Goal: Transaction & Acquisition: Purchase product/service

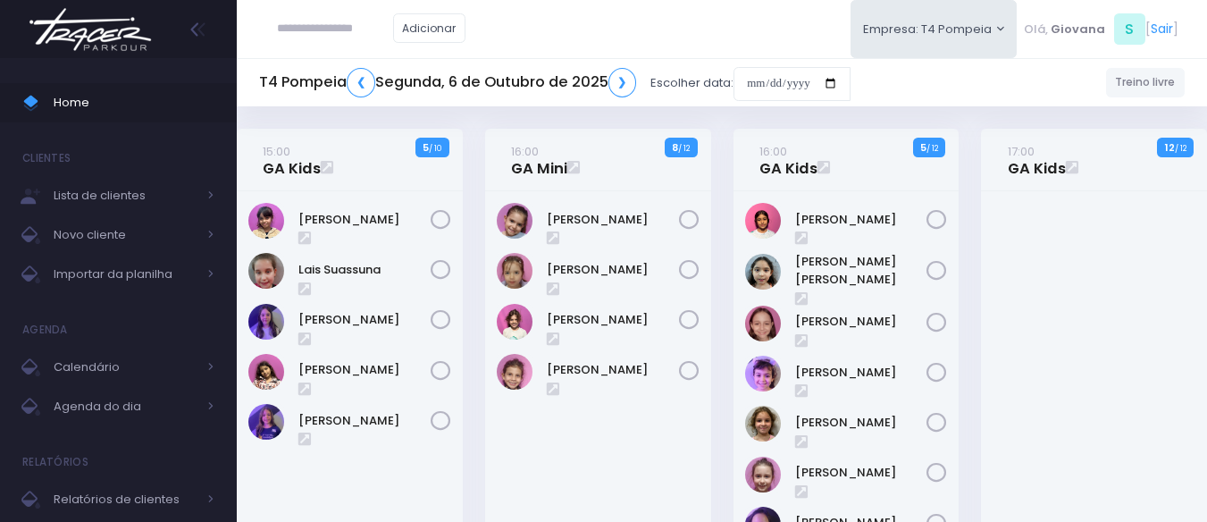
scroll to position [263, 0]
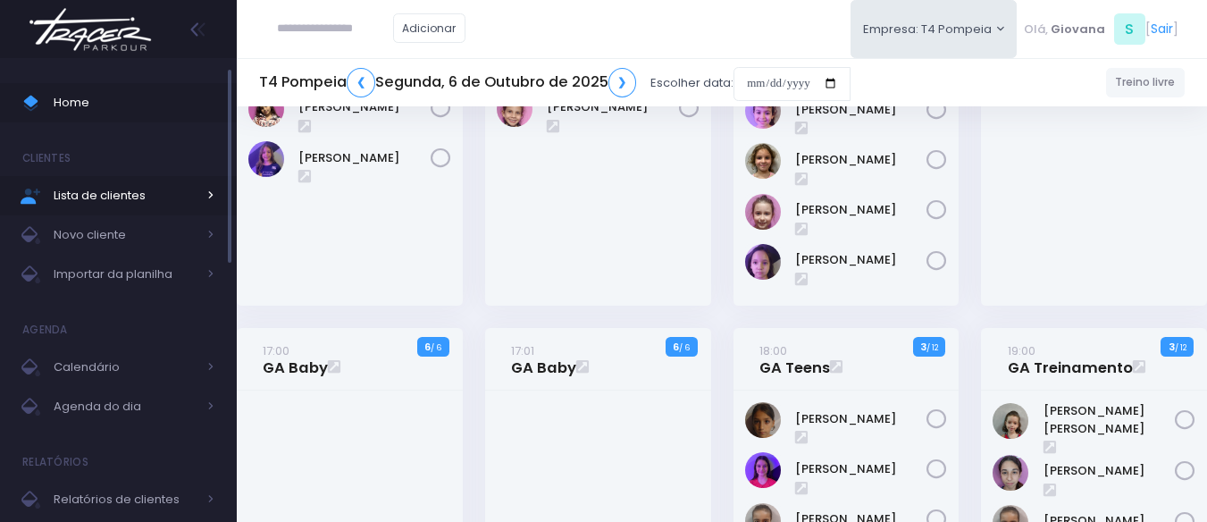
click at [153, 211] on link "Lista de clientes" at bounding box center [118, 195] width 237 height 39
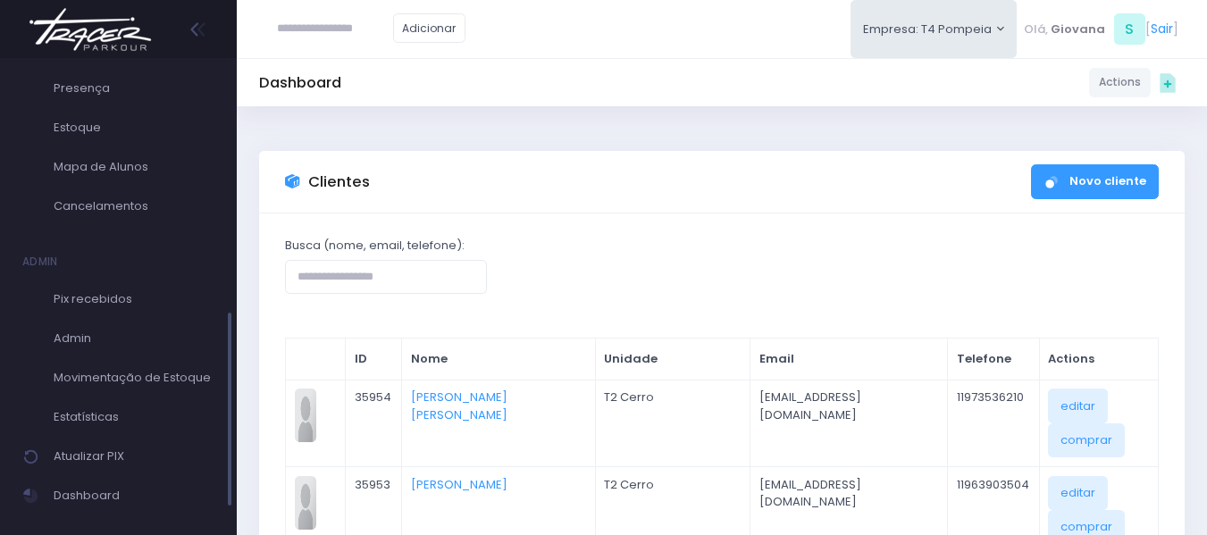
scroll to position [569, 0]
click at [107, 334] on span "Admin" at bounding box center [134, 337] width 161 height 23
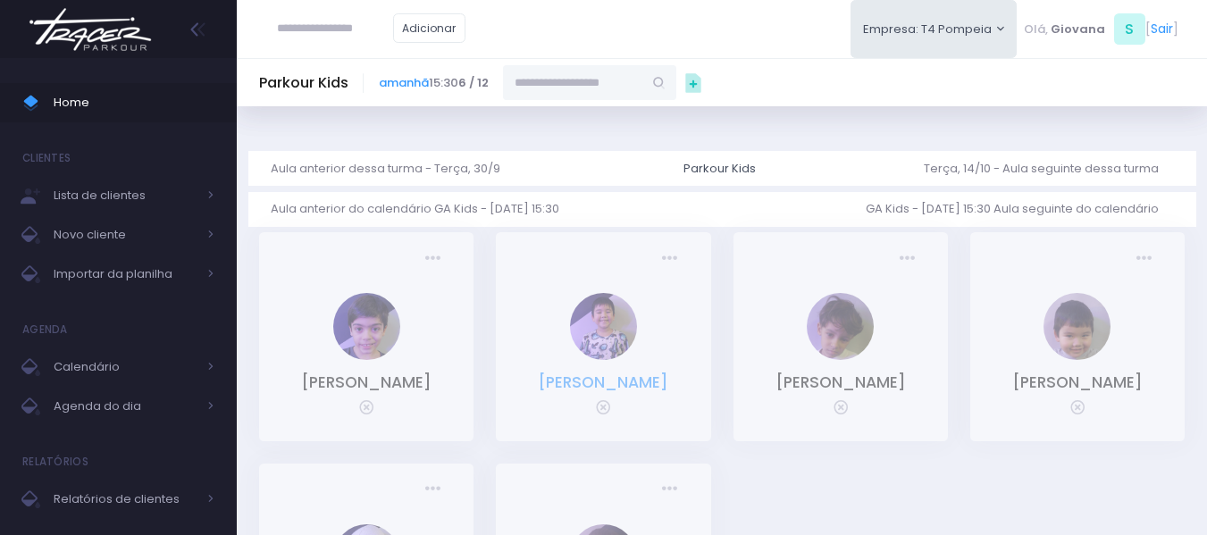
click at [627, 390] on link "Leonardo Arina Scudeller" at bounding box center [603, 382] width 130 height 21
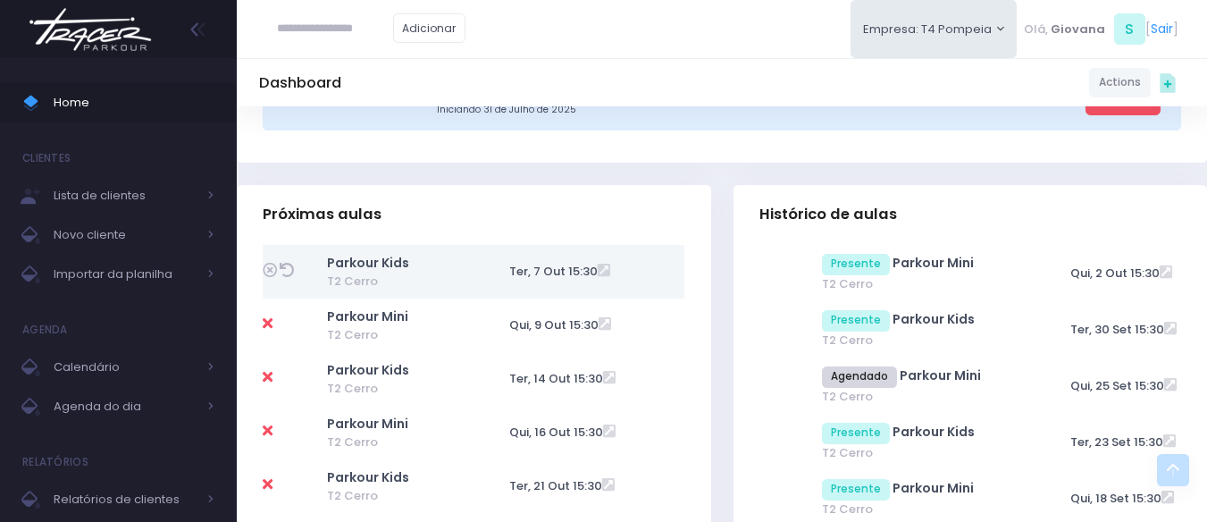
scroll to position [606, 0]
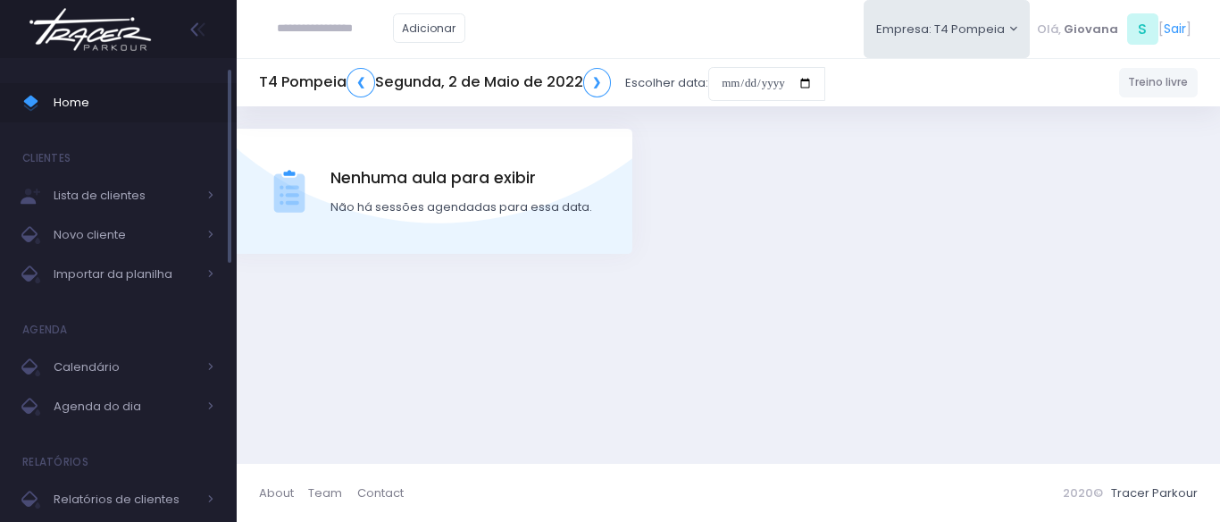
click at [130, 102] on span "Home" at bounding box center [134, 102] width 161 height 23
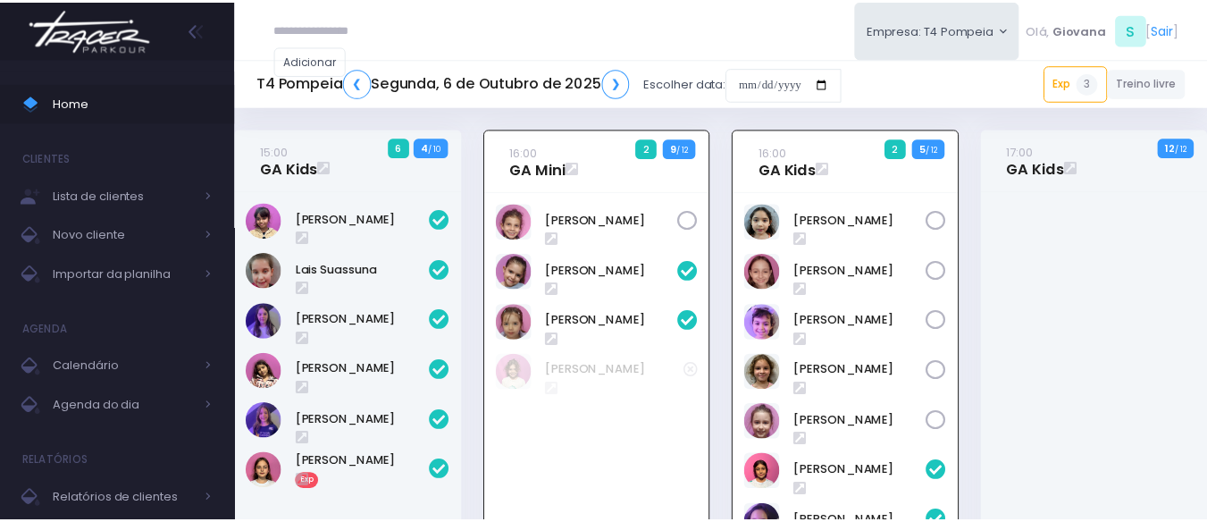
scroll to position [129, 0]
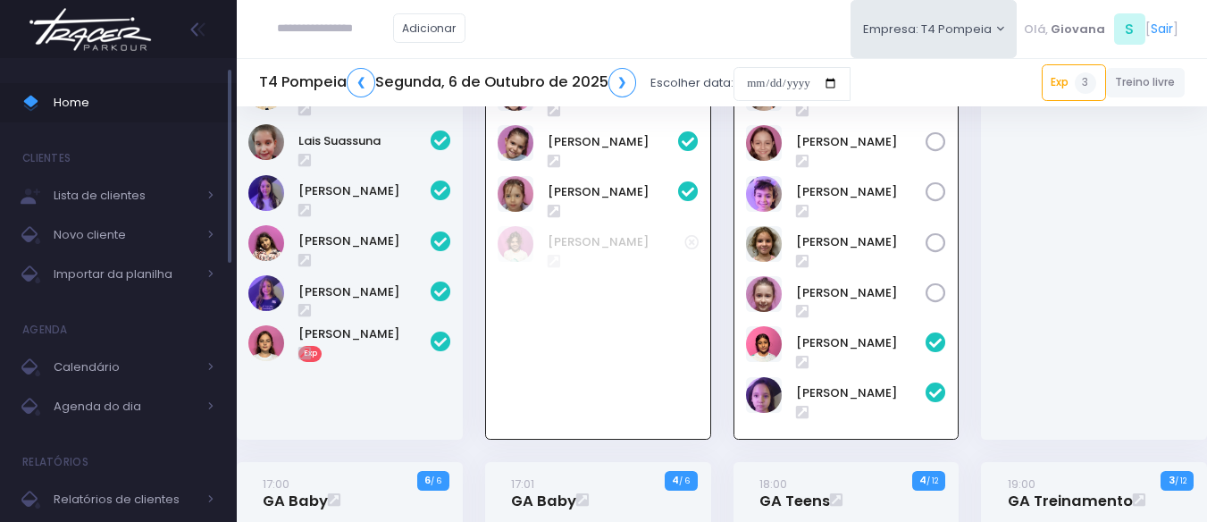
click at [1, 101] on link "Home" at bounding box center [118, 102] width 237 height 39
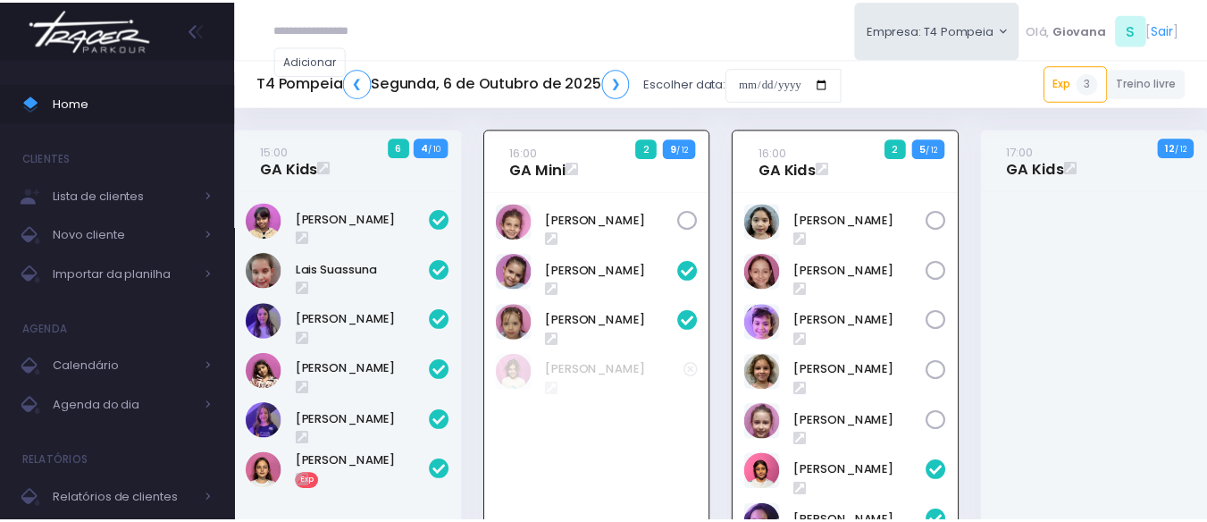
scroll to position [129, 0]
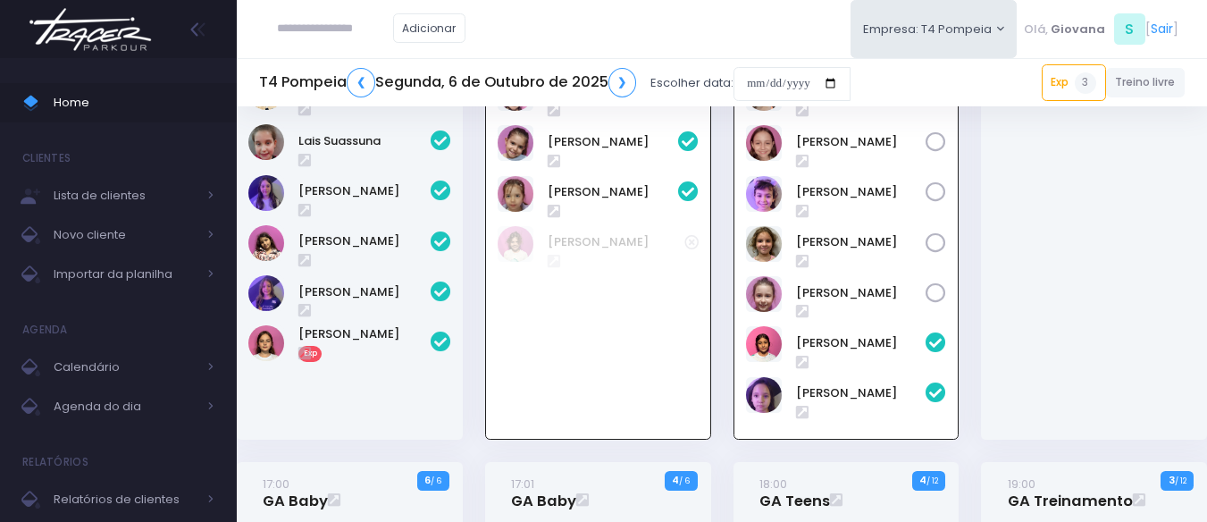
click at [472, 259] on div "15:00 GA Kids 6 4 / 10" at bounding box center [350, 231] width 248 height 462
click at [71, 113] on span "Home" at bounding box center [134, 102] width 161 height 23
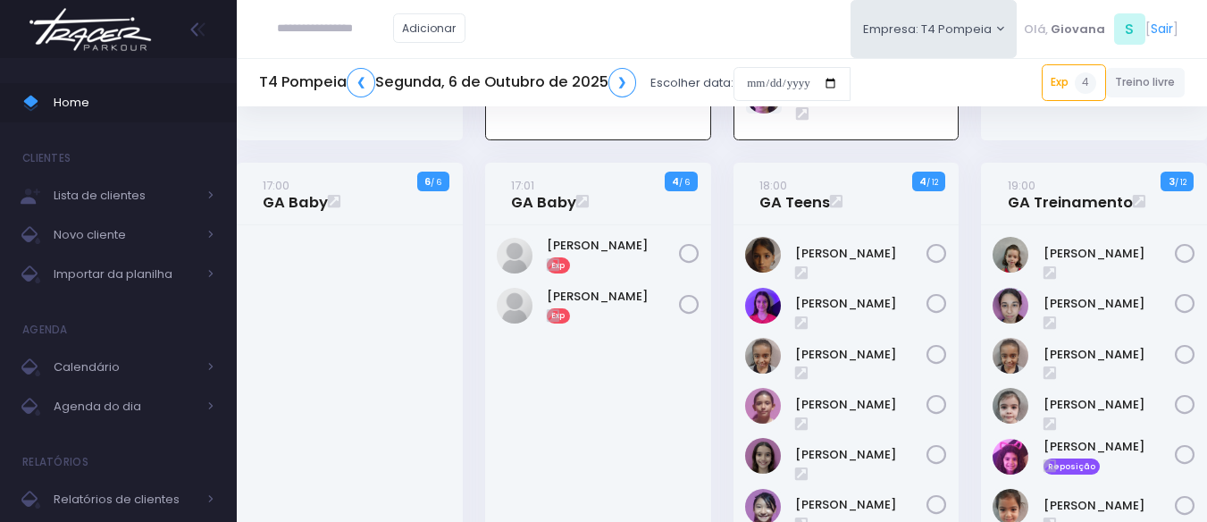
scroll to position [480, 0]
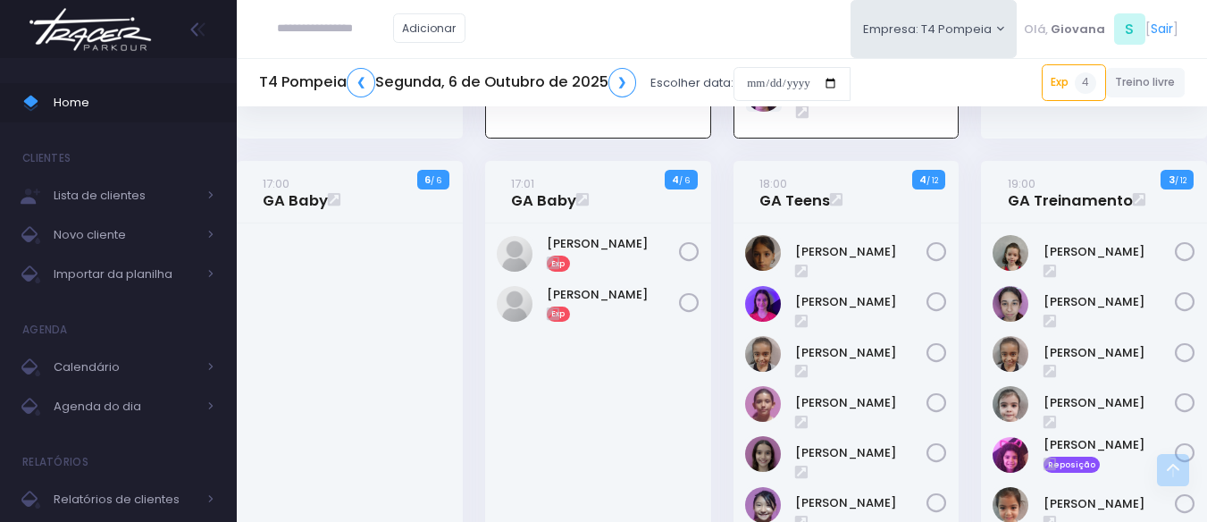
click at [486, 395] on div "[PERSON_NAME] Exp Exp" at bounding box center [598, 461] width 226 height 476
click at [113, 109] on span "Home" at bounding box center [134, 102] width 161 height 23
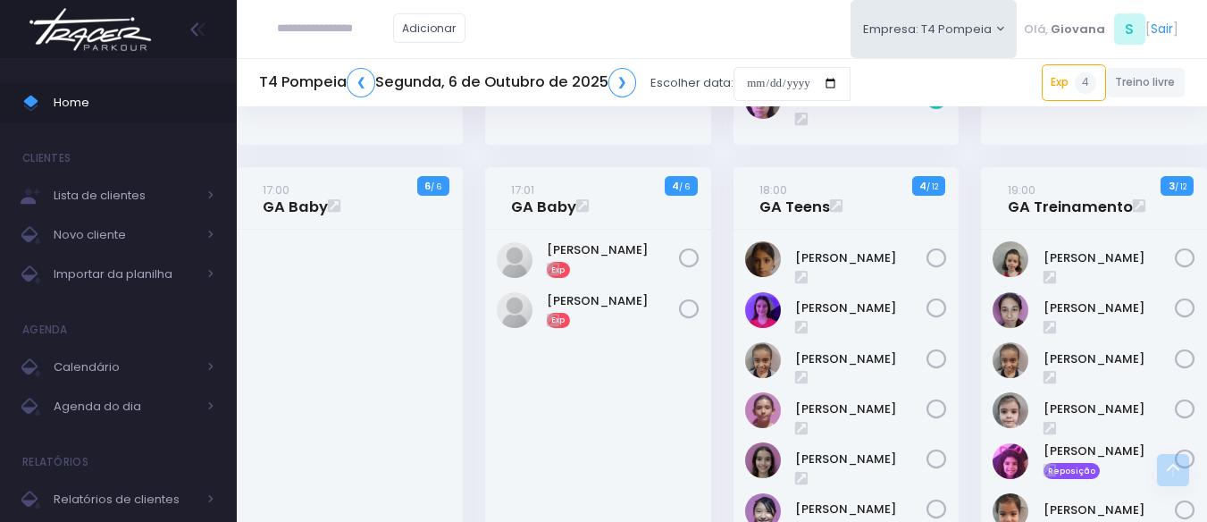
scroll to position [472, 0]
click at [475, 328] on div "17:01 GA Baby 4 / 6" at bounding box center [597, 446] width 248 height 561
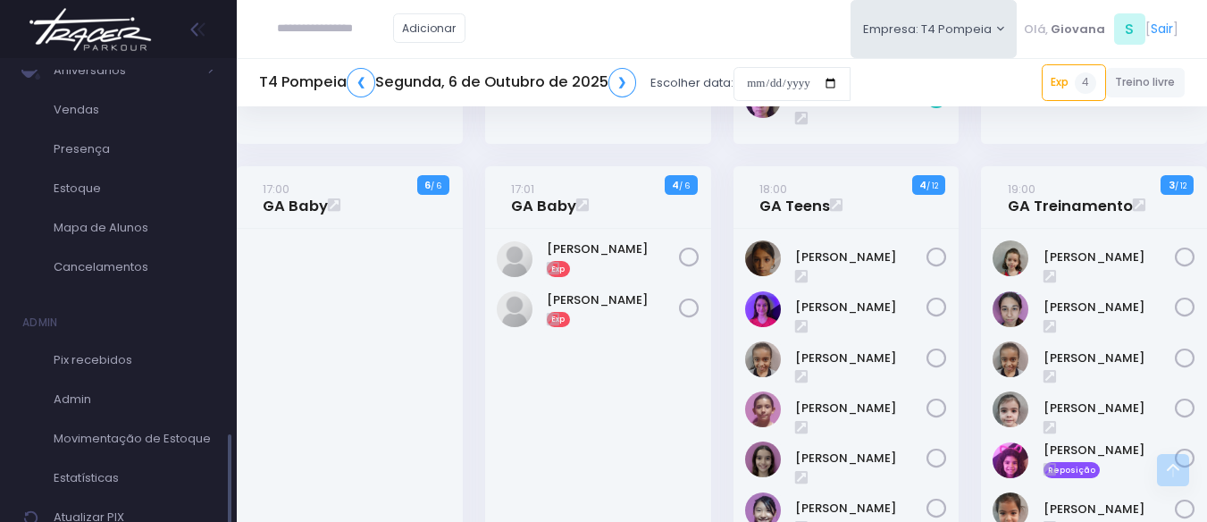
scroll to position [613, 0]
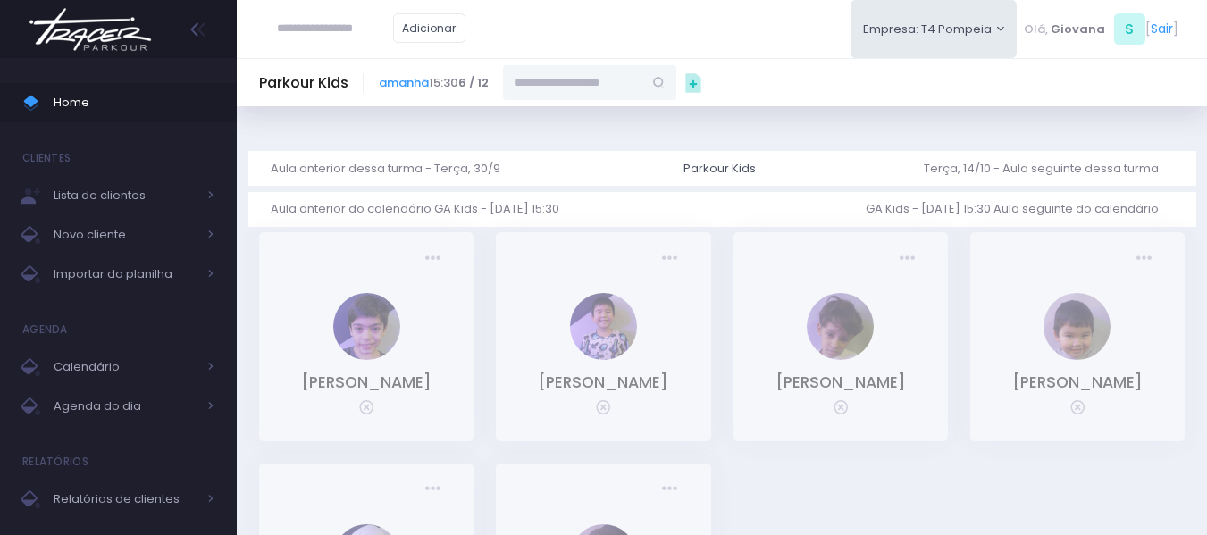
scroll to position [131, 0]
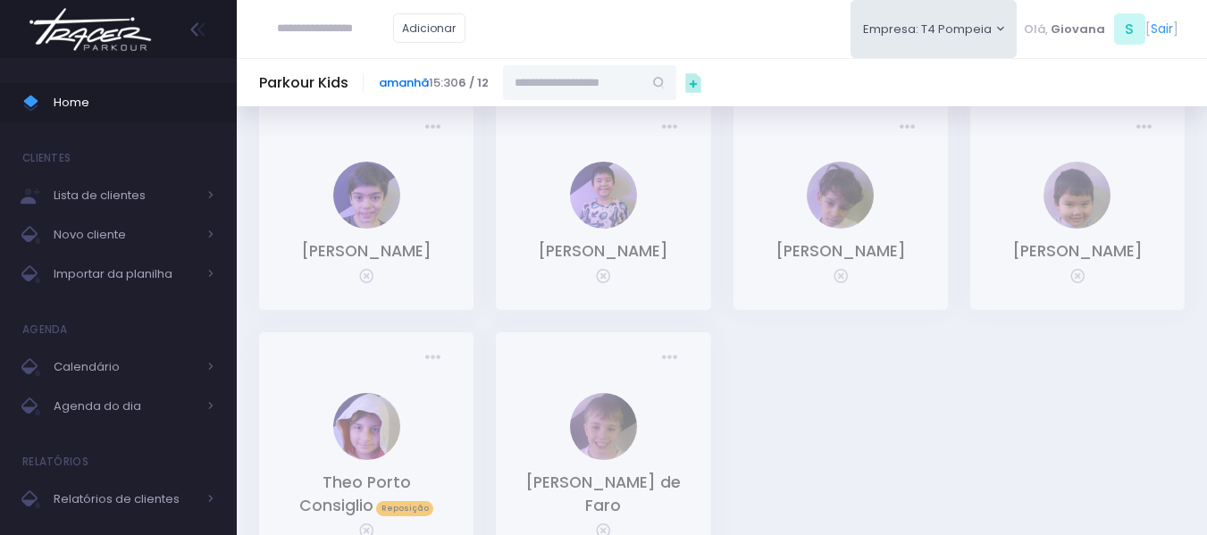
click at [418, 79] on link "amanhã" at bounding box center [404, 82] width 50 height 17
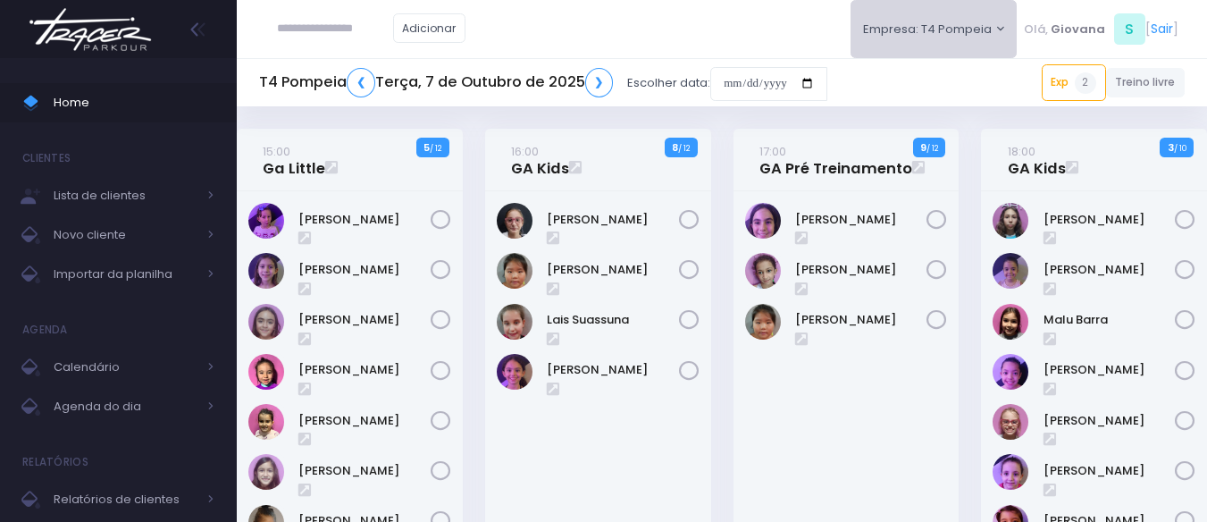
click at [942, 45] on button "Empresa: T4 Pompeia" at bounding box center [933, 29] width 167 height 58
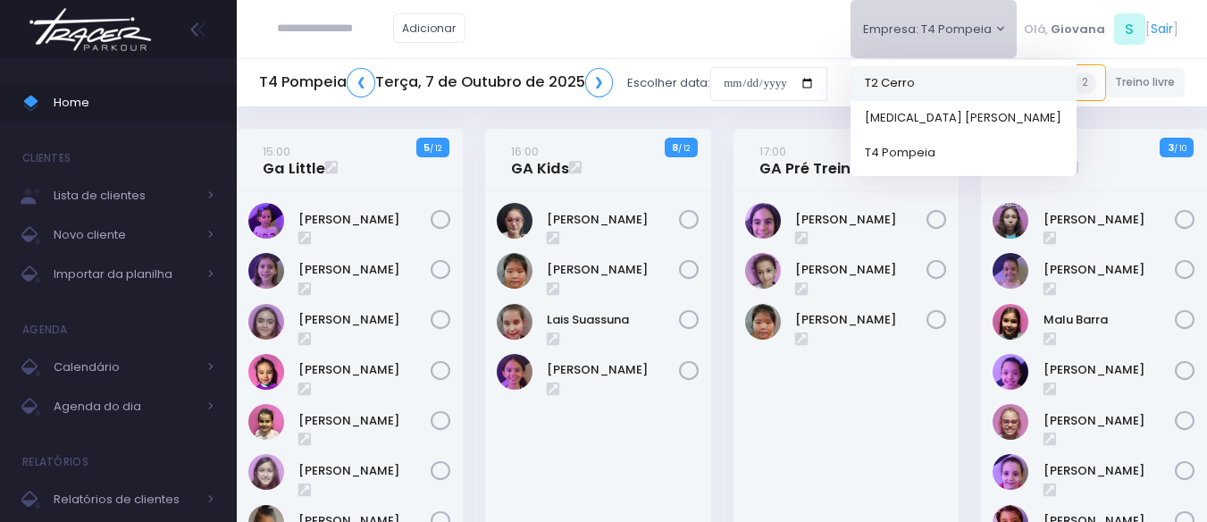
click at [916, 82] on link "T2 Cerro" at bounding box center [963, 82] width 226 height 35
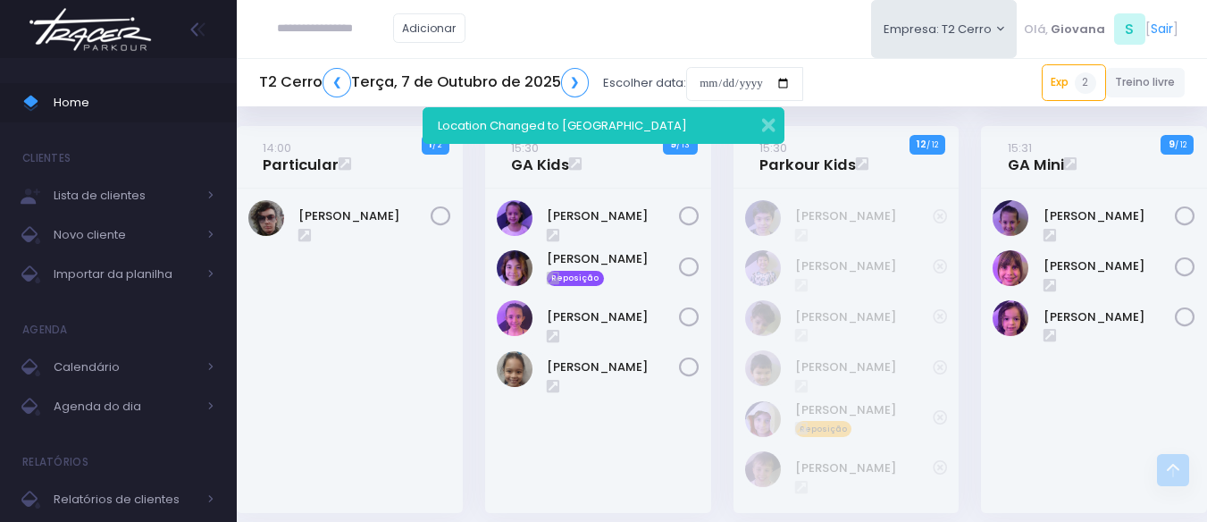
scroll to position [665, 0]
click at [858, 163] on icon at bounding box center [862, 162] width 13 height 14
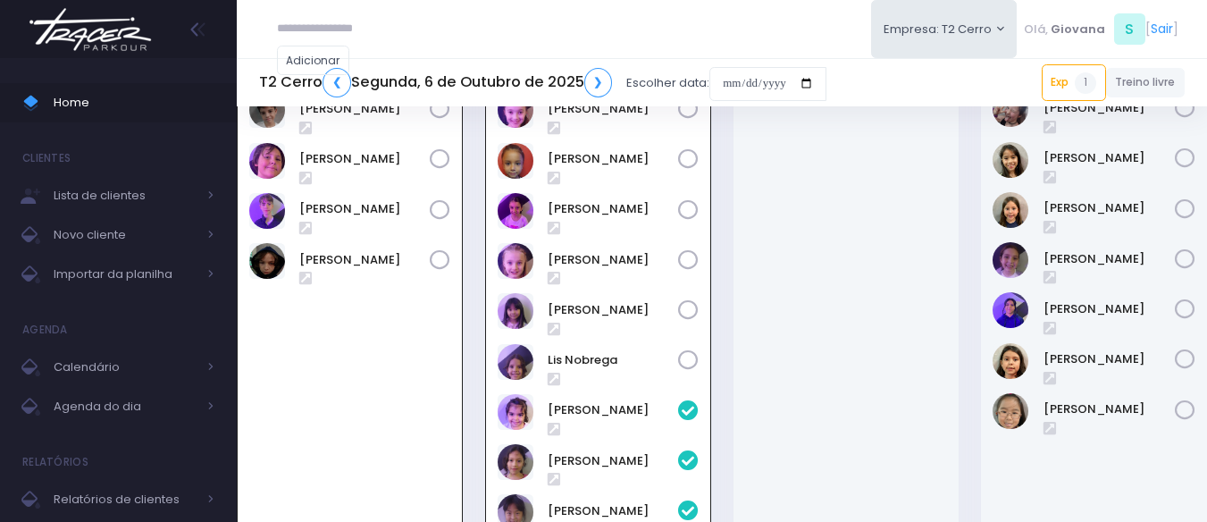
scroll to position [129, 0]
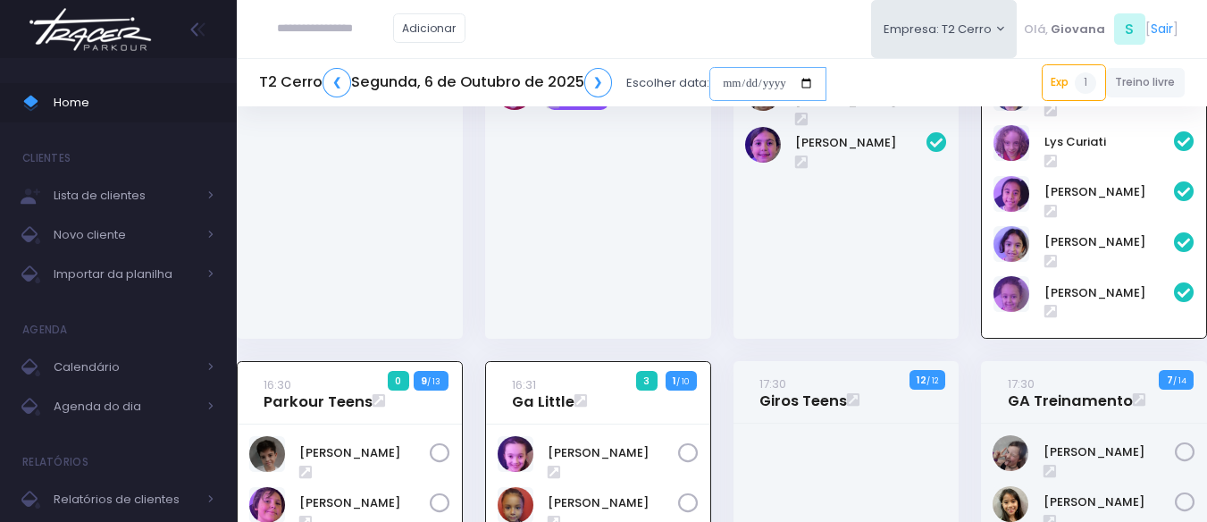
click at [798, 80] on input "date" at bounding box center [767, 84] width 117 height 34
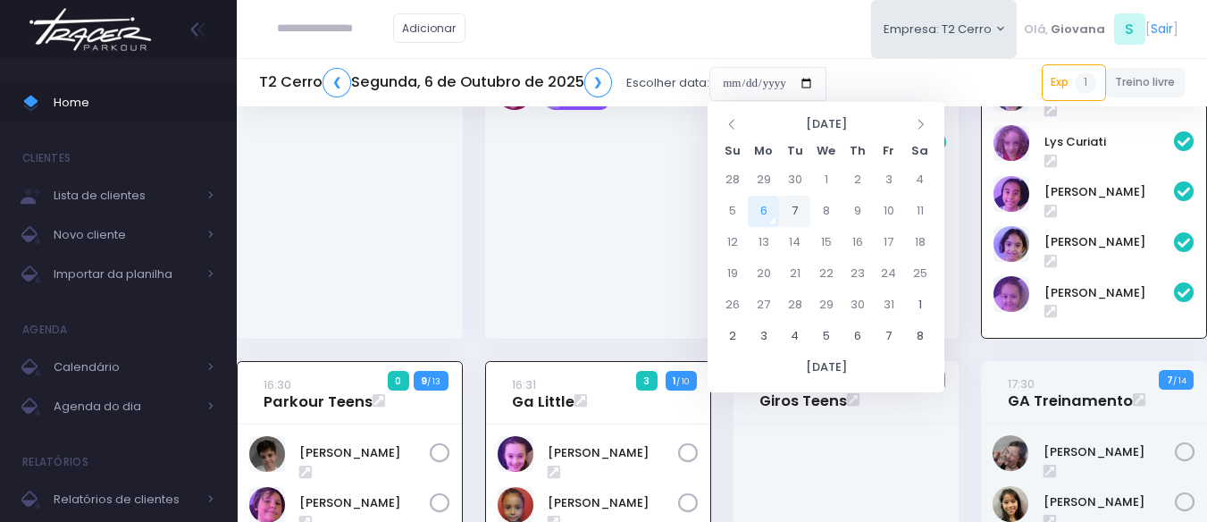
click at [804, 213] on td "7" at bounding box center [794, 211] width 31 height 31
type input "**********"
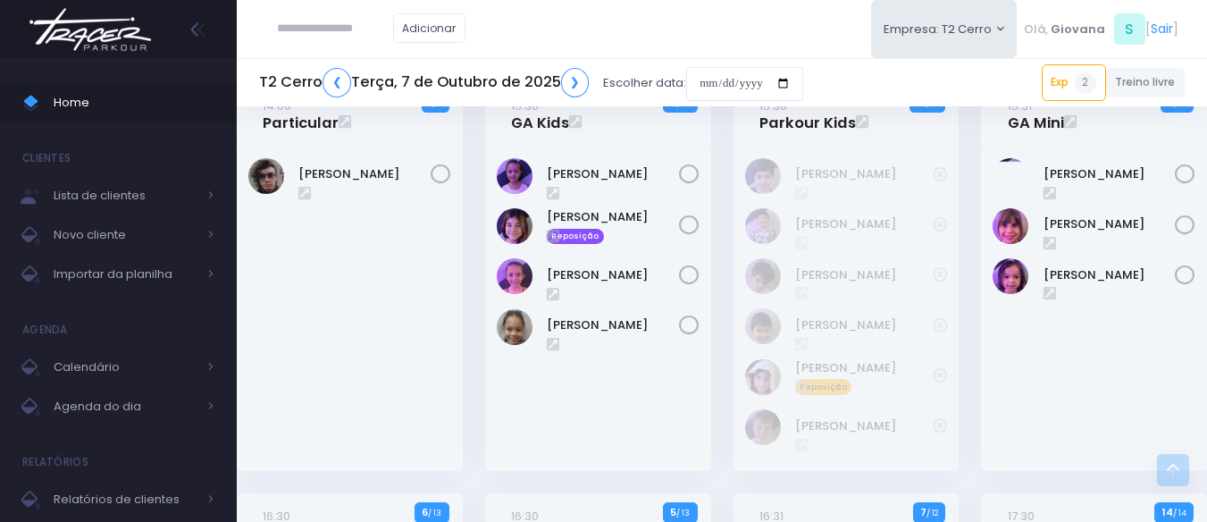
scroll to position [707, 0]
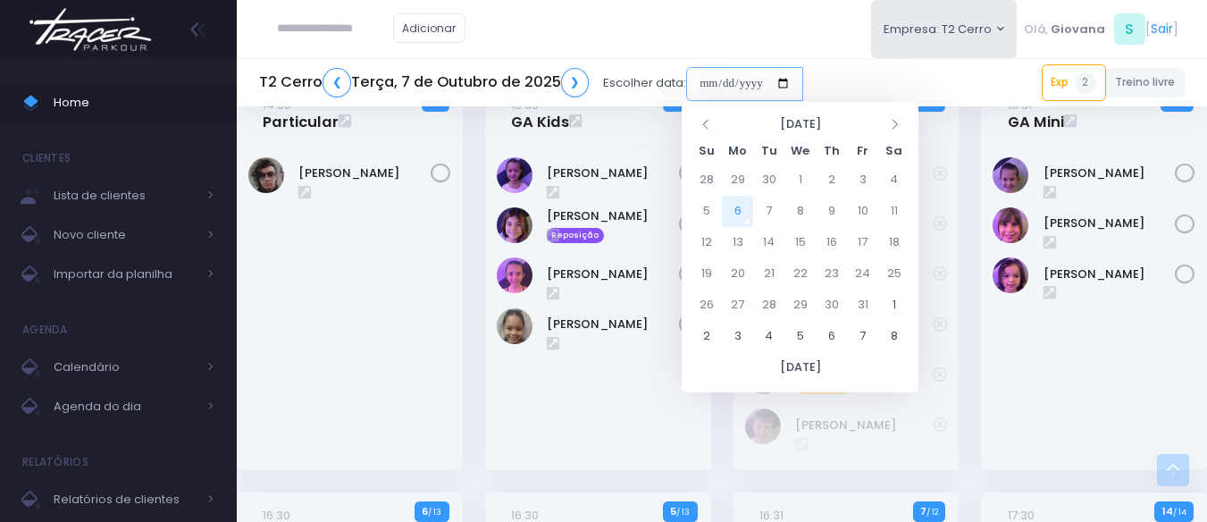
click at [730, 82] on input "date" at bounding box center [744, 84] width 117 height 34
click at [763, 249] on td "14" at bounding box center [768, 242] width 31 height 31
type input "**********"
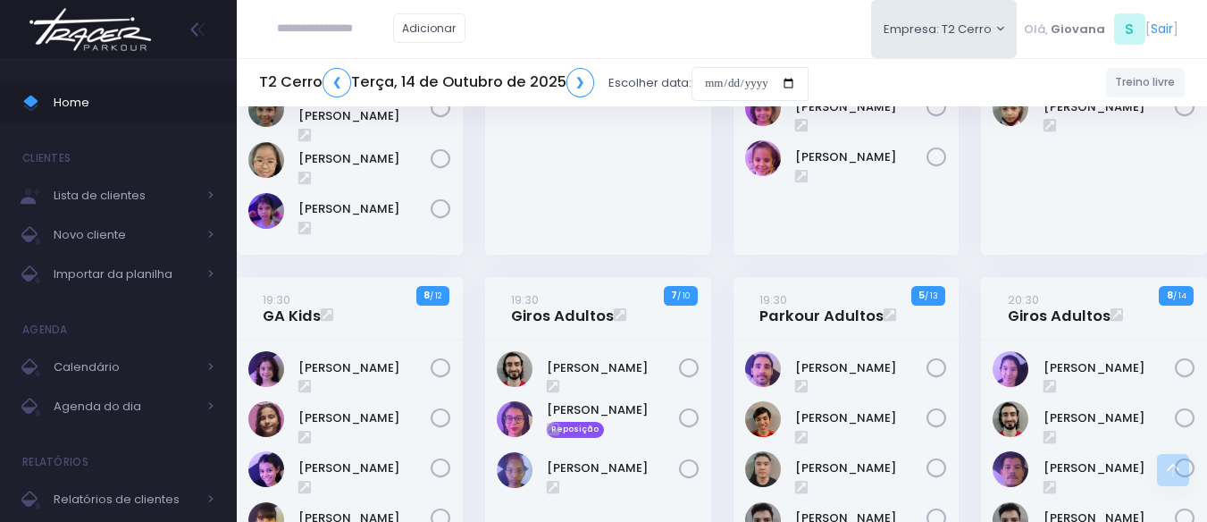
scroll to position [2034, 0]
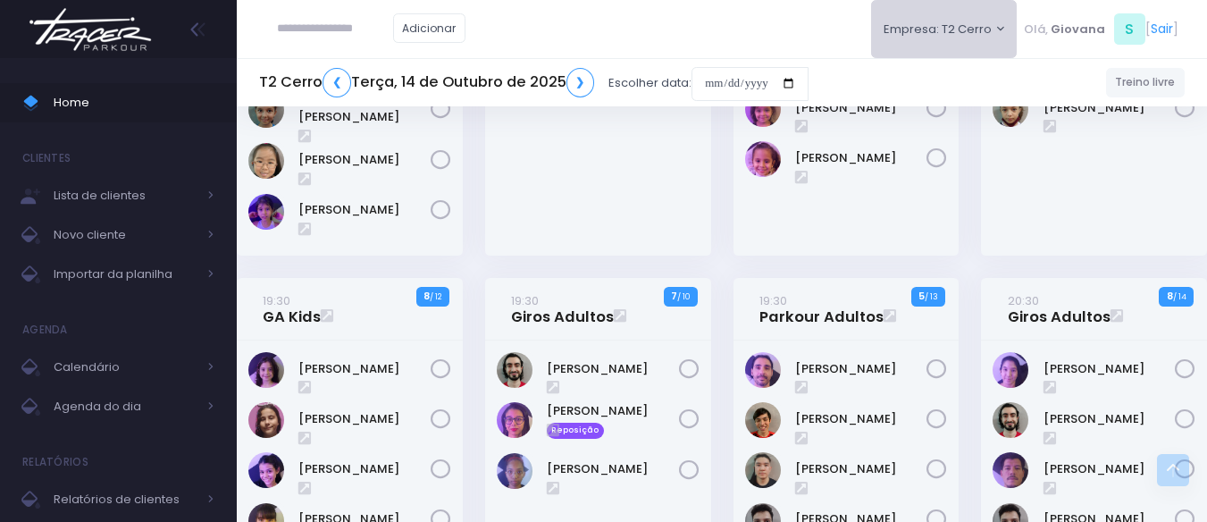
click at [973, 44] on button "Empresa: T2 Cerro" at bounding box center [944, 29] width 146 height 58
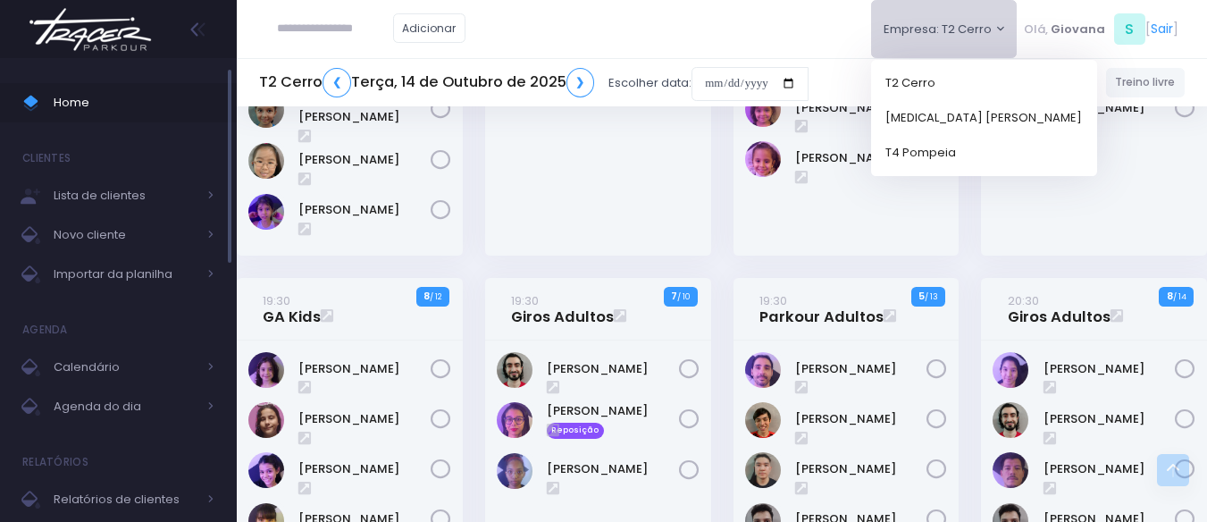
click at [122, 96] on span "Home" at bounding box center [134, 102] width 161 height 23
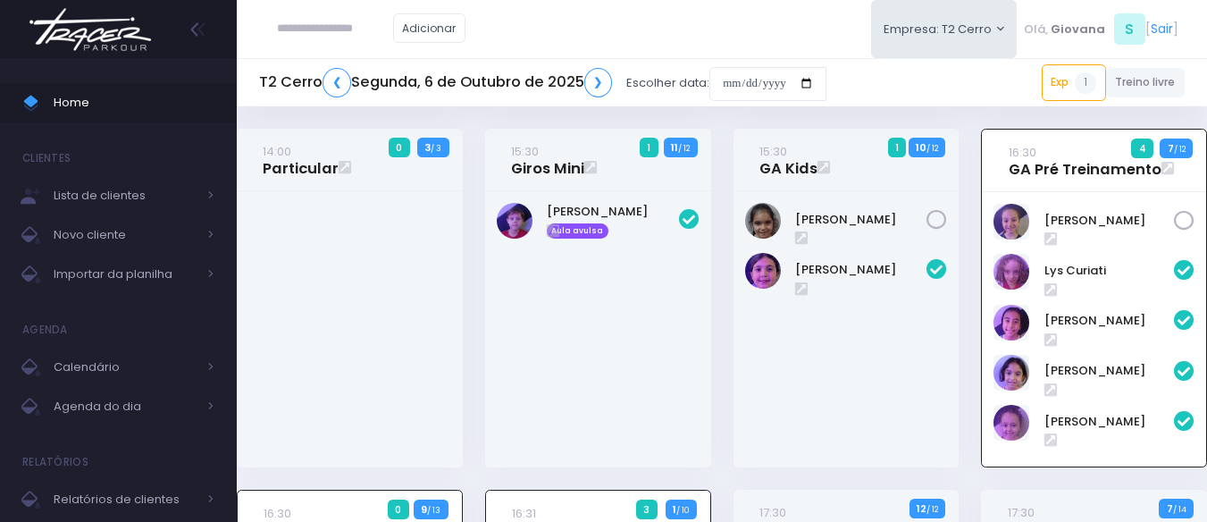
scroll to position [129, 0]
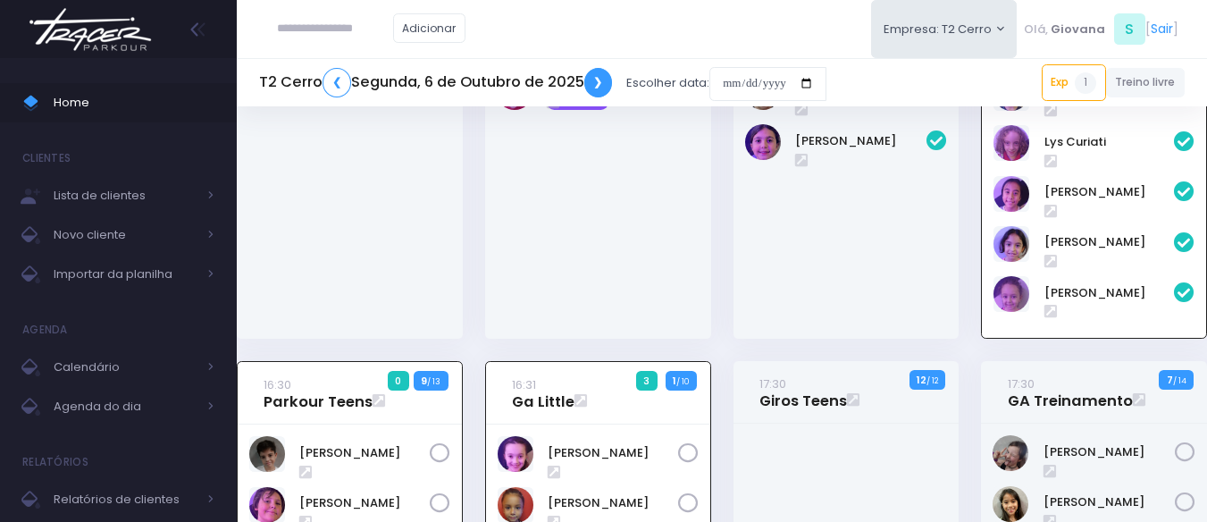
click at [595, 81] on link "❯" at bounding box center [598, 82] width 29 height 29
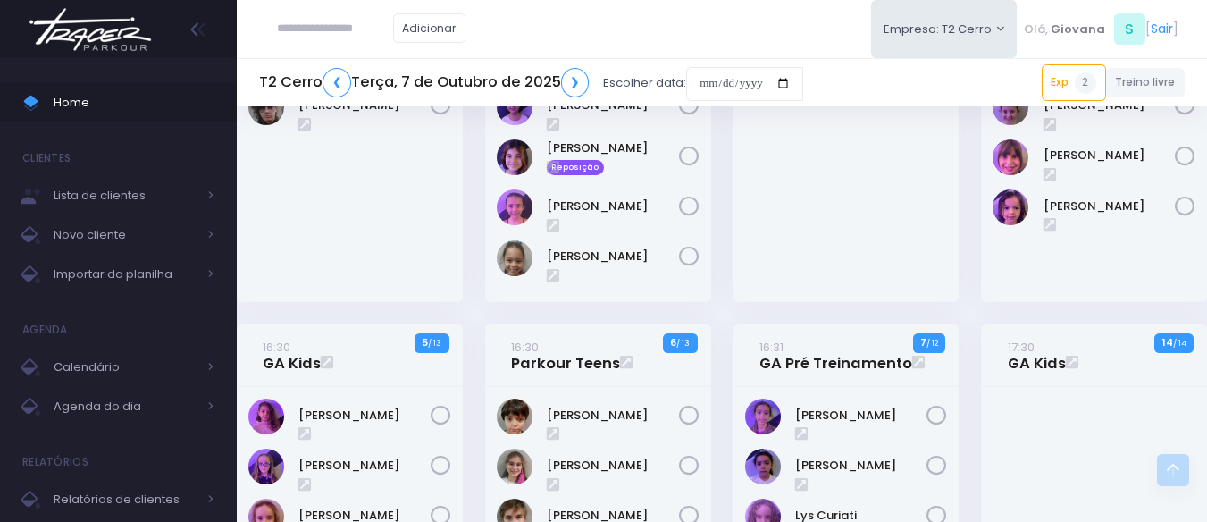
scroll to position [776, 0]
type input "**********"
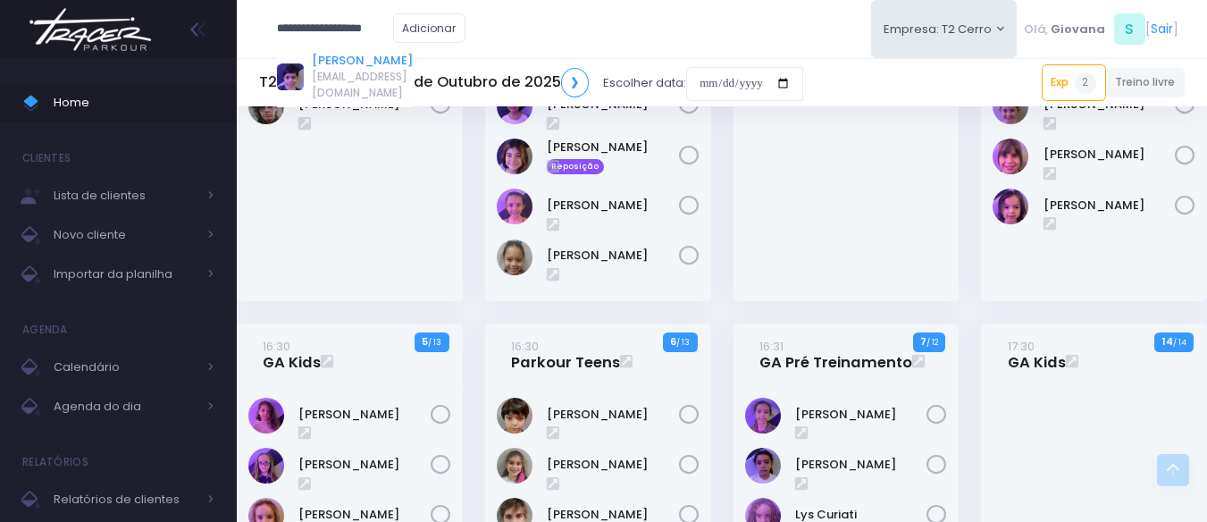
click at [377, 54] on link "[PERSON_NAME]" at bounding box center [362, 61] width 101 height 18
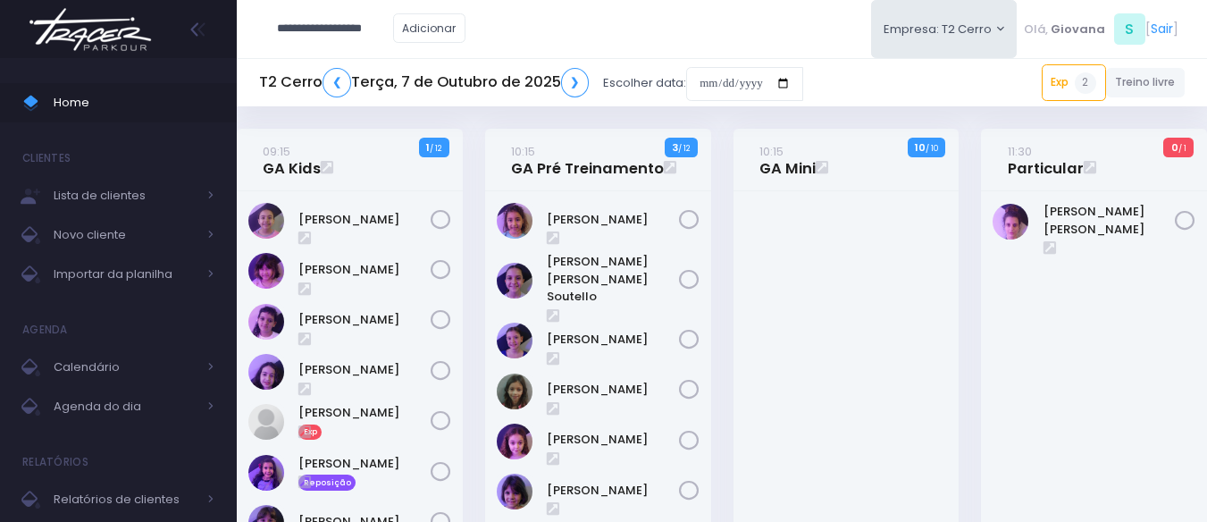
type input "**********"
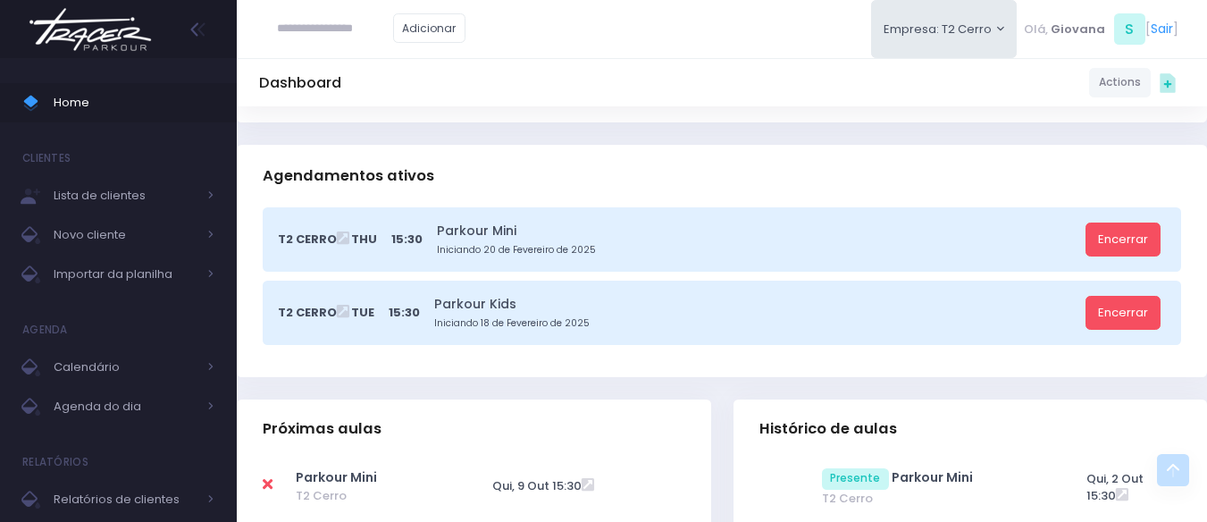
scroll to position [318, 0]
click at [1102, 311] on link "Encerrar" at bounding box center [1122, 312] width 75 height 34
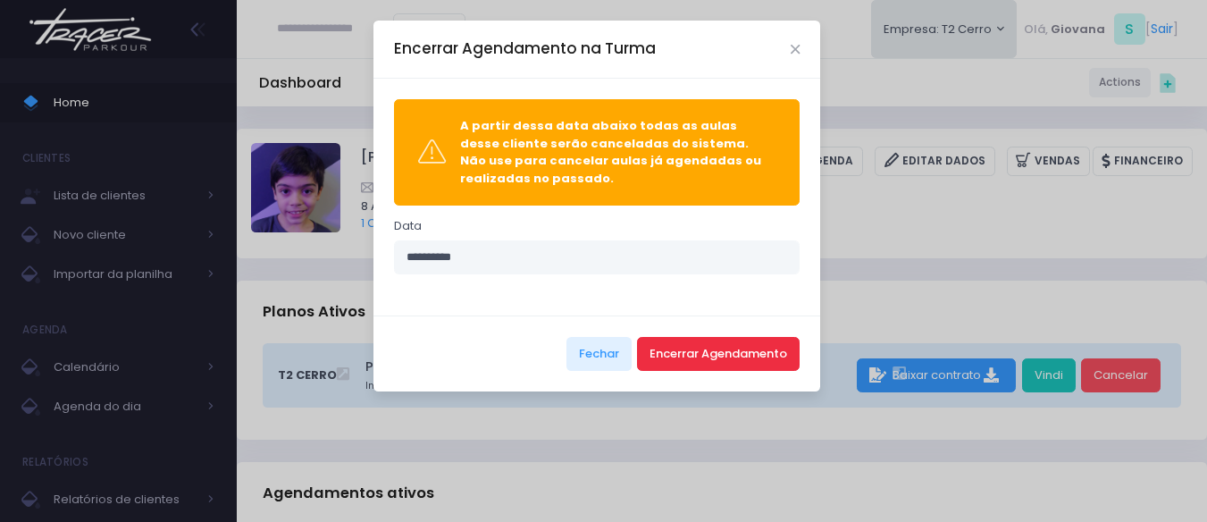
click at [763, 350] on button "Encerrar Agendamento" at bounding box center [718, 354] width 163 height 34
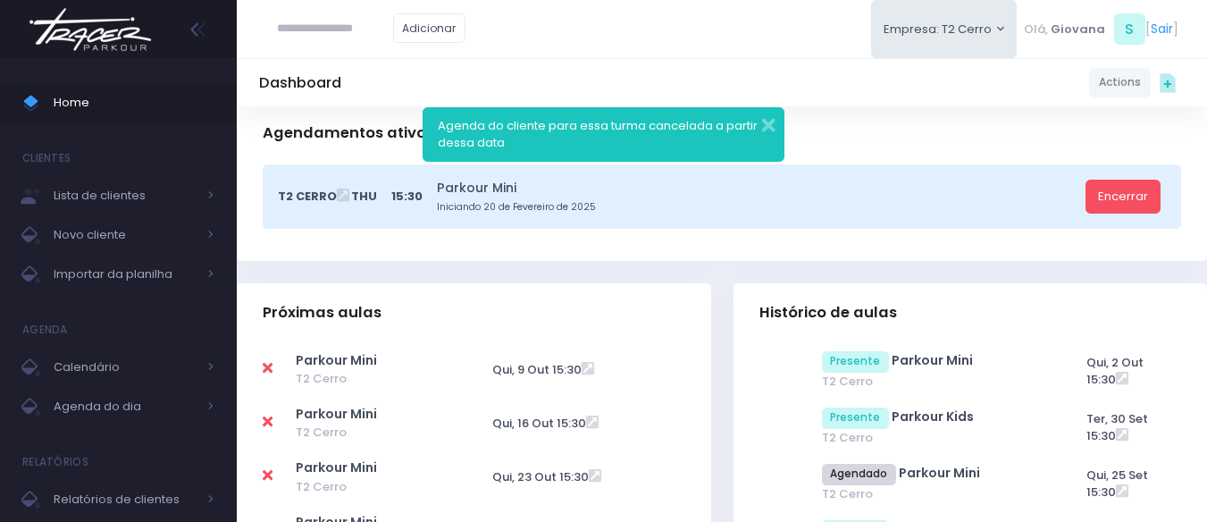
scroll to position [363, 0]
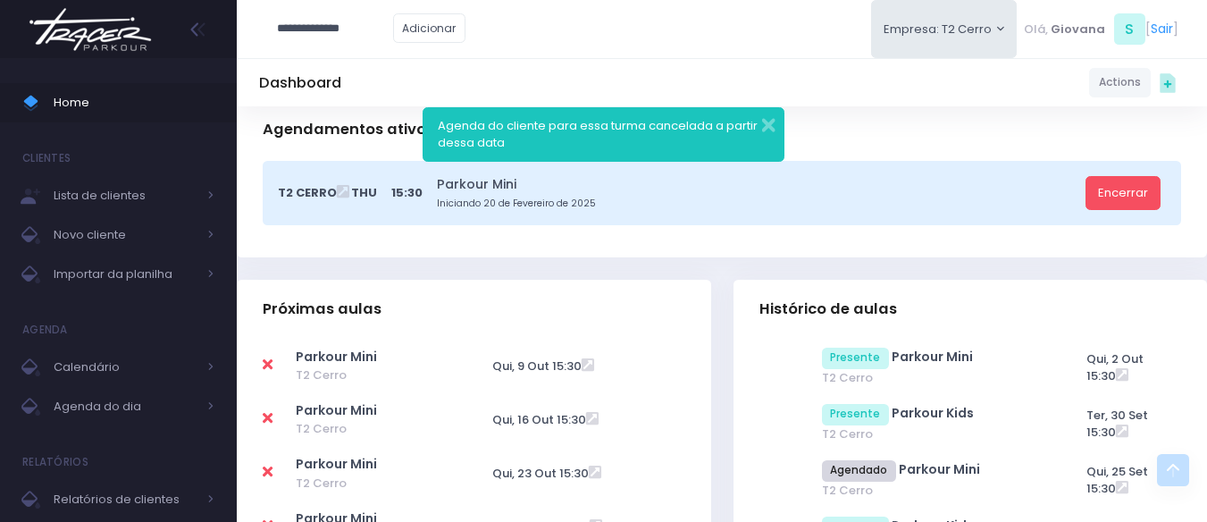
type input "**********"
click input "submit" at bounding box center [0, 0] width 0 height 0
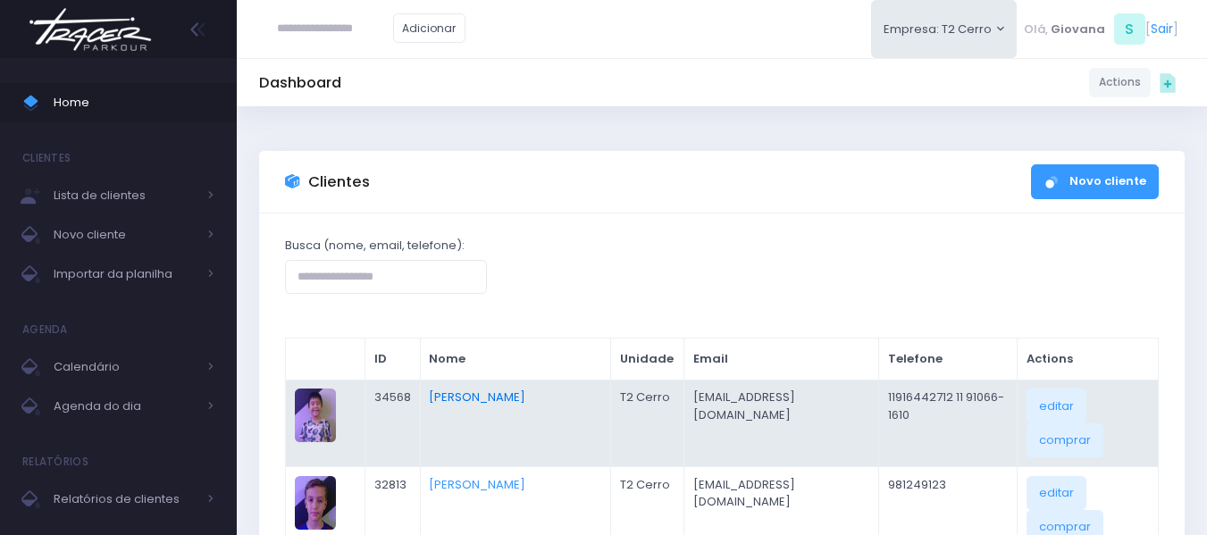
click at [483, 405] on link "[PERSON_NAME]" at bounding box center [477, 396] width 96 height 17
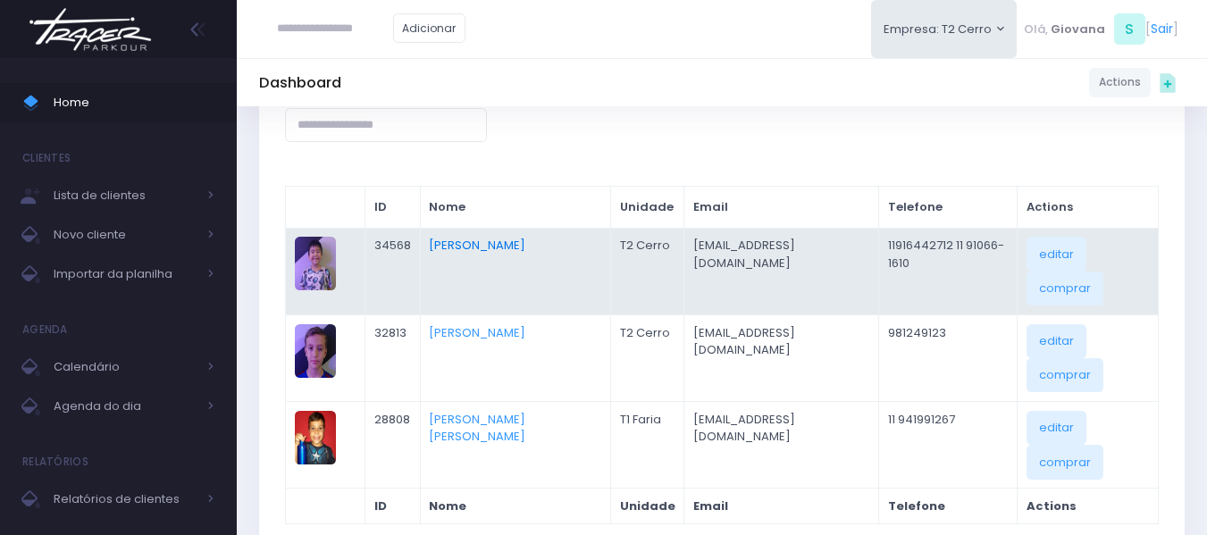
scroll to position [155, 0]
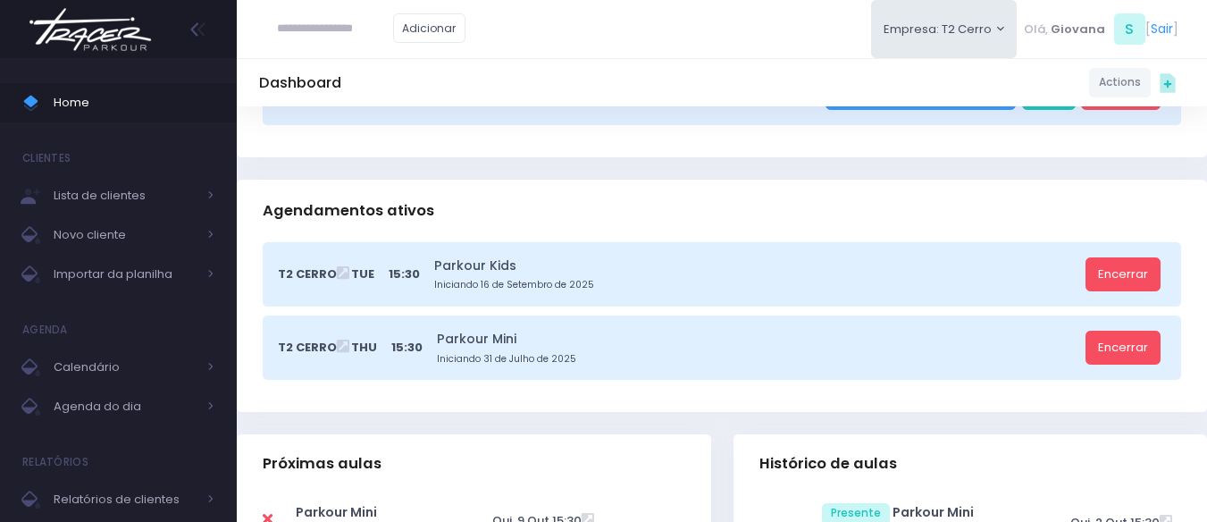
scroll to position [356, 0]
click at [1146, 270] on link "Encerrar" at bounding box center [1122, 273] width 75 height 34
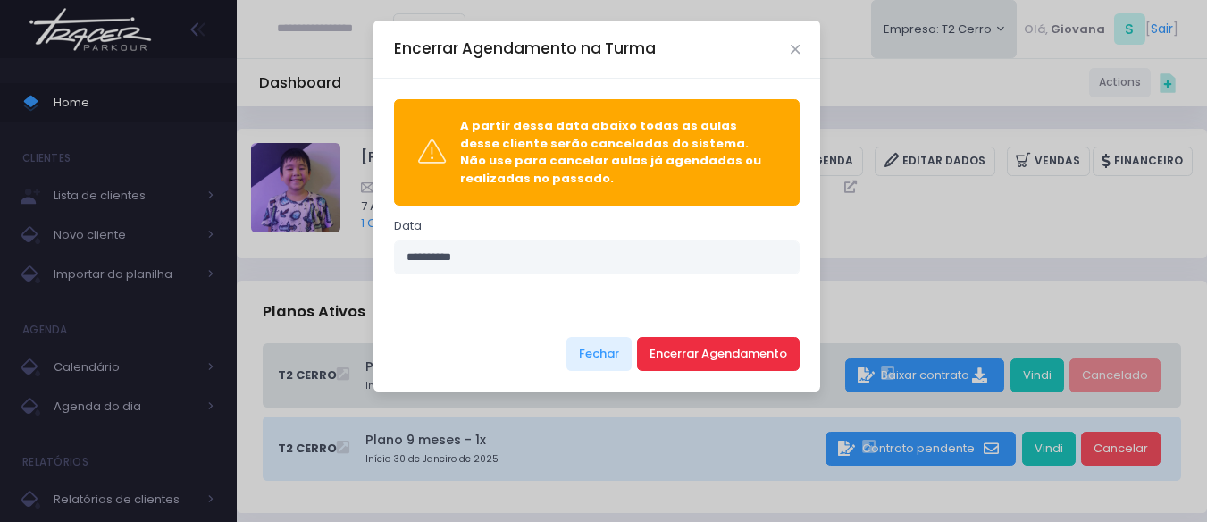
click at [672, 345] on button "Encerrar Agendamento" at bounding box center [718, 354] width 163 height 34
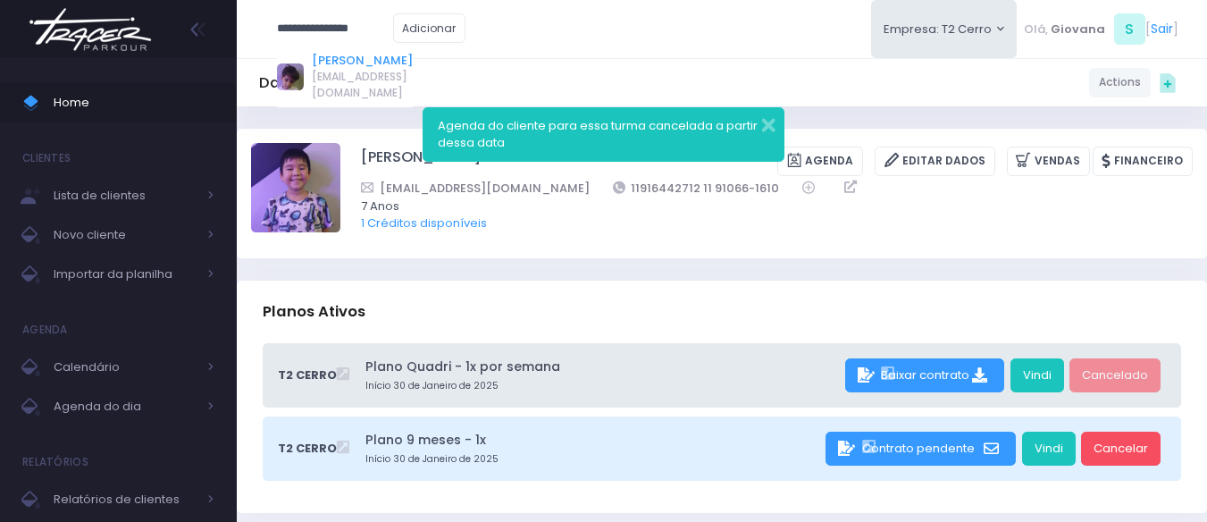
click at [330, 63] on link "[PERSON_NAME]" at bounding box center [362, 61] width 101 height 18
type input "**********"
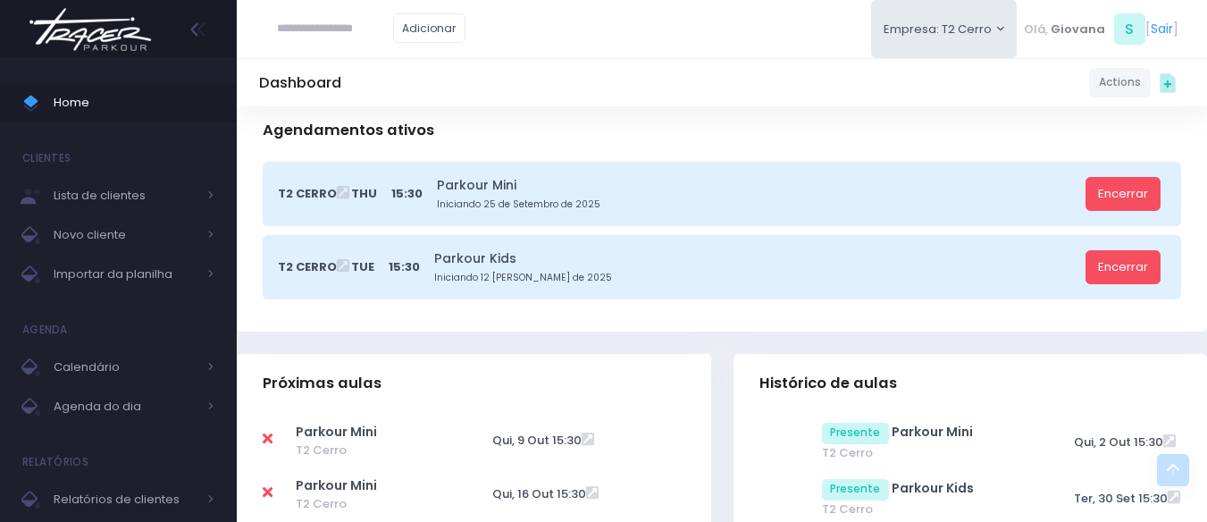
scroll to position [363, 0]
click at [1137, 266] on link "Encerrar" at bounding box center [1122, 266] width 75 height 34
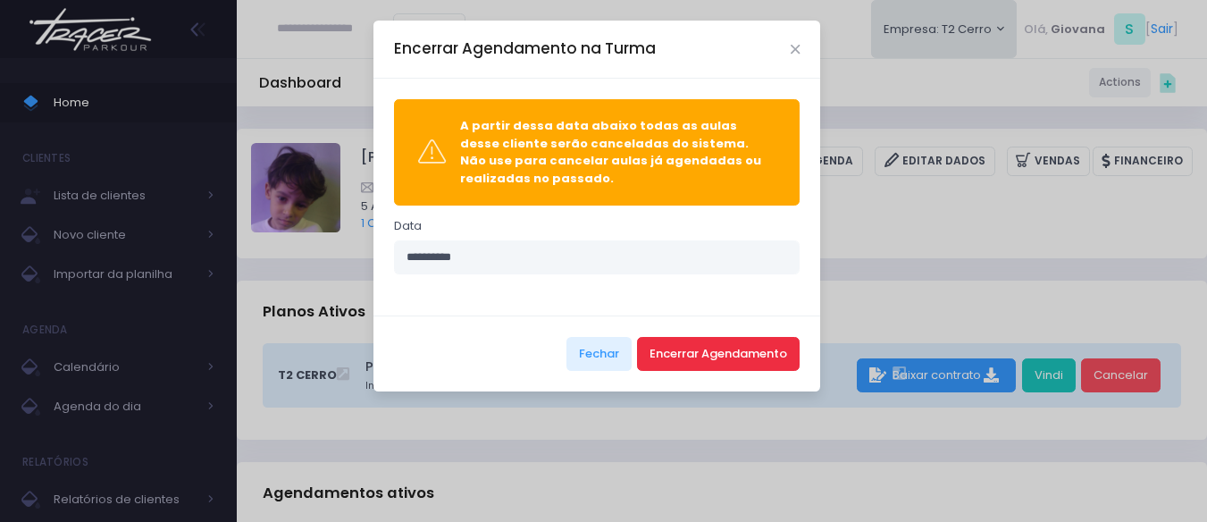
click at [729, 353] on button "Encerrar Agendamento" at bounding box center [718, 354] width 163 height 34
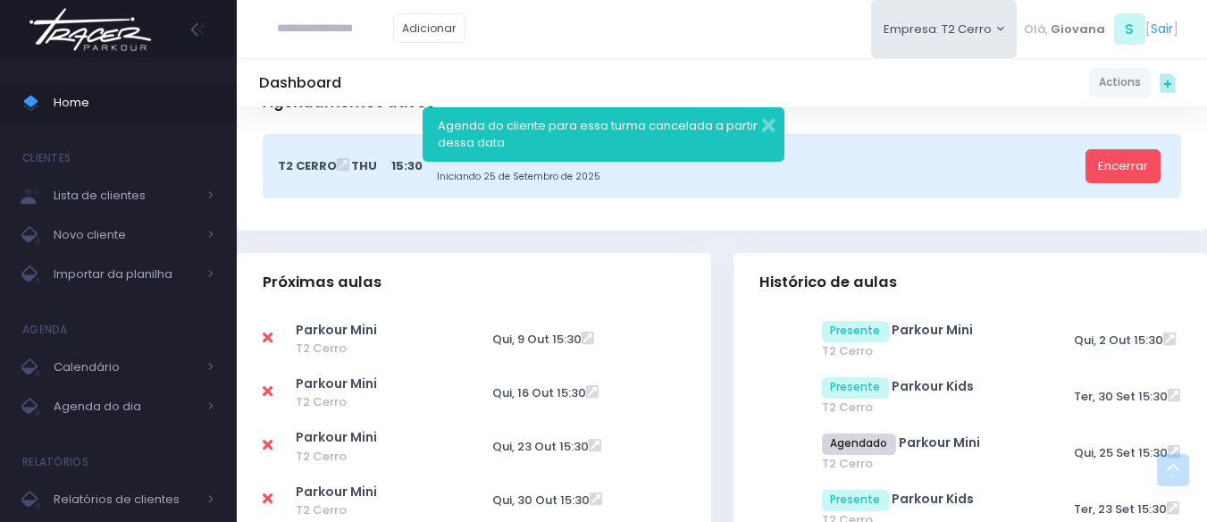
scroll to position [391, 0]
type input "******"
click input "submit" at bounding box center [0, 0] width 0 height 0
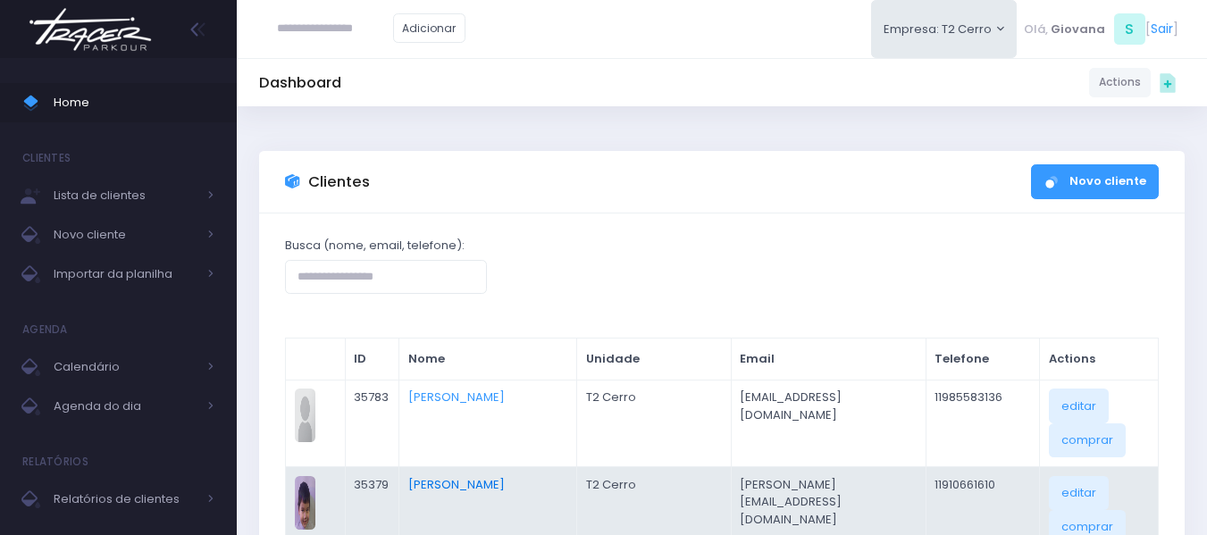
click at [490, 479] on link "[PERSON_NAME]" at bounding box center [456, 484] width 96 height 17
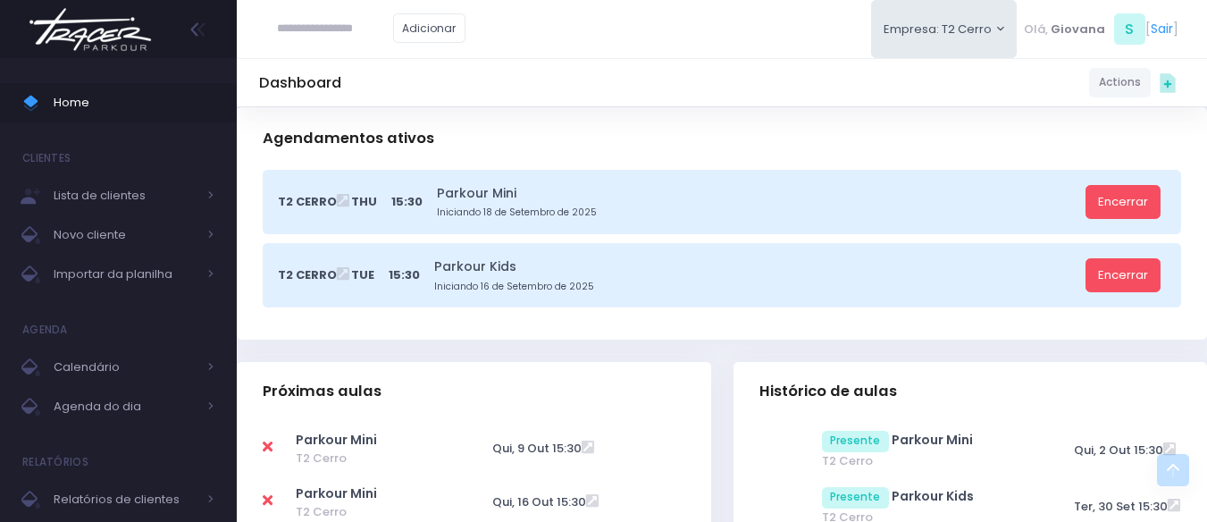
scroll to position [422, 0]
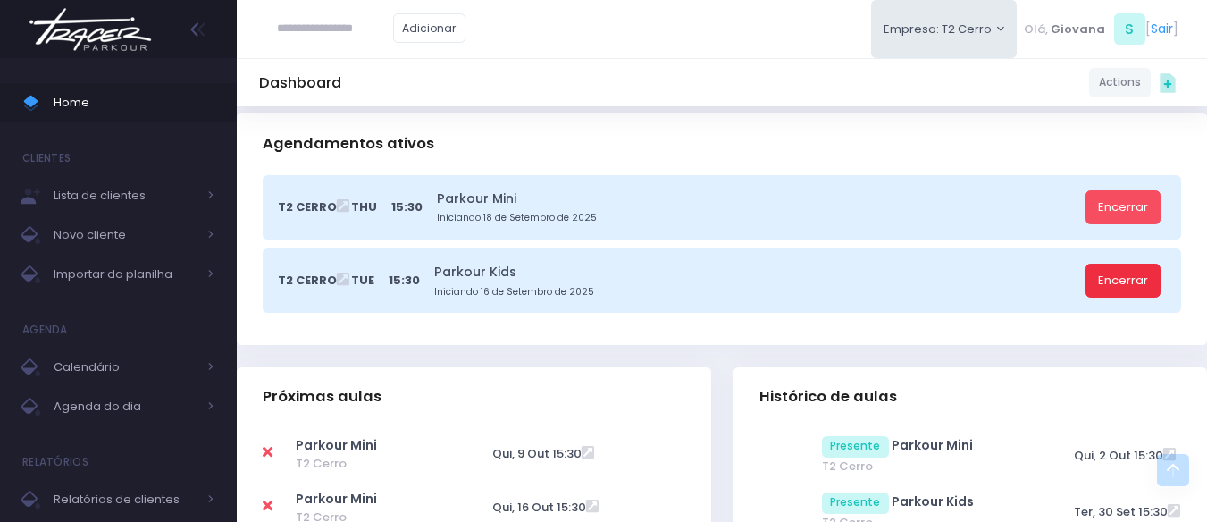
click at [1138, 272] on link "Encerrar" at bounding box center [1122, 280] width 75 height 34
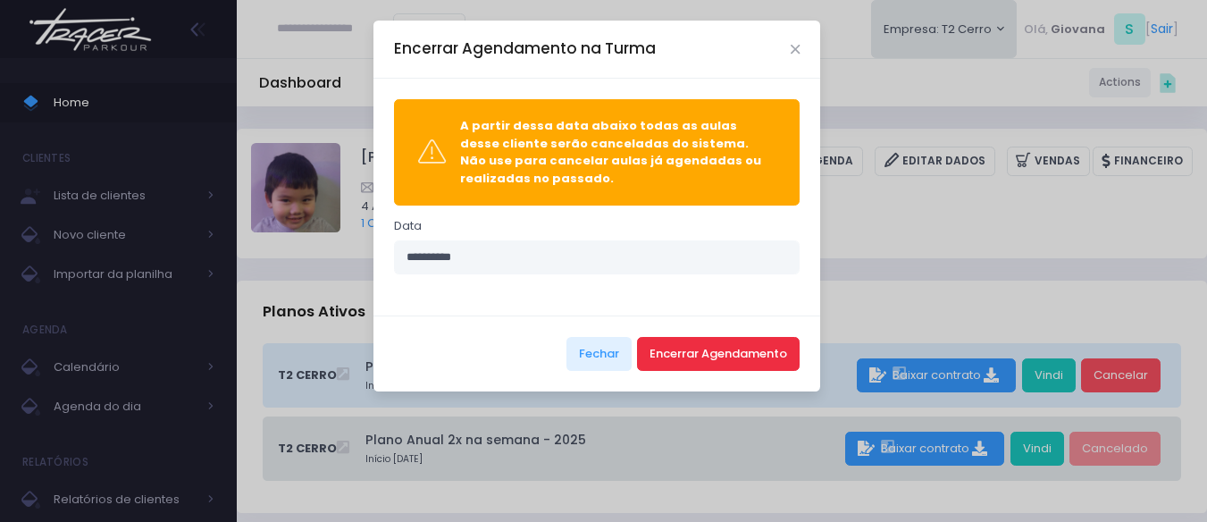
click at [728, 355] on button "Encerrar Agendamento" at bounding box center [718, 354] width 163 height 34
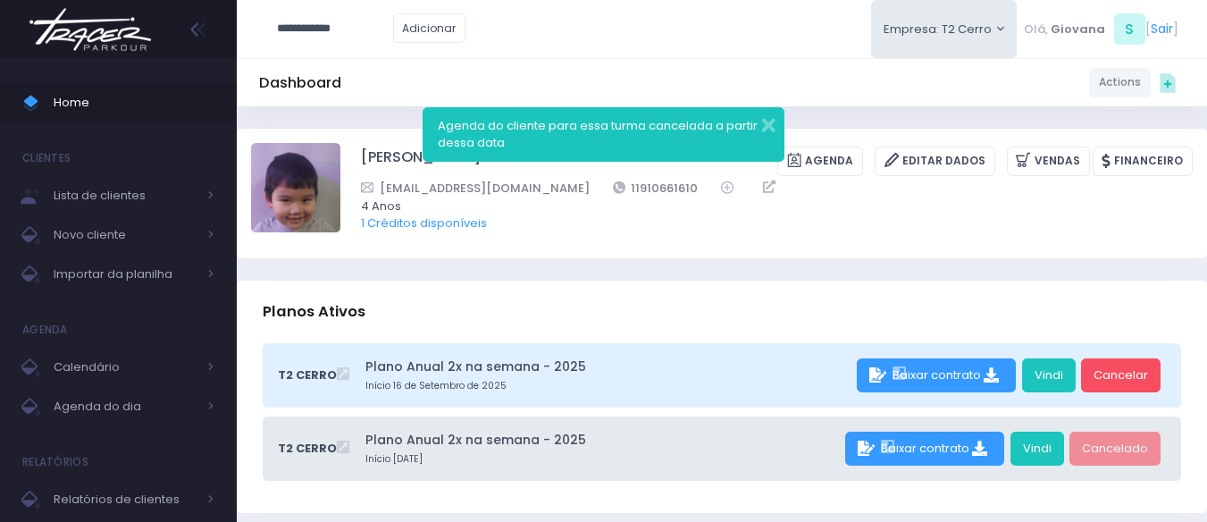
type input "**********"
click input "submit" at bounding box center [0, 0] width 0 height 0
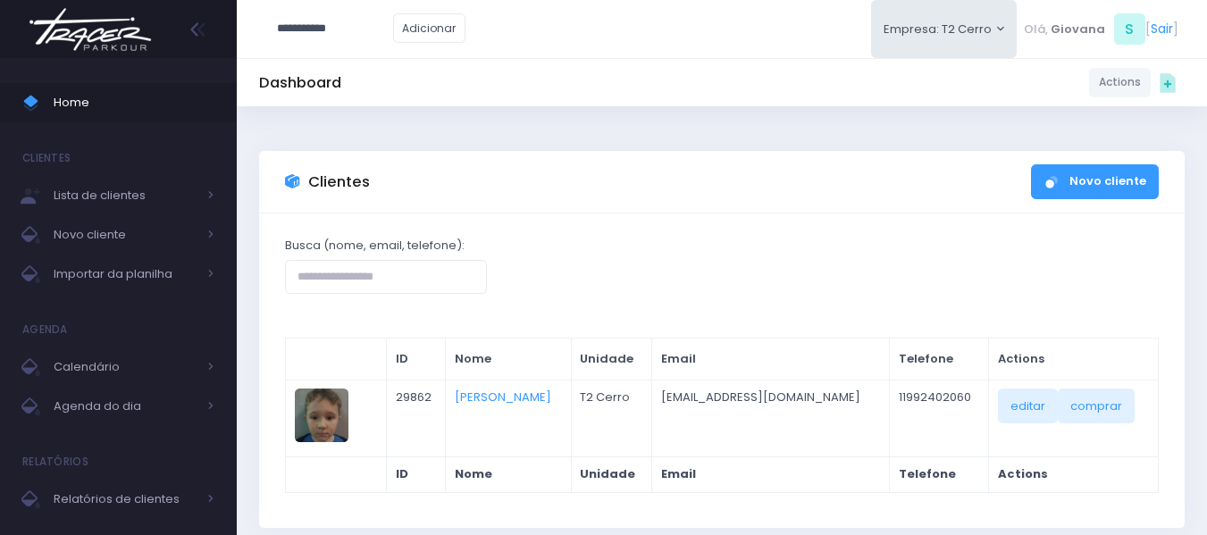
type input "**********"
click input "submit" at bounding box center [0, 0] width 0 height 0
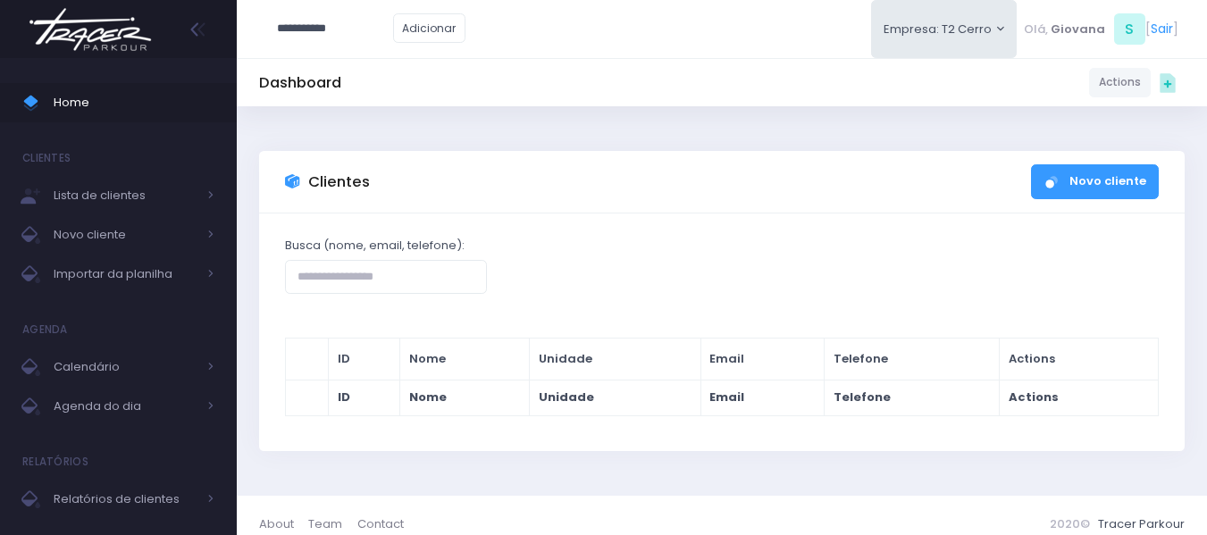
type input "**********"
click input "submit" at bounding box center [0, 0] width 0 height 0
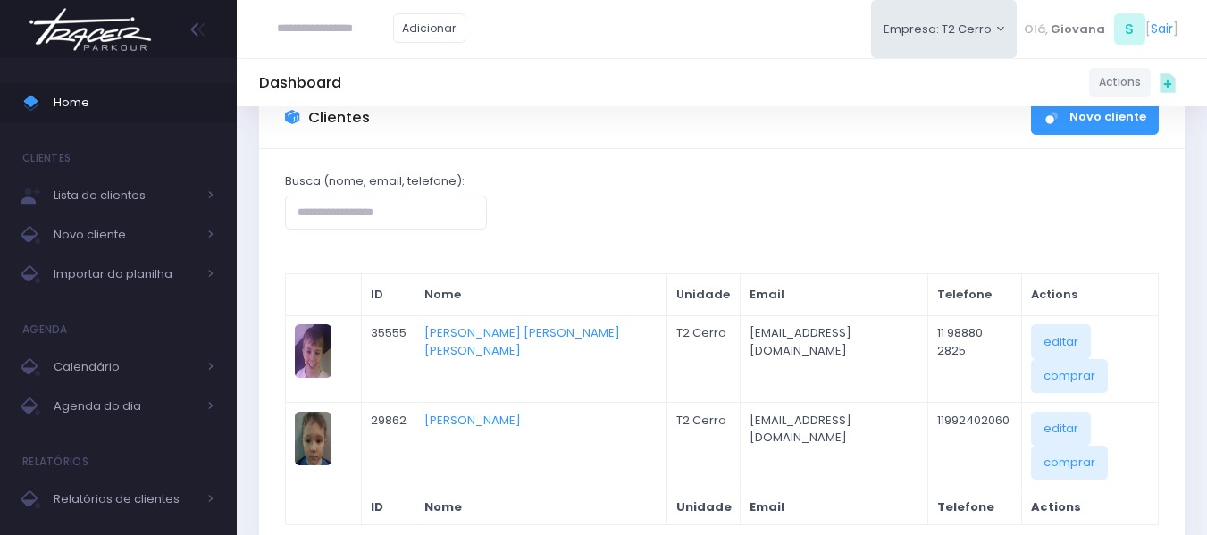
scroll to position [65, 0]
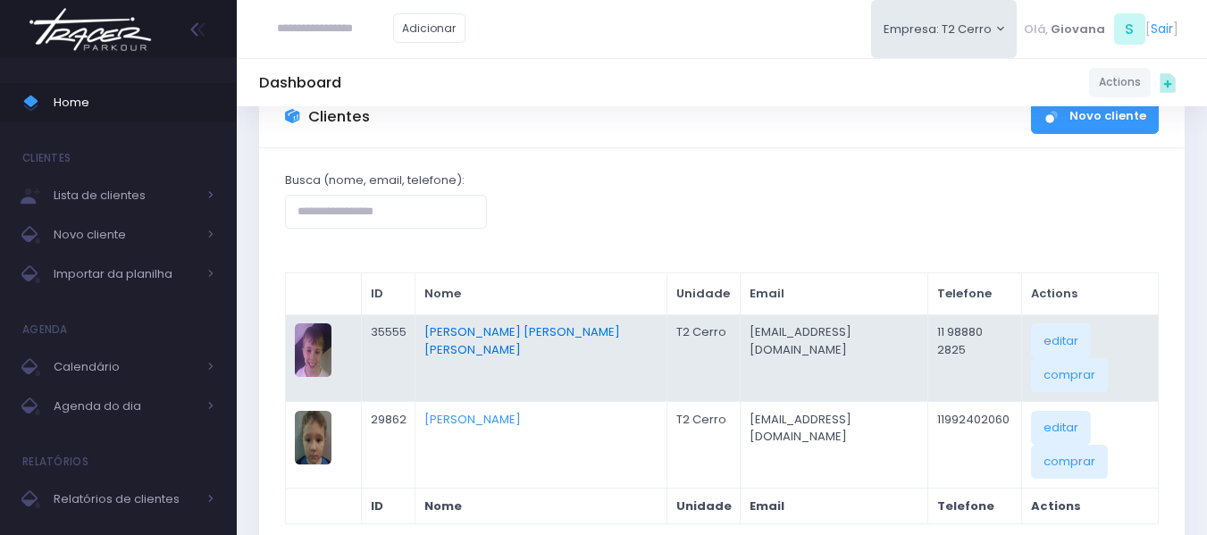
click at [505, 332] on link "[PERSON_NAME] [PERSON_NAME] [PERSON_NAME]" at bounding box center [522, 340] width 196 height 35
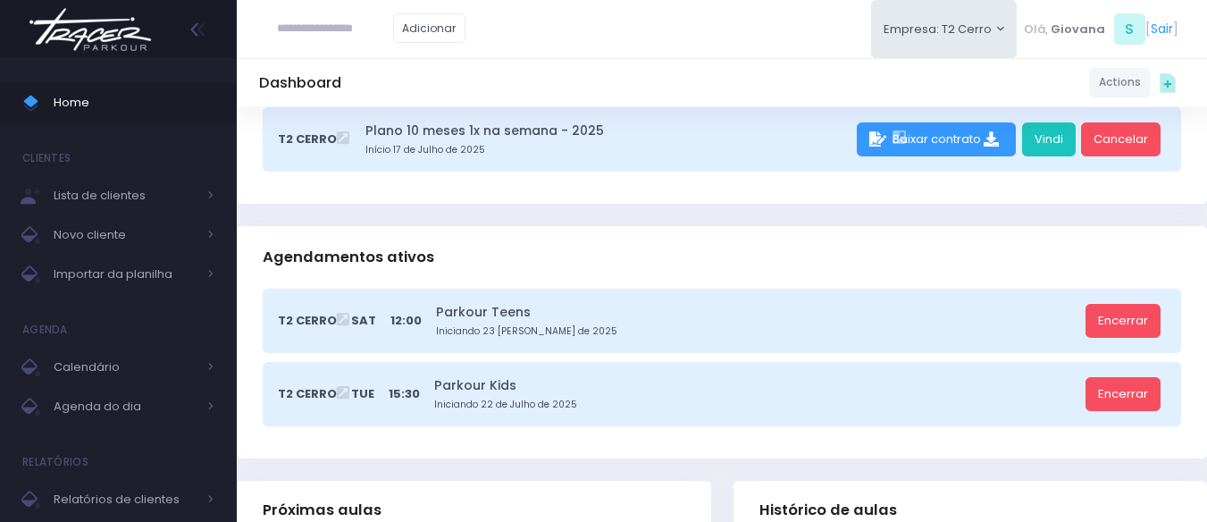
scroll to position [238, 0]
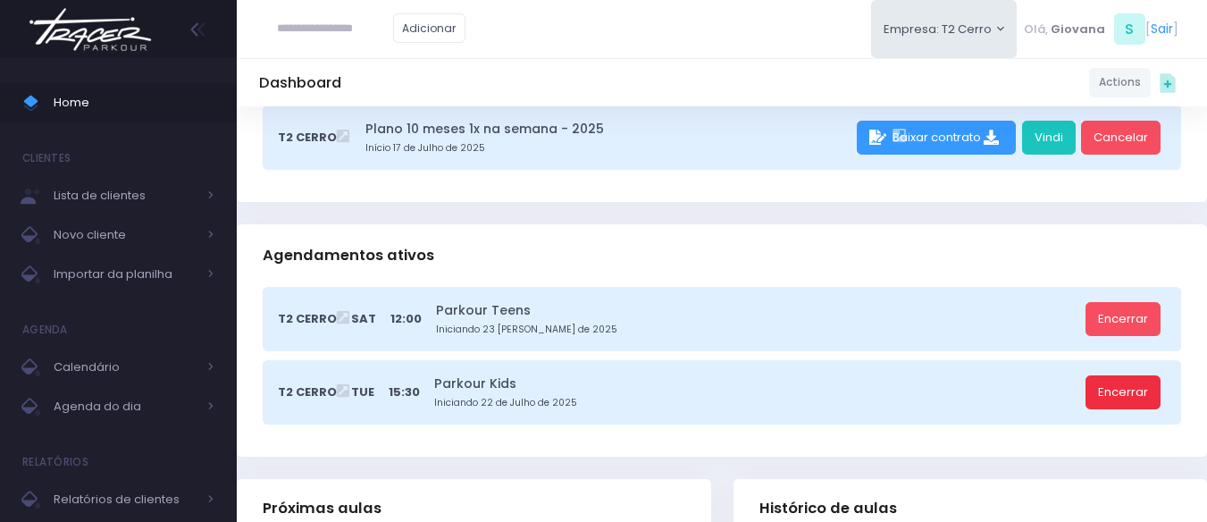
click at [1150, 407] on link "Encerrar" at bounding box center [1122, 392] width 75 height 34
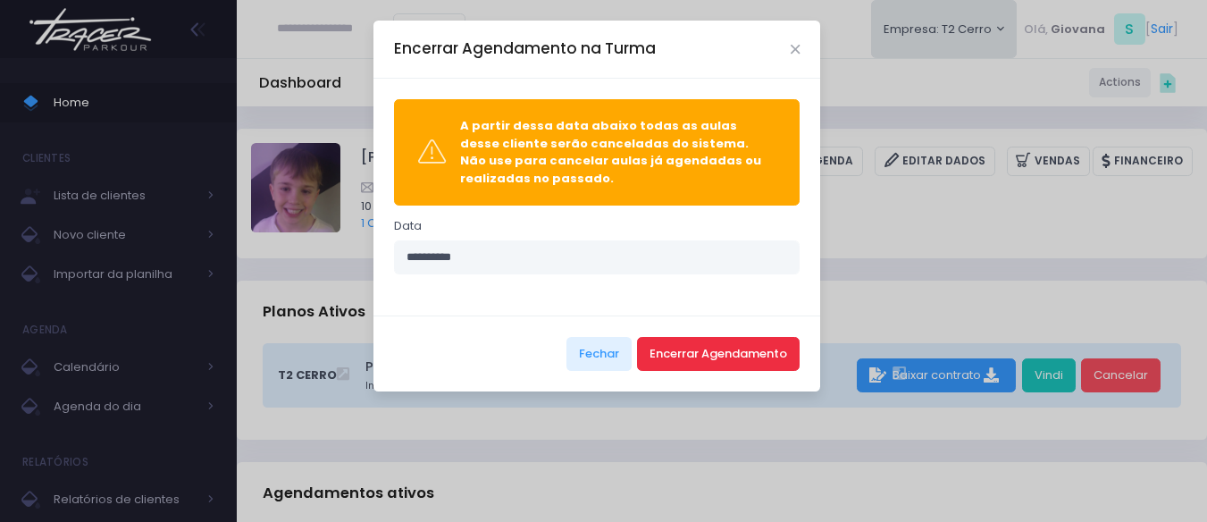
click at [699, 351] on button "Encerrar Agendamento" at bounding box center [718, 354] width 163 height 34
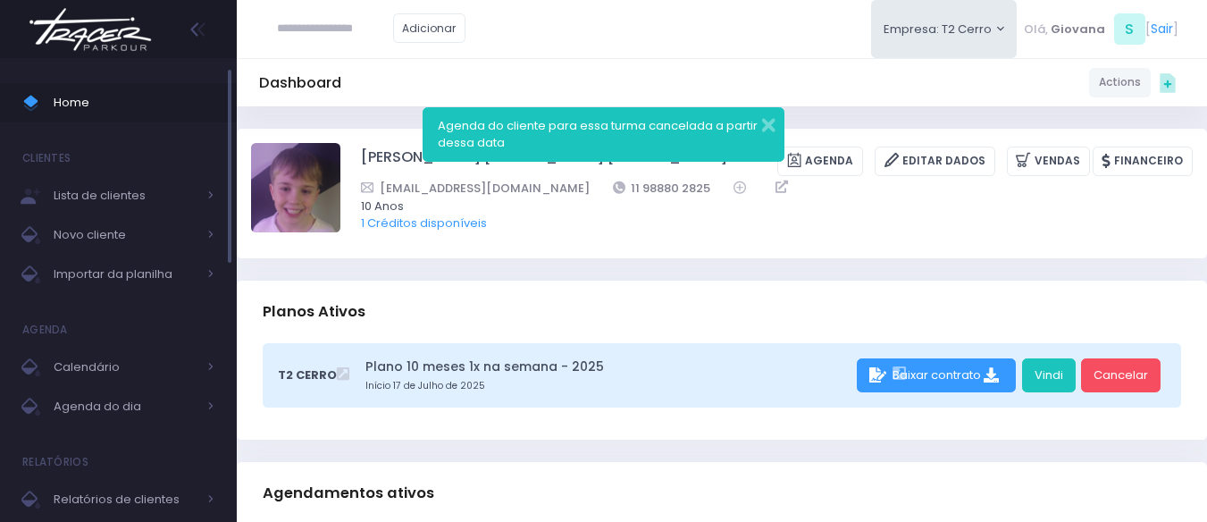
click at [148, 99] on span "Home" at bounding box center [134, 102] width 161 height 23
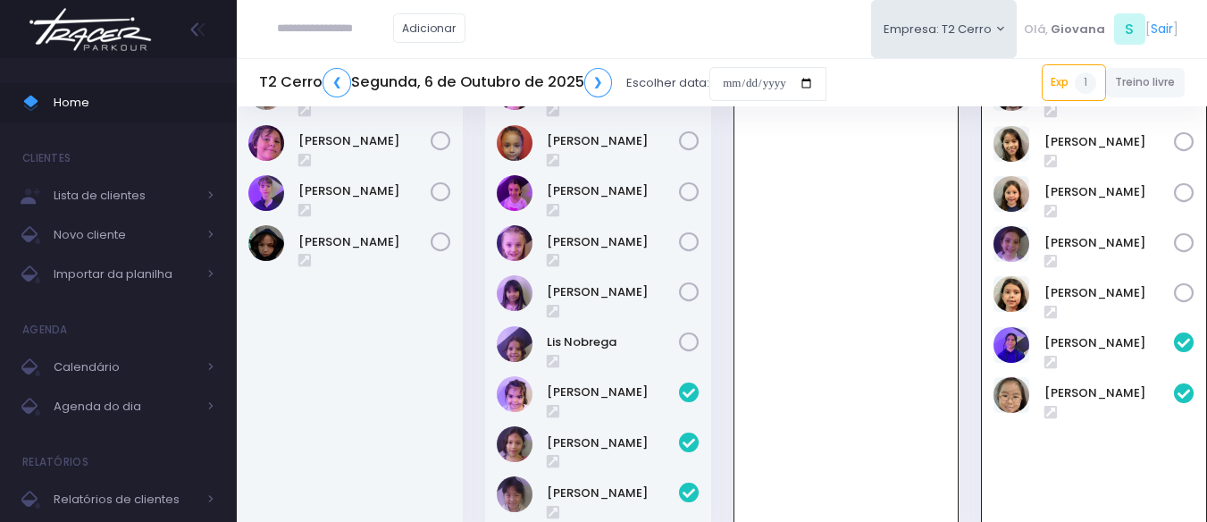
scroll to position [488, 0]
click at [94, 89] on link "Home" at bounding box center [118, 102] width 237 height 39
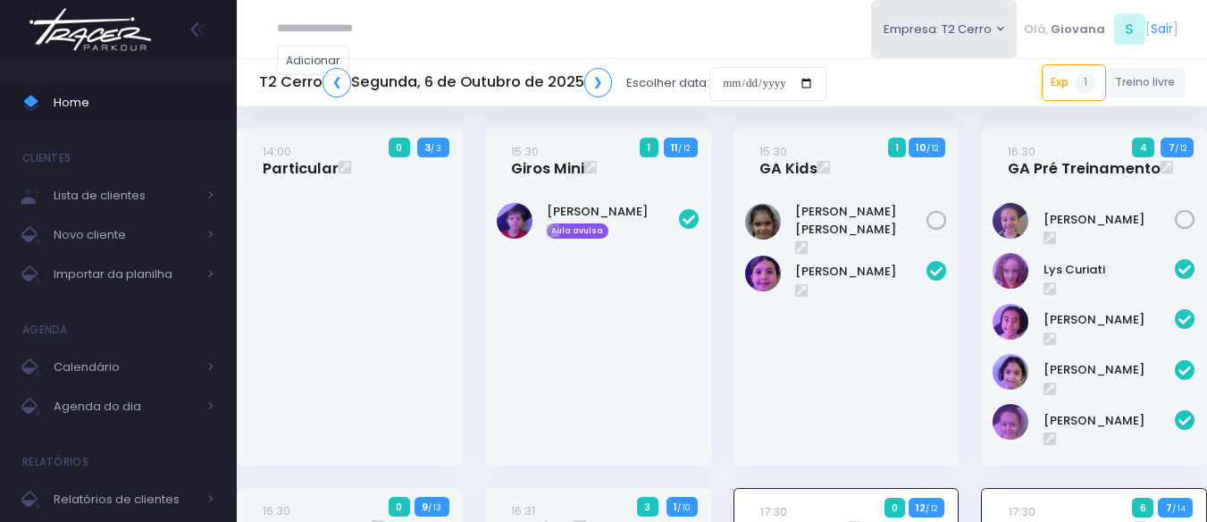
scroll to position [488, 0]
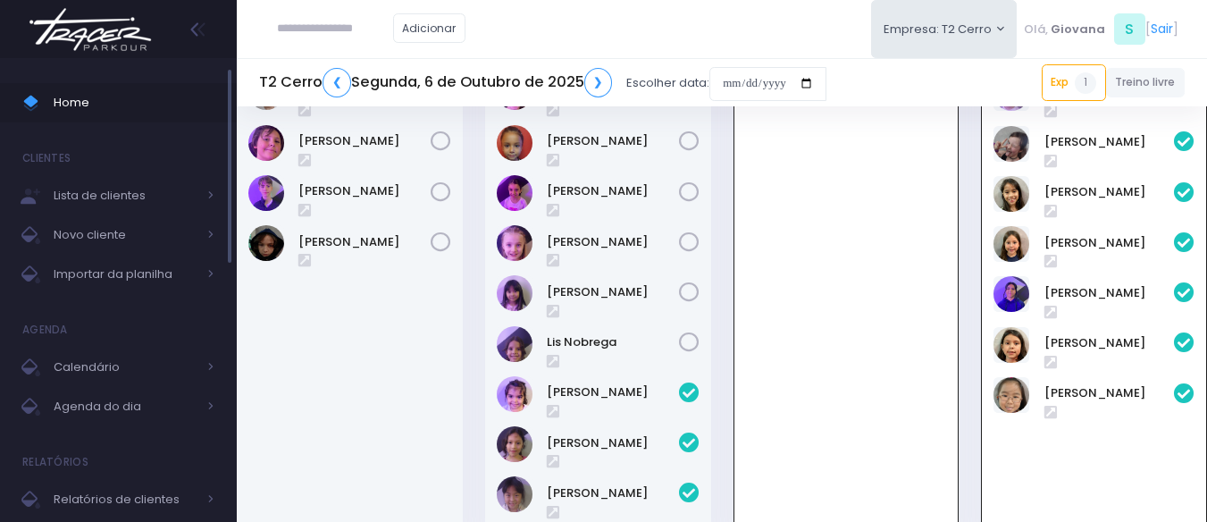
click at [120, 115] on link "Home" at bounding box center [118, 102] width 237 height 39
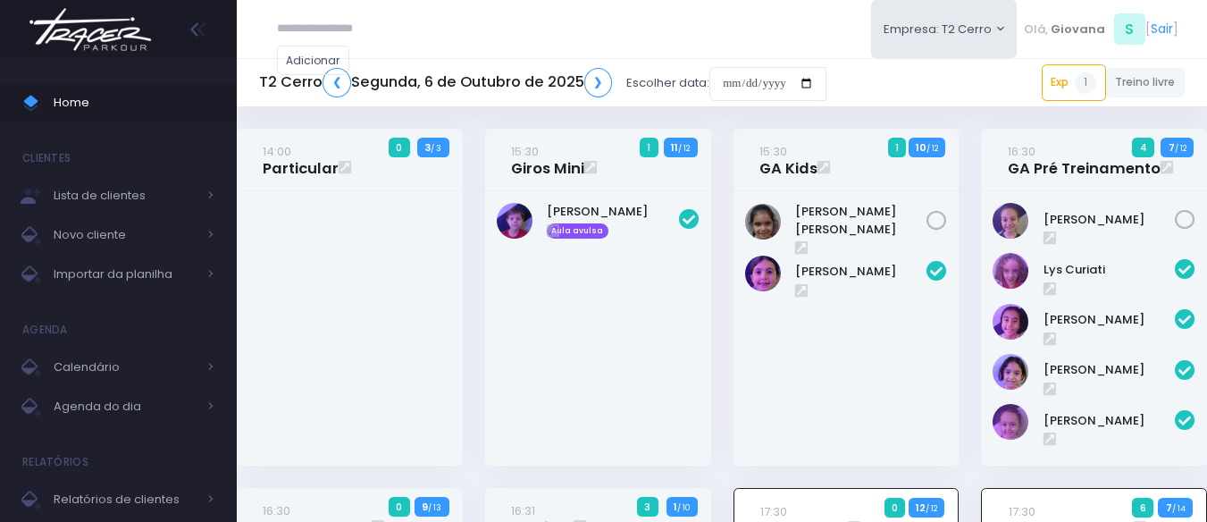
scroll to position [488, 0]
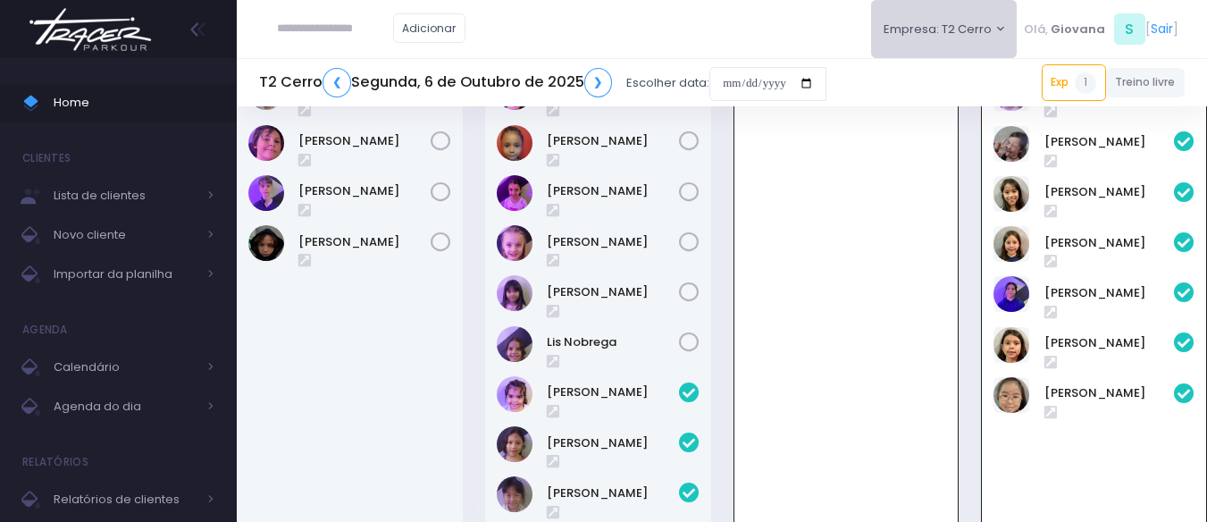
click at [915, 22] on button "Empresa: T2 Cerro" at bounding box center [944, 29] width 146 height 58
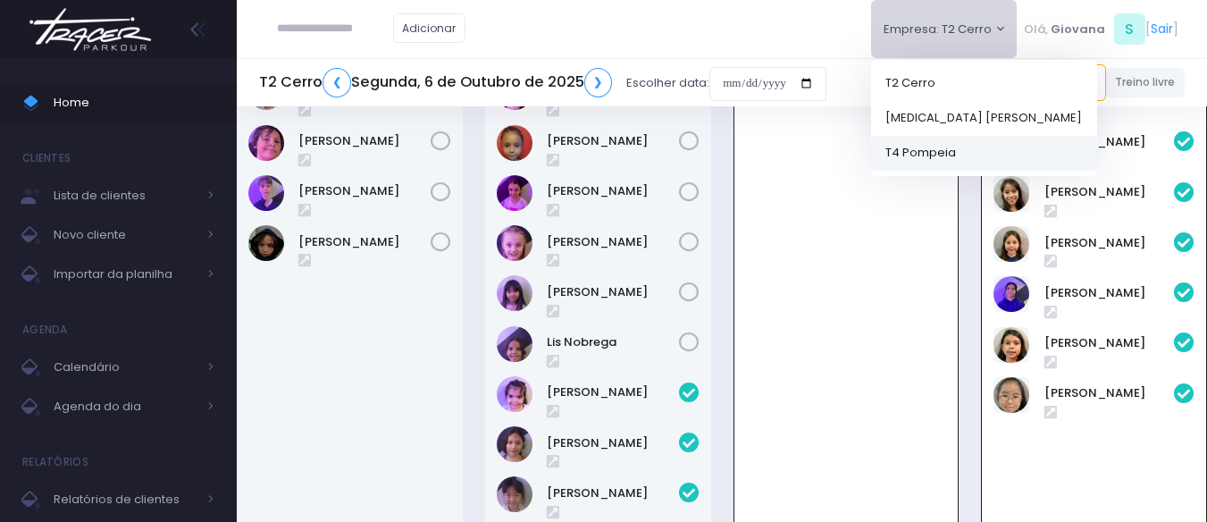
click at [944, 162] on link "T4 Pompeia" at bounding box center [984, 152] width 226 height 35
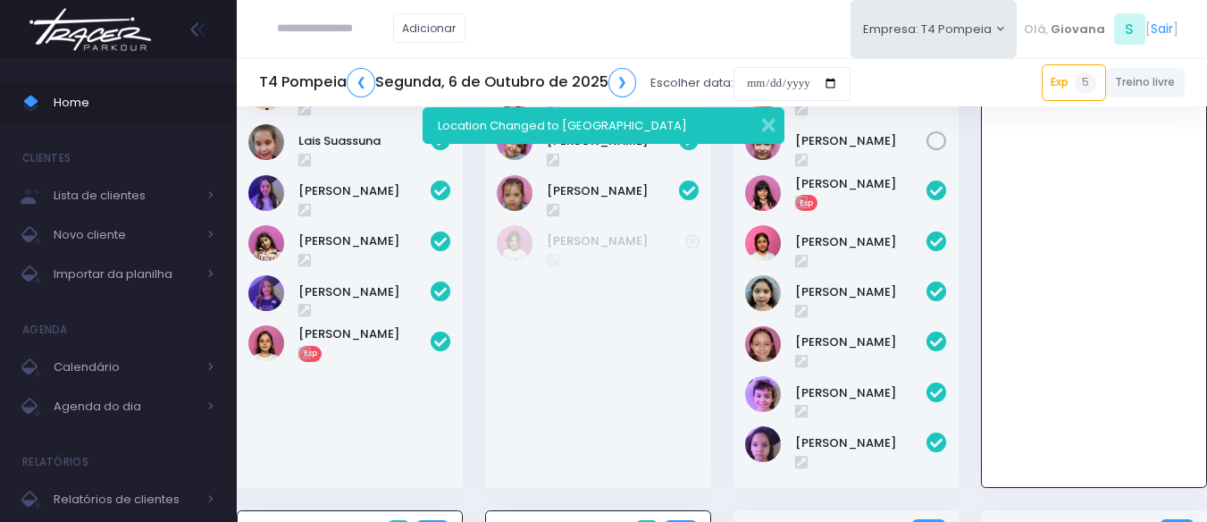
scroll to position [129, 0]
click at [104, 107] on span "Home" at bounding box center [134, 102] width 161 height 23
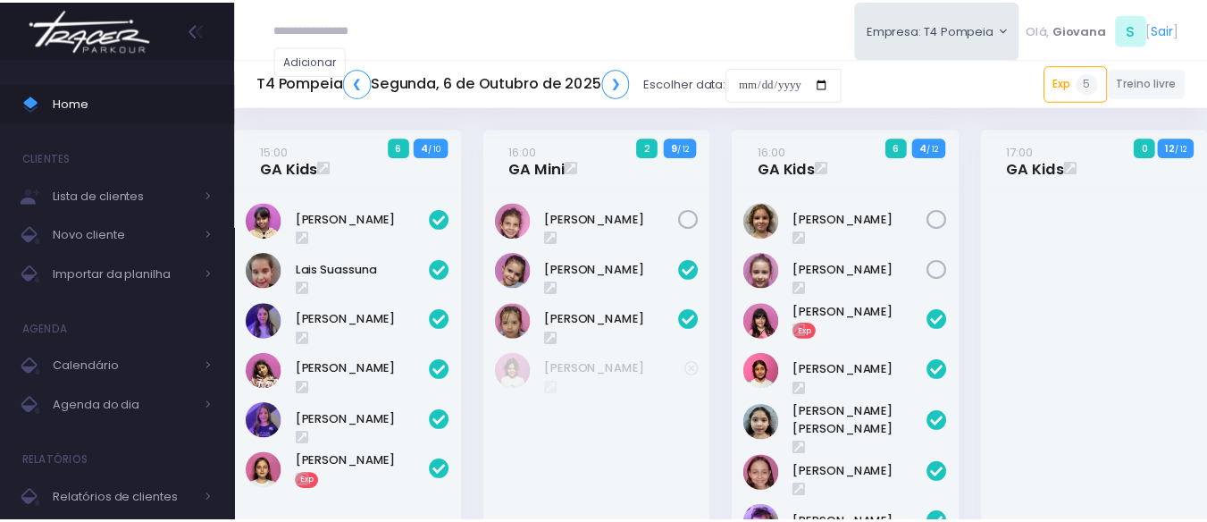
scroll to position [639, 0]
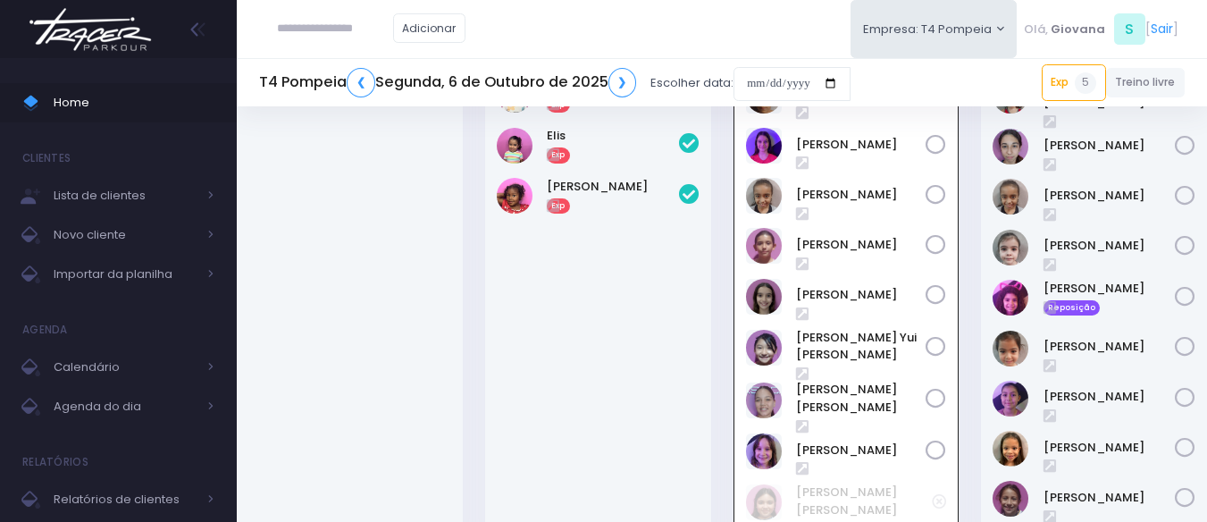
click at [334, 28] on input "text" at bounding box center [335, 29] width 116 height 34
click at [361, 29] on input "text" at bounding box center [335, 29] width 116 height 34
type input "******"
click input "submit" at bounding box center [0, 0] width 0 height 0
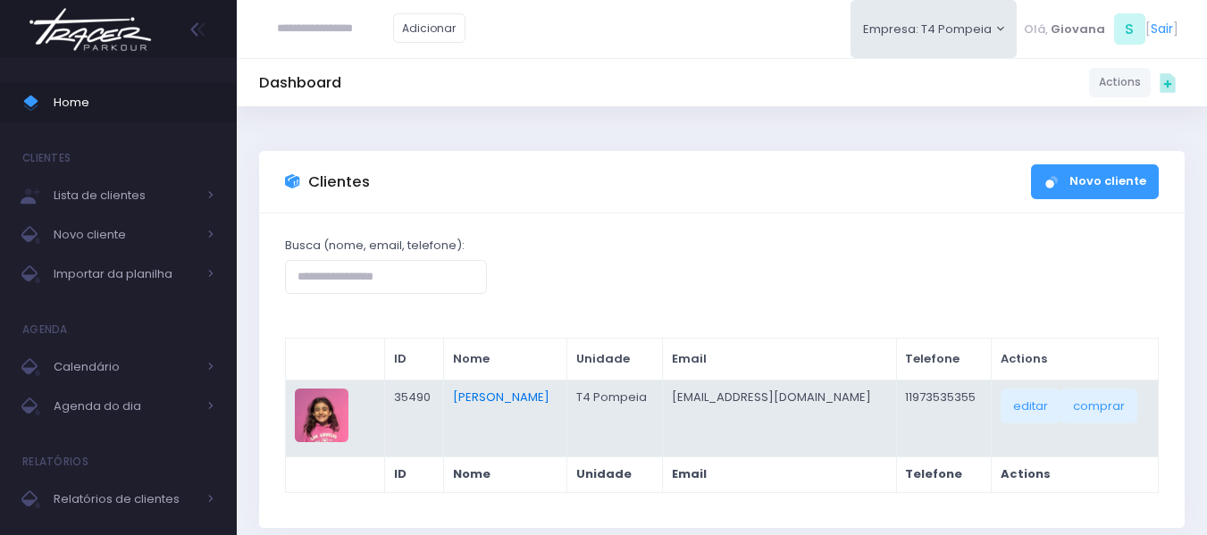
click at [528, 404] on link "[PERSON_NAME]" at bounding box center [501, 396] width 96 height 17
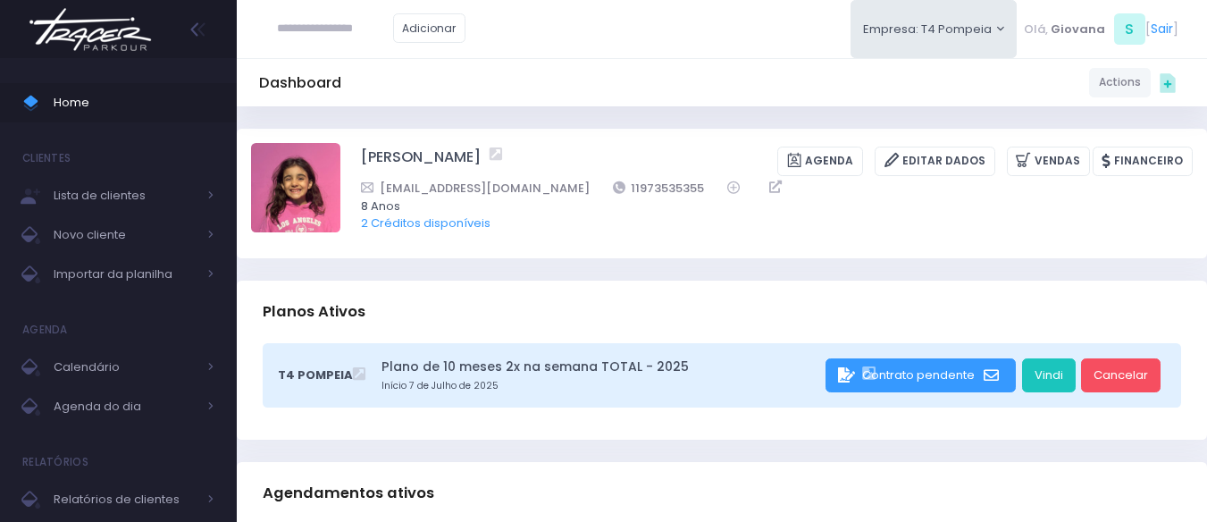
scroll to position [447, 0]
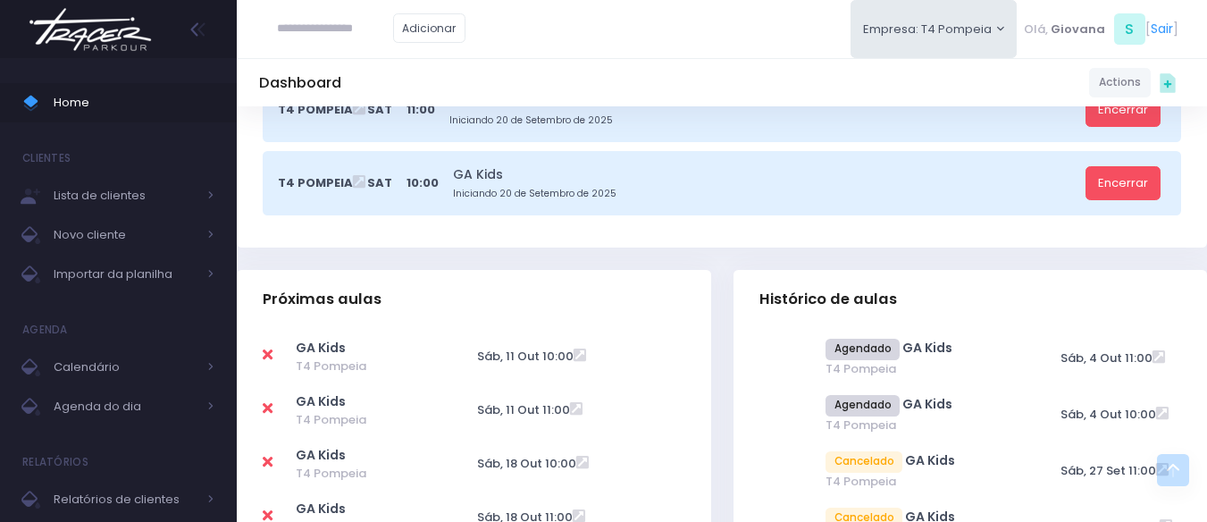
click at [681, 276] on div "Próximas aulas" at bounding box center [474, 301] width 474 height 63
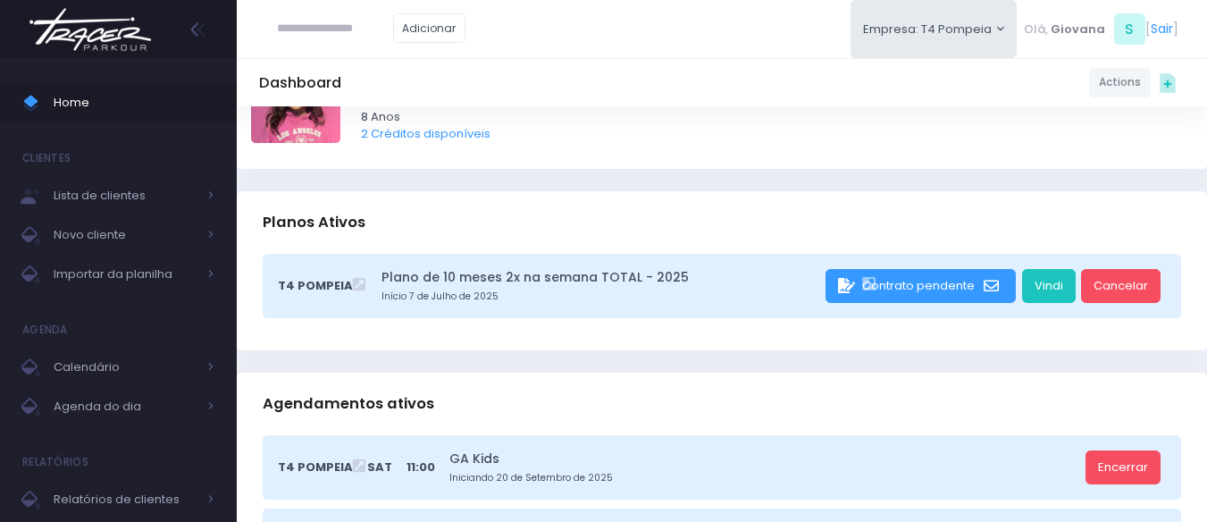
scroll to position [0, 0]
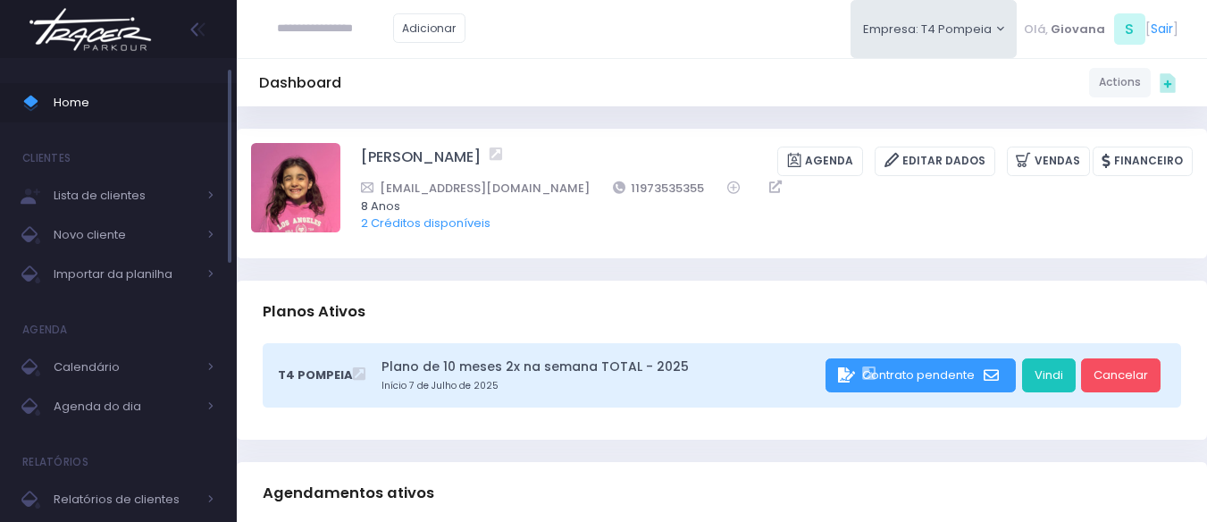
click at [129, 88] on link "Home" at bounding box center [118, 102] width 237 height 39
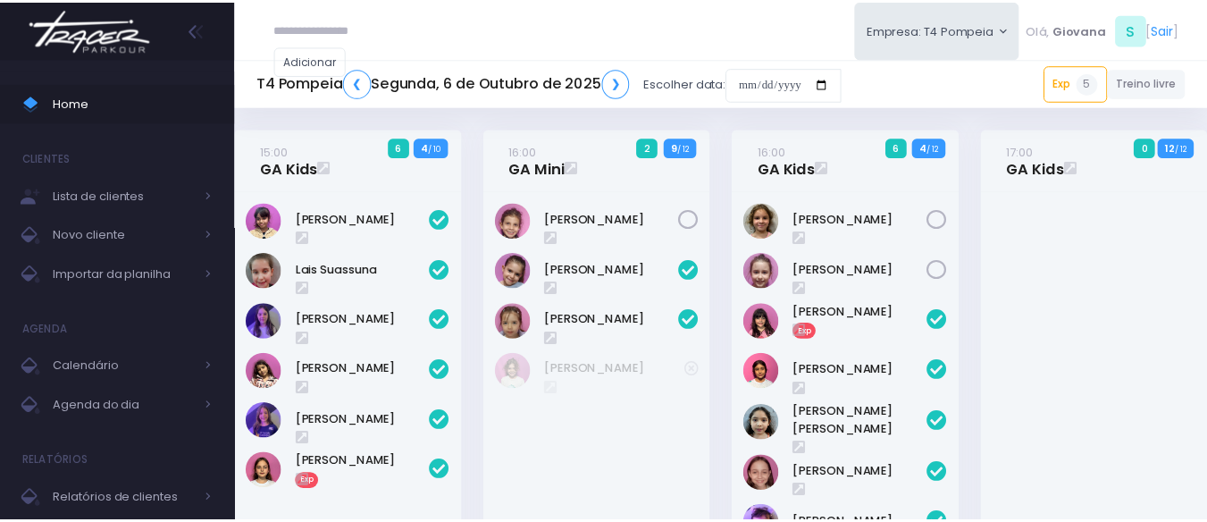
scroll to position [639, 0]
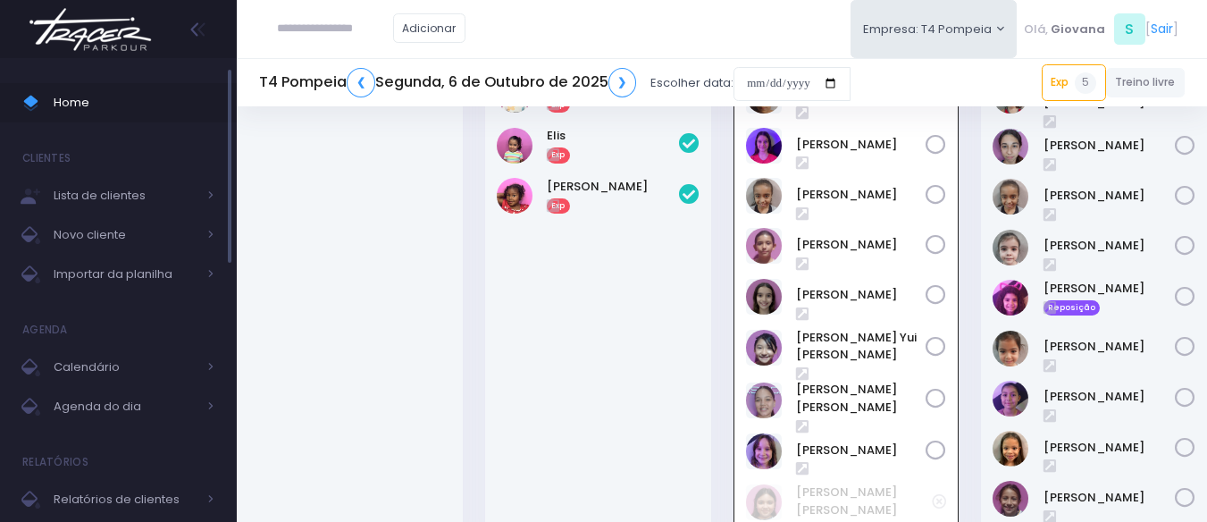
click at [119, 104] on span "Home" at bounding box center [134, 102] width 161 height 23
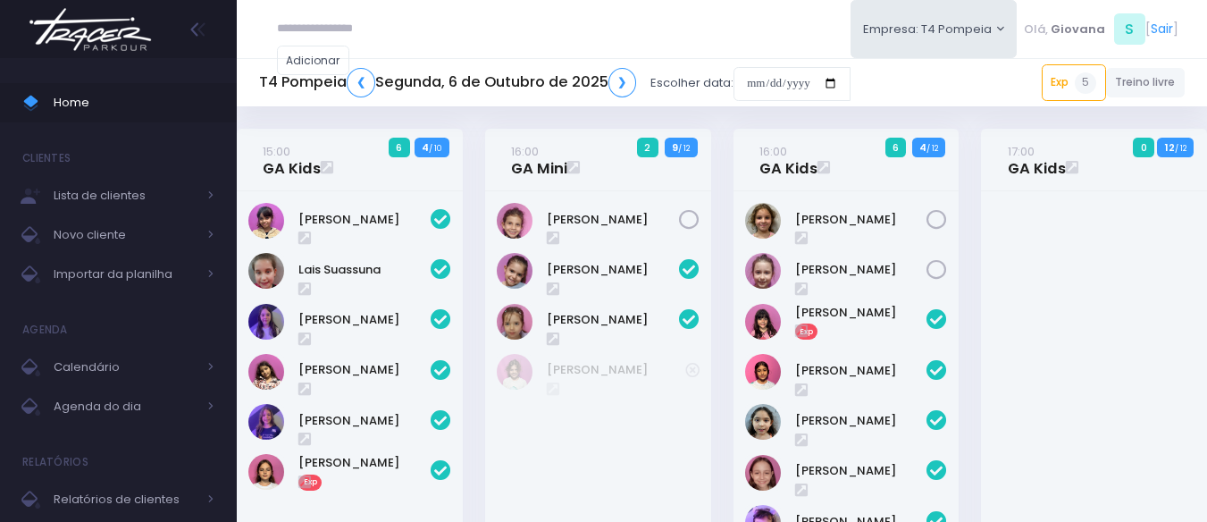
scroll to position [639, 0]
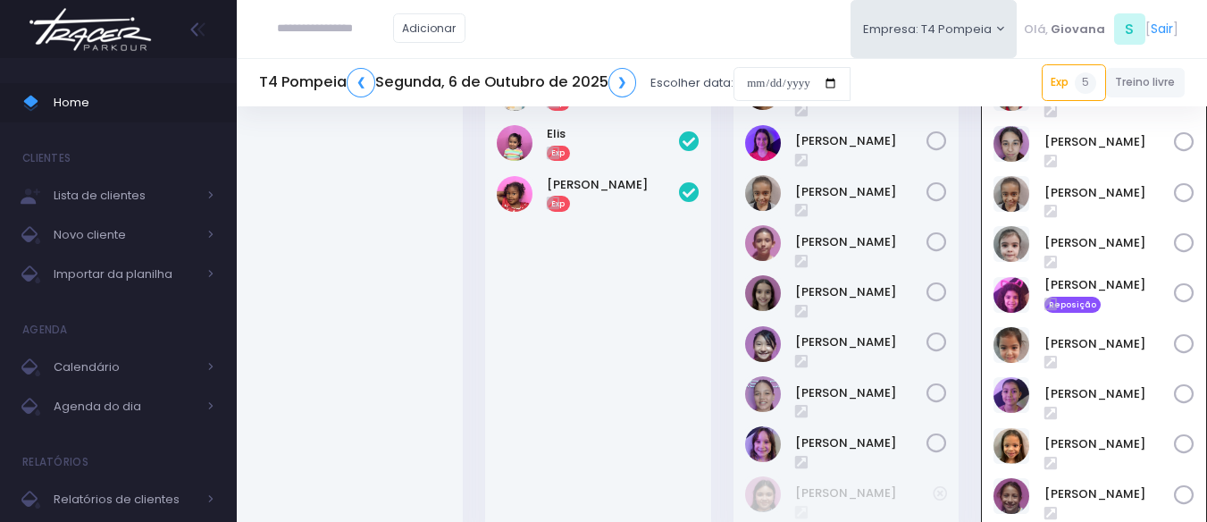
click at [466, 326] on div "17:00 GA Baby 0 6 / 6" at bounding box center [350, 281] width 248 height 563
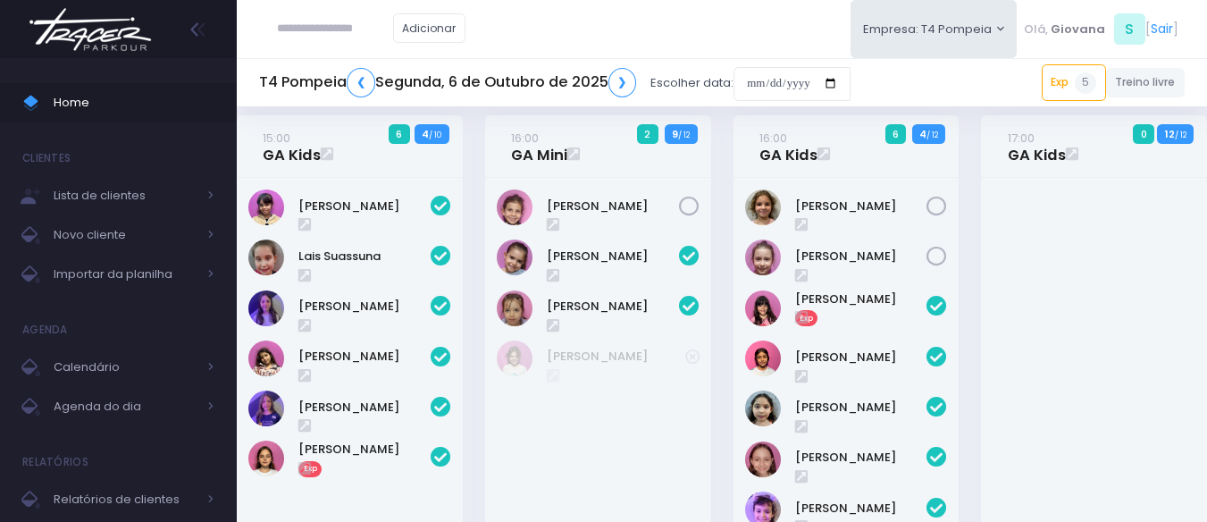
scroll to position [0, 0]
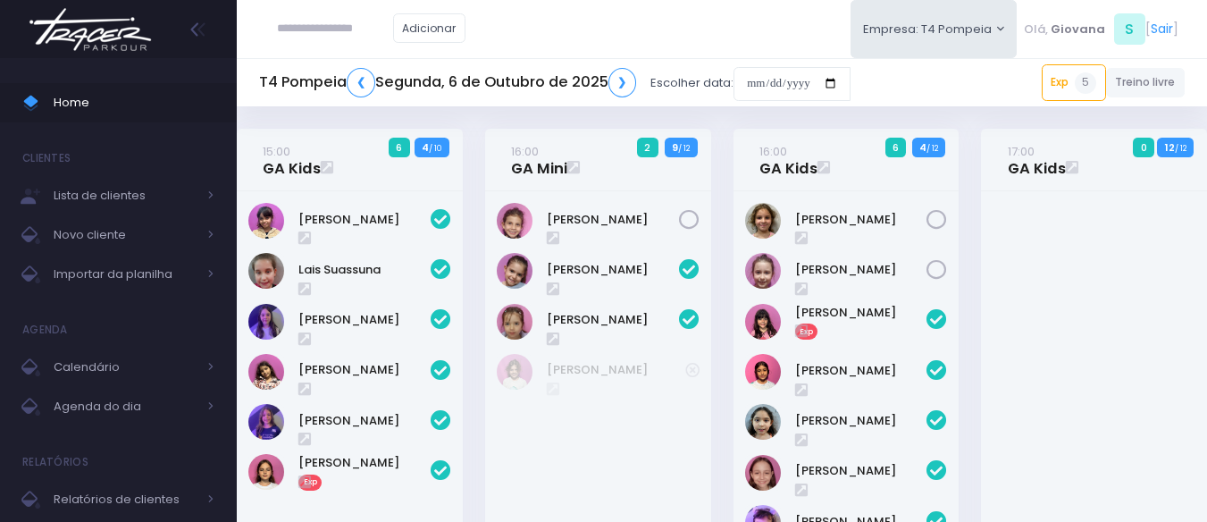
click at [476, 325] on div "16:00 GA Mini 2 9 / 12" at bounding box center [597, 384] width 248 height 510
click at [473, 323] on div "16:00 GA Mini 2 9 / 12" at bounding box center [597, 384] width 248 height 510
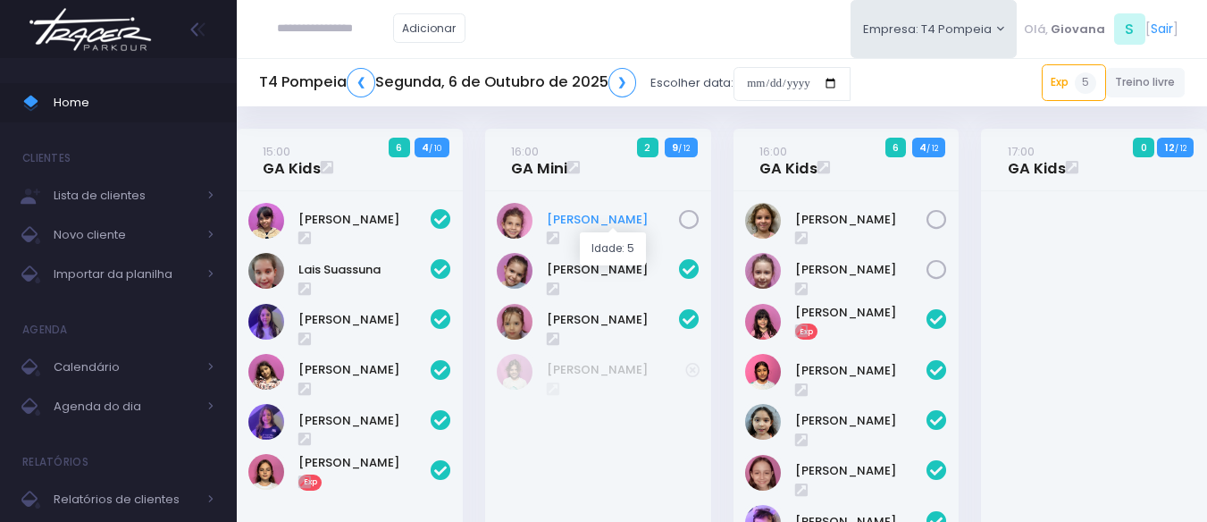
click at [581, 216] on link "[PERSON_NAME]" at bounding box center [613, 220] width 132 height 18
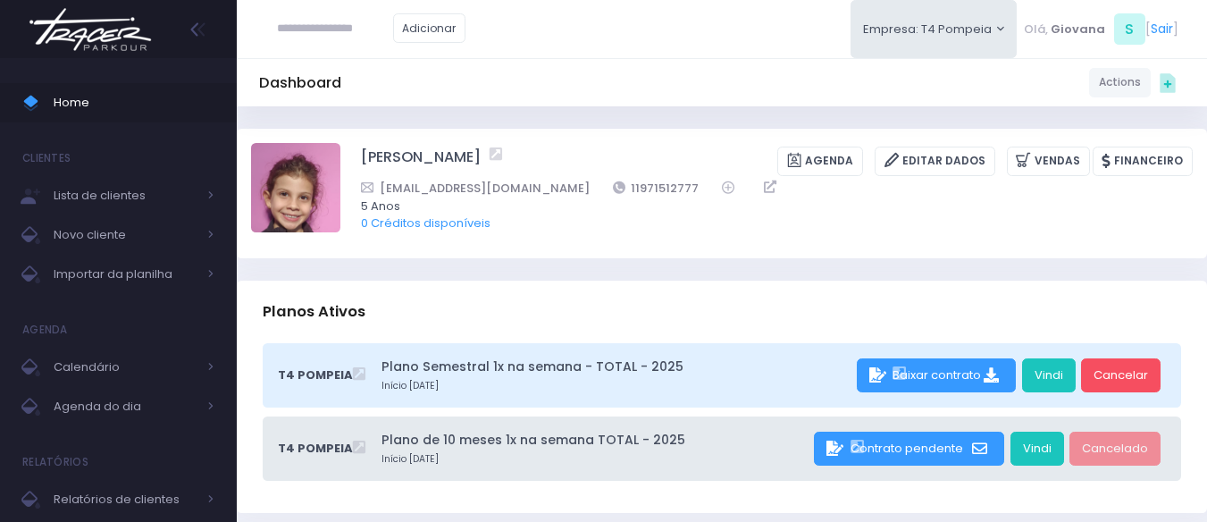
scroll to position [179, 0]
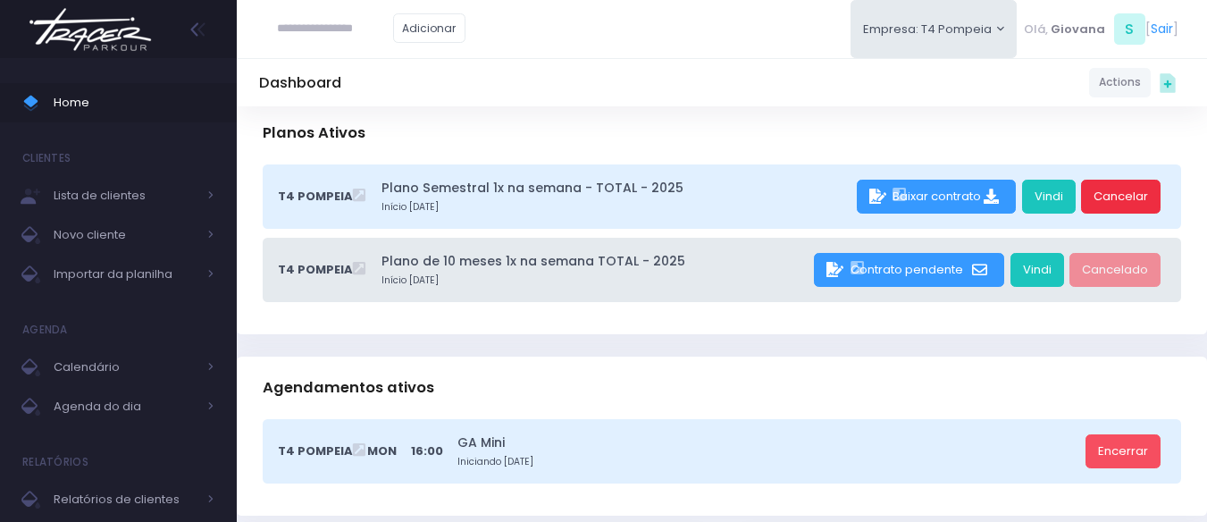
click at [1134, 199] on link "Cancelar" at bounding box center [1120, 197] width 79 height 34
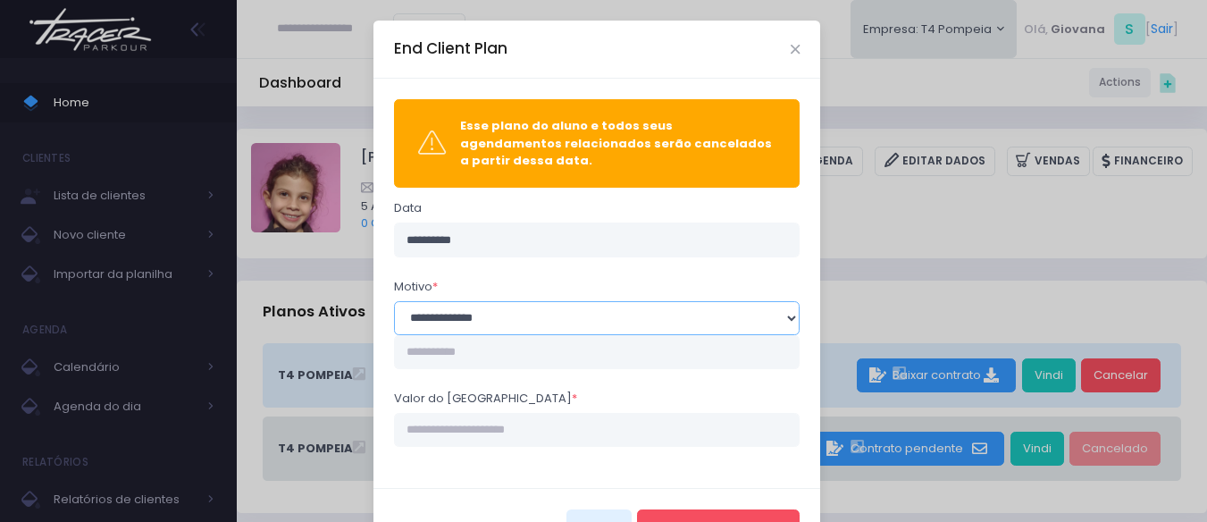
click at [515, 306] on select "**********" at bounding box center [597, 318] width 406 height 34
select select "*"
click at [394, 301] on select "**********" at bounding box center [597, 318] width 406 height 34
click at [533, 413] on input "Valor do estorno *" at bounding box center [597, 430] width 406 height 34
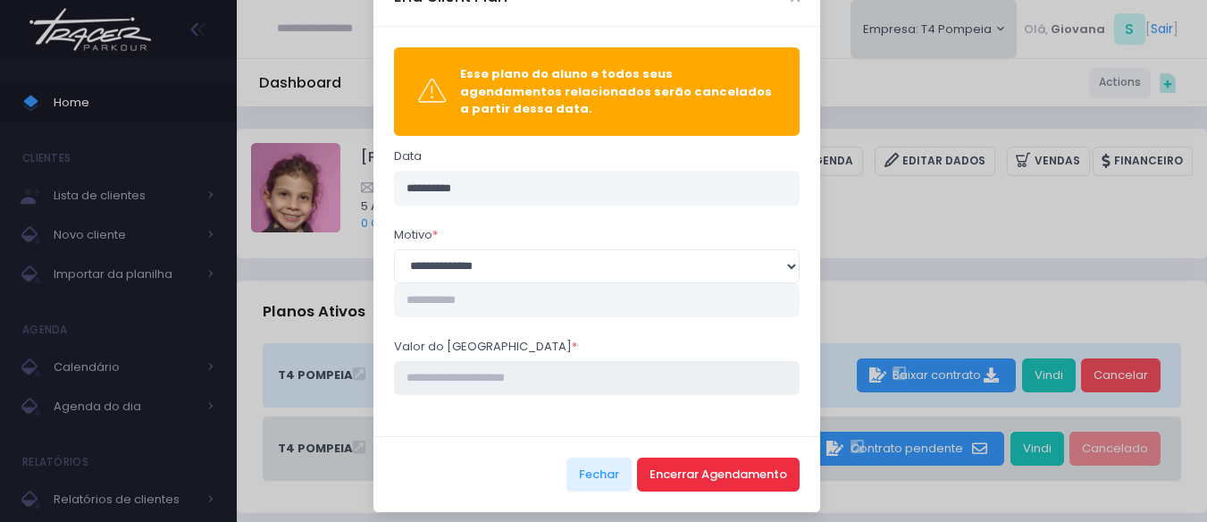
type input "****"
click at [762, 470] on button "Encerrar Agendamento" at bounding box center [718, 474] width 163 height 34
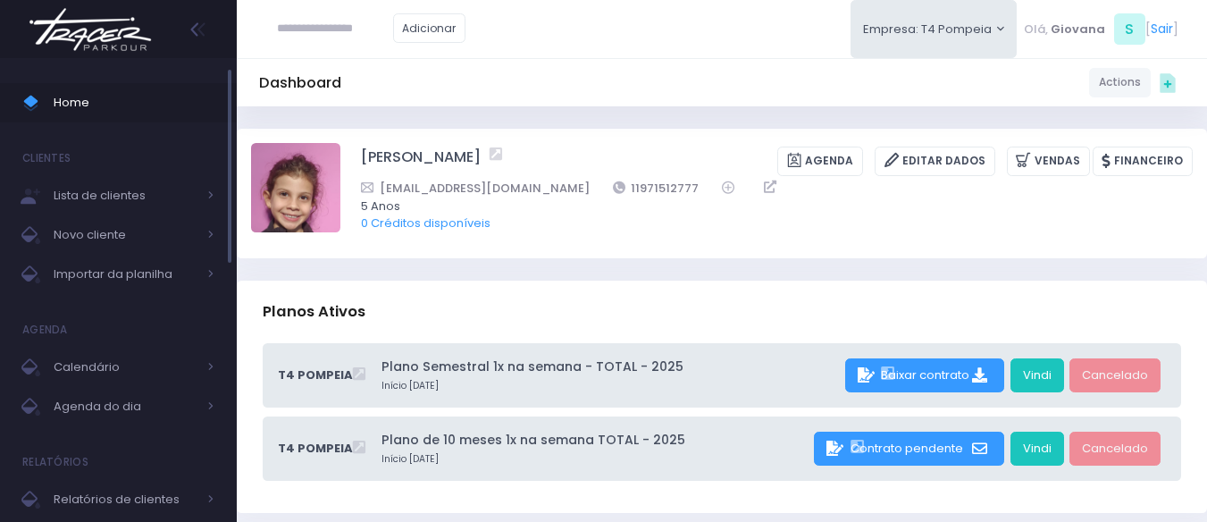
click at [76, 103] on span "Home" at bounding box center [134, 102] width 161 height 23
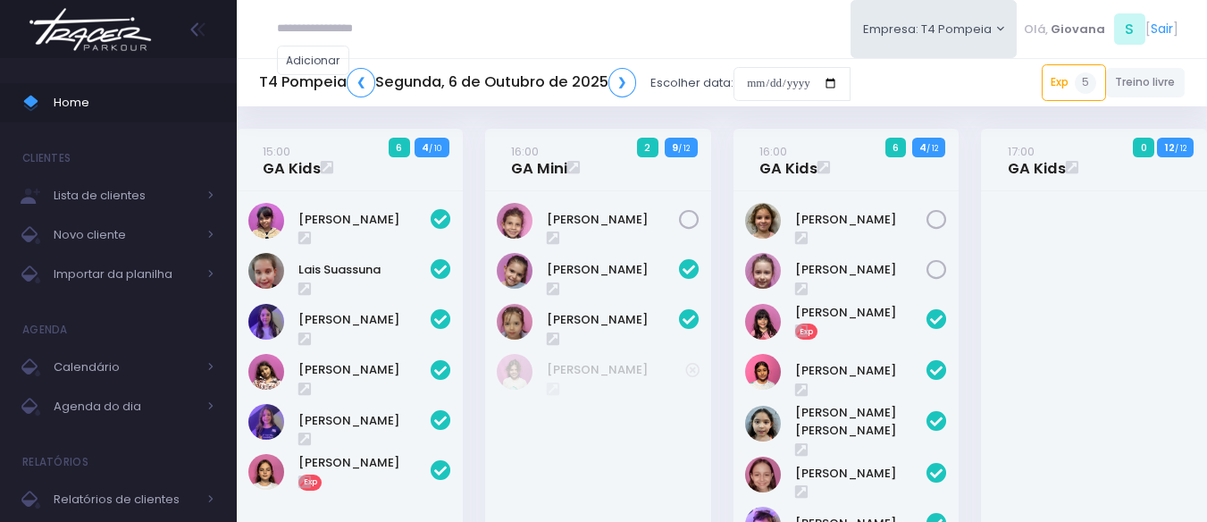
scroll to position [639, 0]
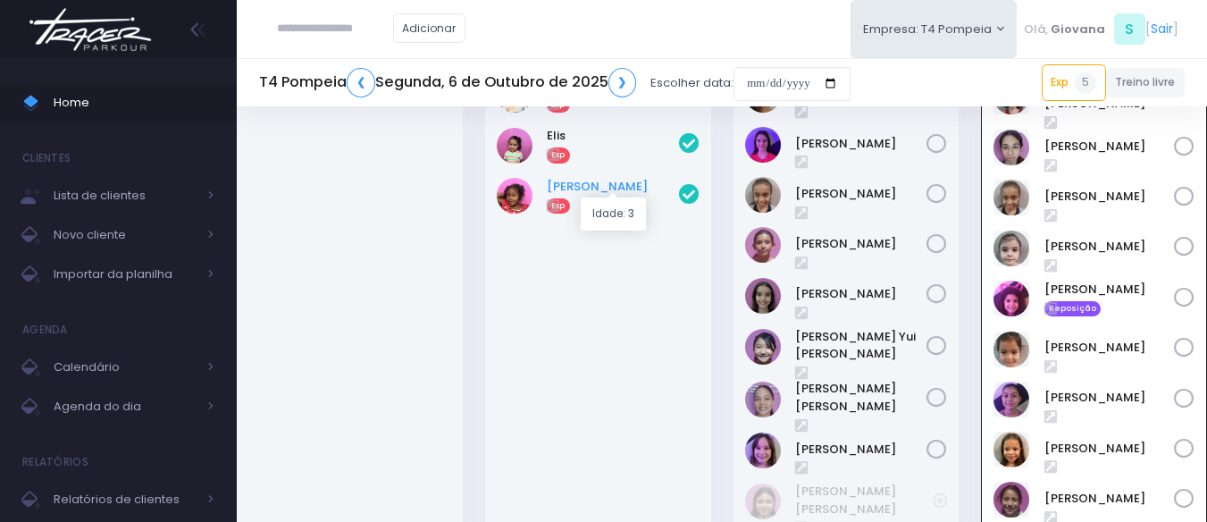
click at [611, 188] on link "[PERSON_NAME]" at bounding box center [613, 187] width 132 height 18
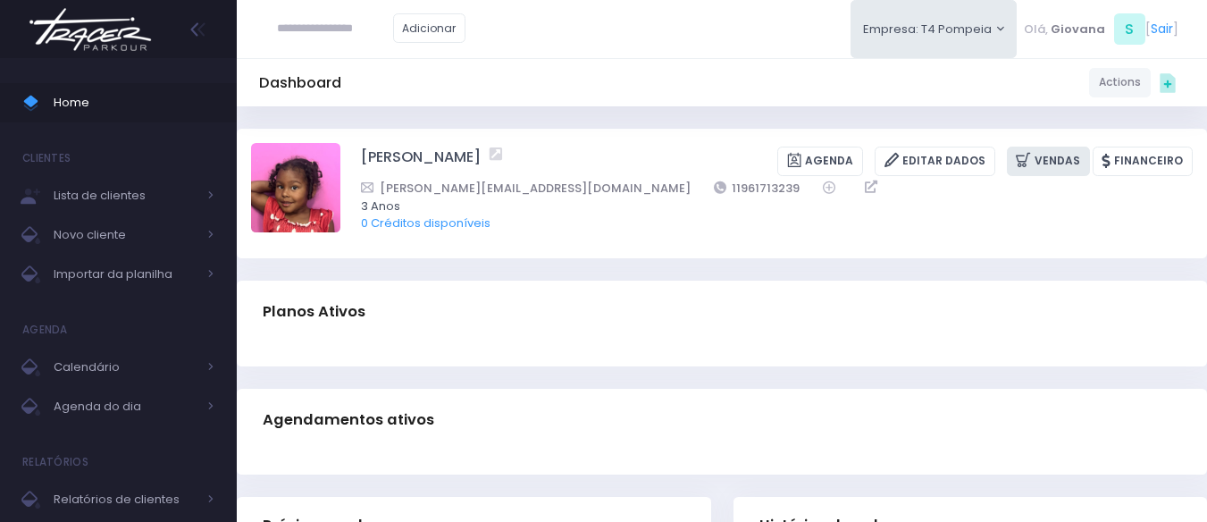
click at [1060, 168] on link "Vendas" at bounding box center [1047, 160] width 83 height 29
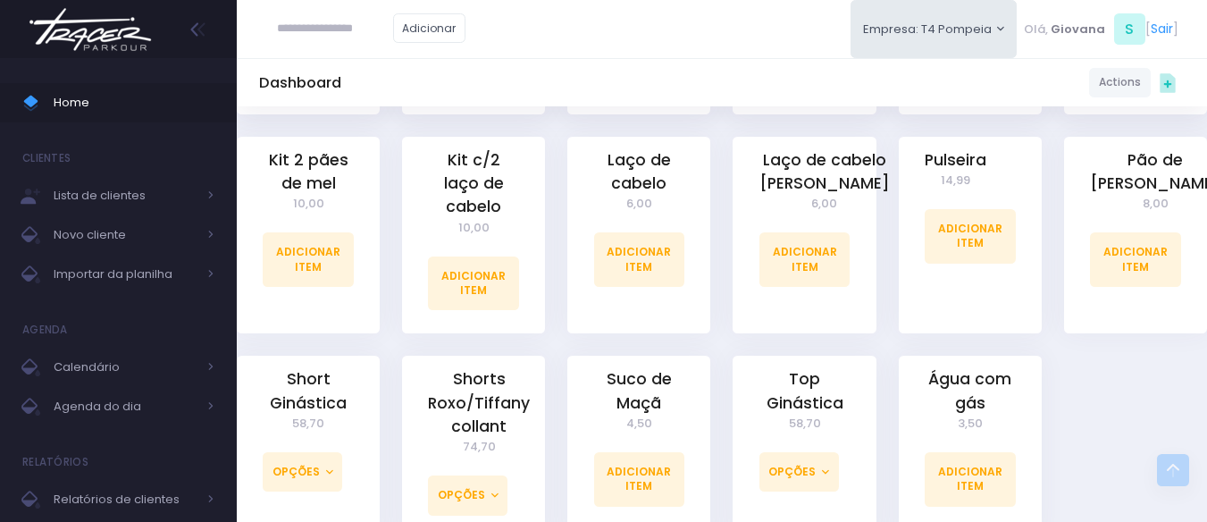
scroll to position [1250, 0]
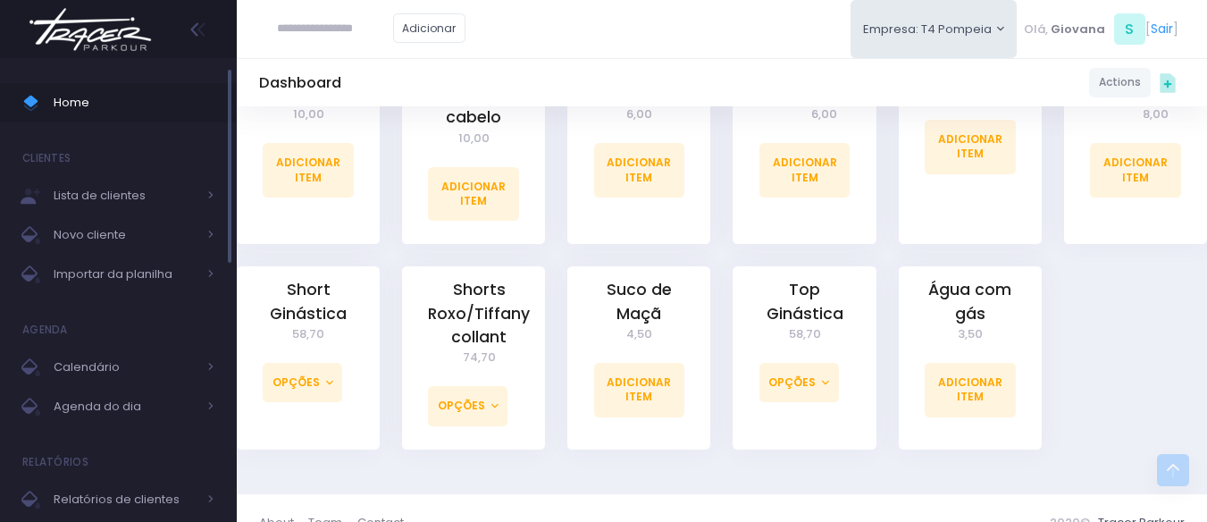
click at [142, 102] on span "Home" at bounding box center [134, 102] width 161 height 23
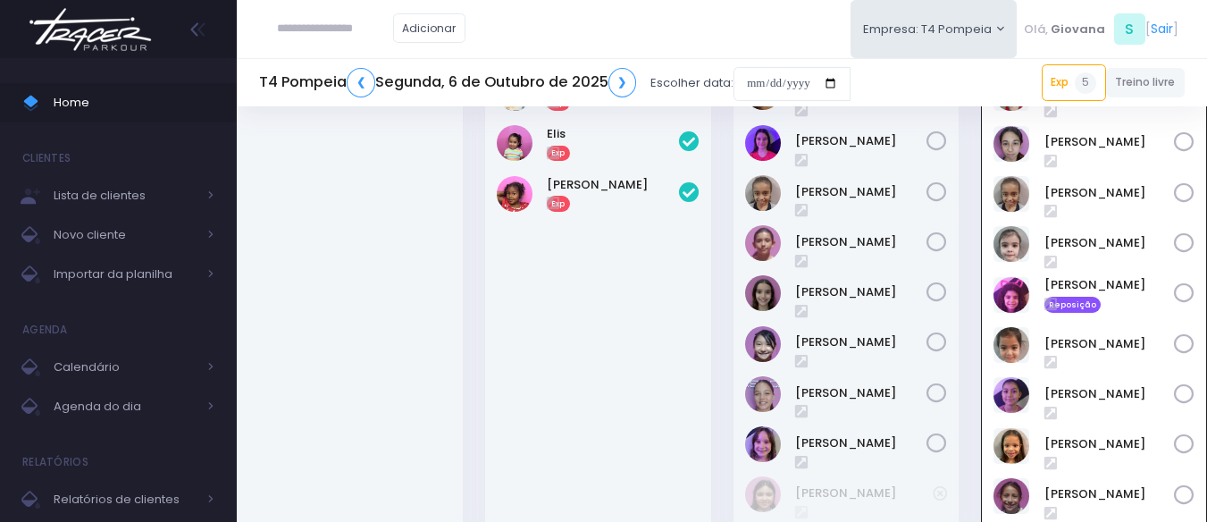
scroll to position [760, 0]
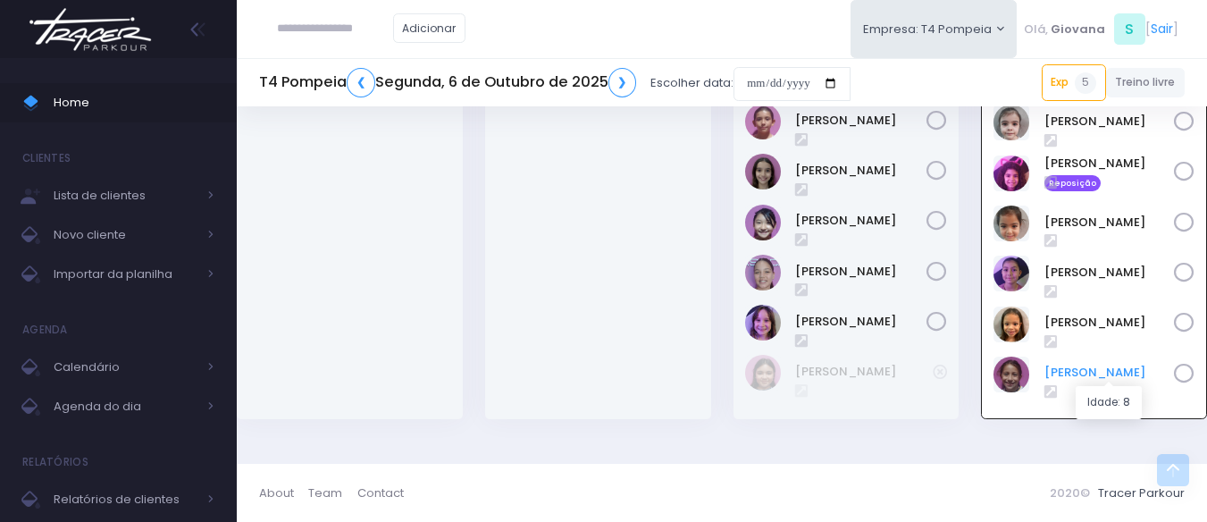
click at [1101, 380] on link "[PERSON_NAME]" at bounding box center [1109, 372] width 130 height 18
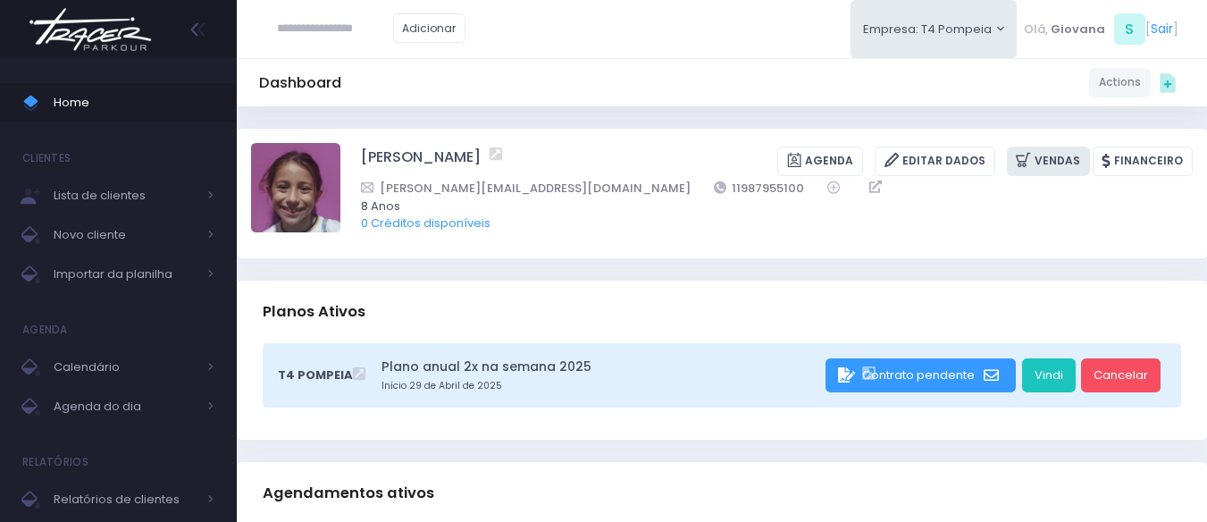
click at [1057, 171] on link "Vendas" at bounding box center [1047, 160] width 83 height 29
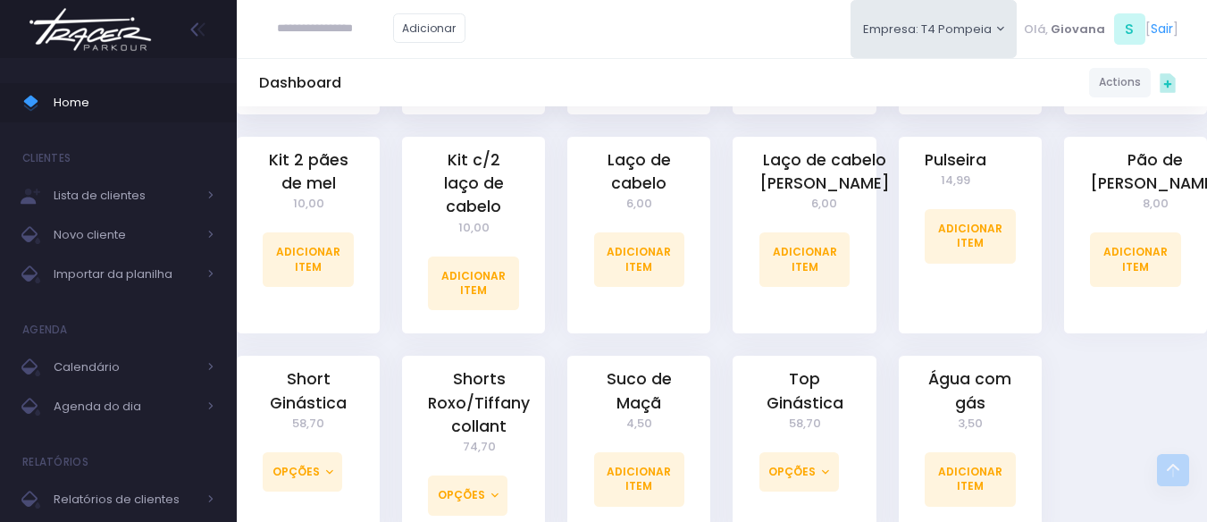
scroll to position [1265, 0]
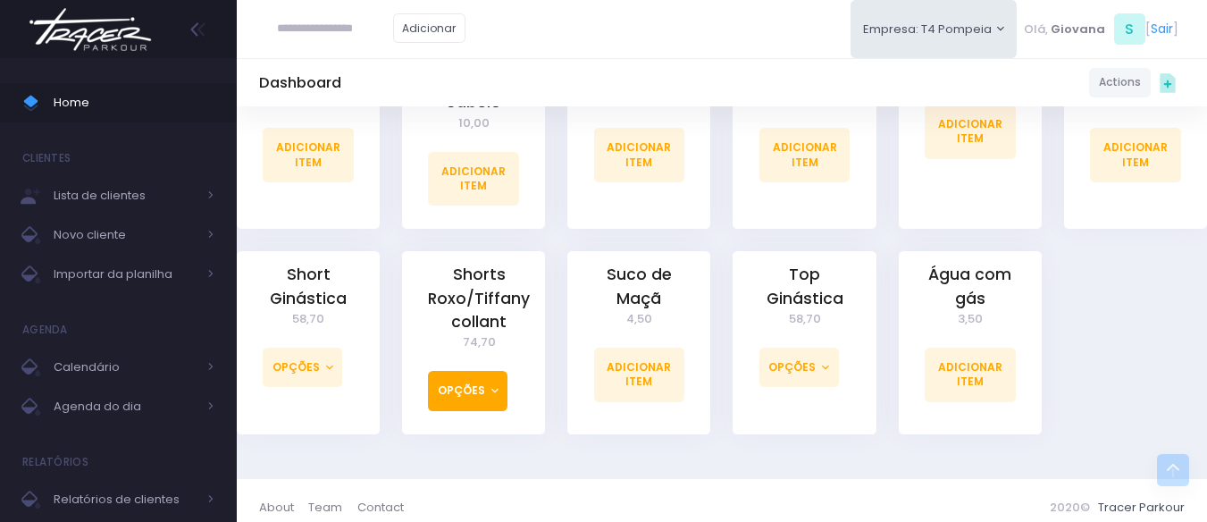
click at [489, 379] on button "Opções" at bounding box center [467, 390] width 79 height 39
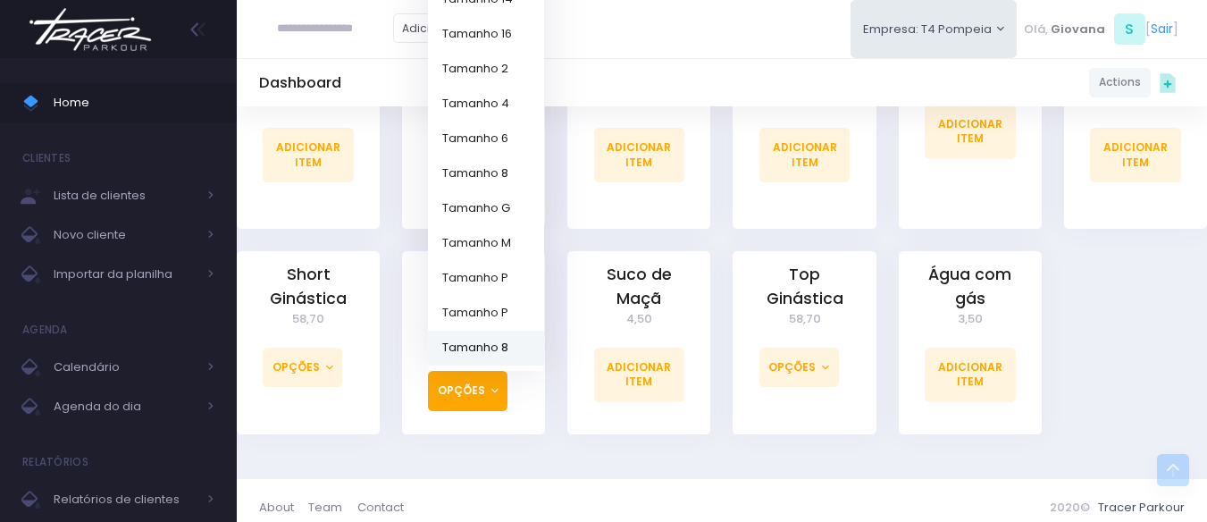
click at [517, 335] on link "Tamanho 8" at bounding box center [486, 347] width 116 height 35
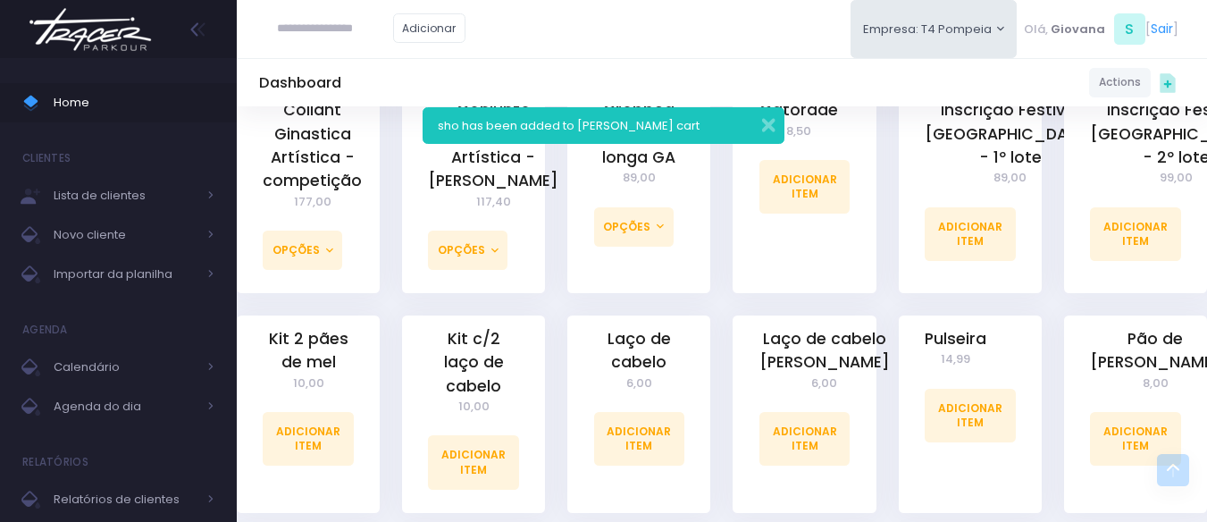
scroll to position [1445, 0]
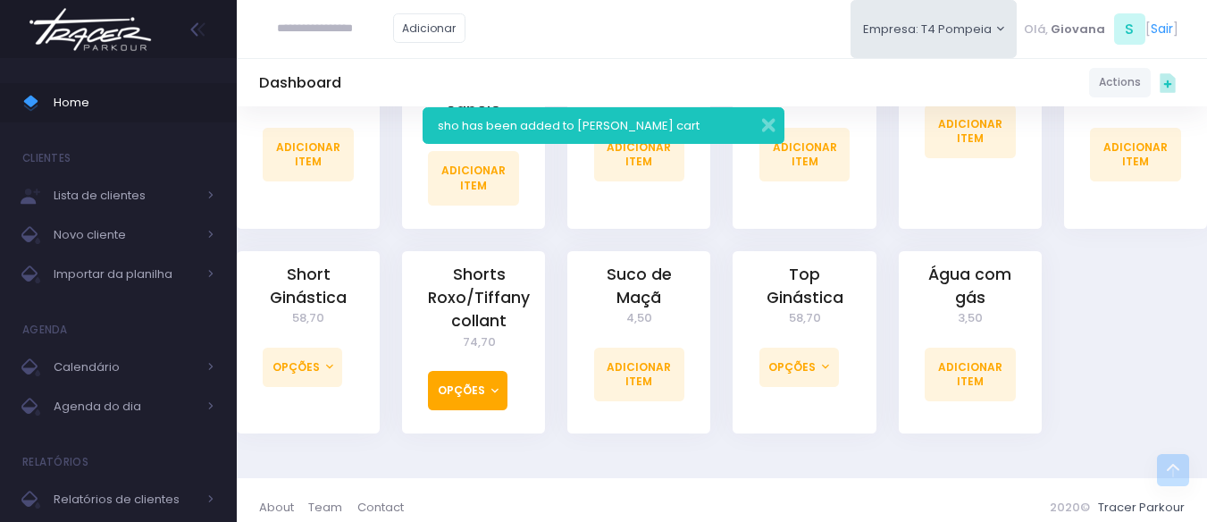
click at [501, 376] on button "Opções" at bounding box center [467, 390] width 79 height 39
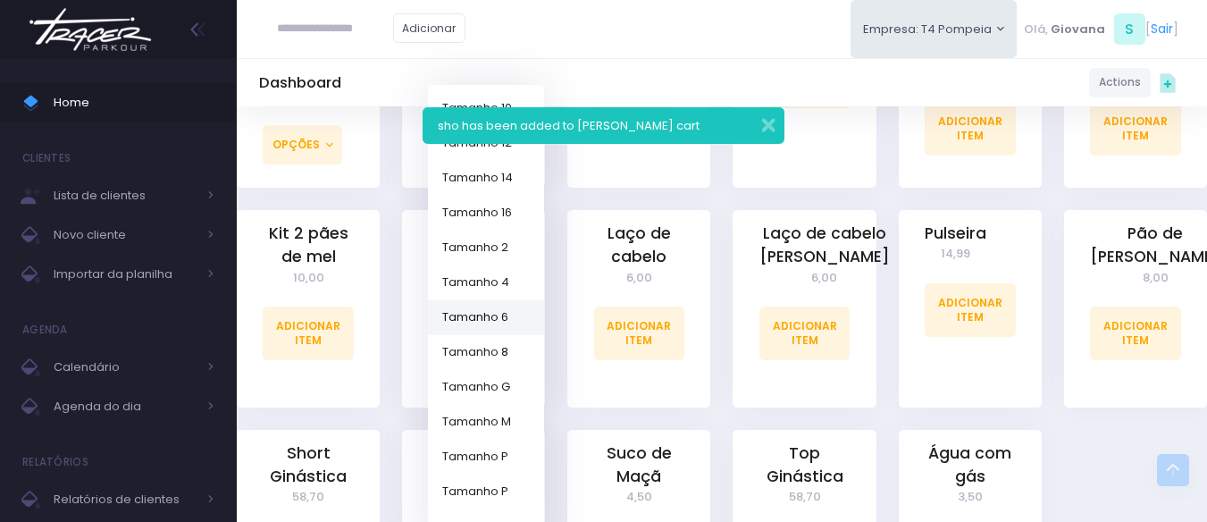
scroll to position [1356, 0]
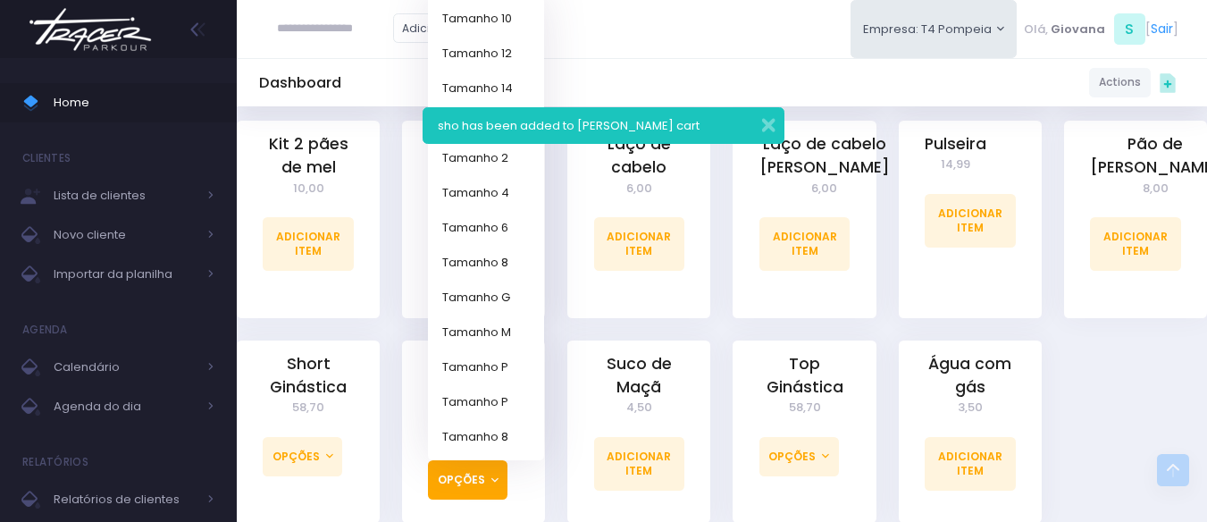
click at [558, 426] on div "Suco de Maçã 4,50 Adicionar Item" at bounding box center [638, 442] width 165 height 205
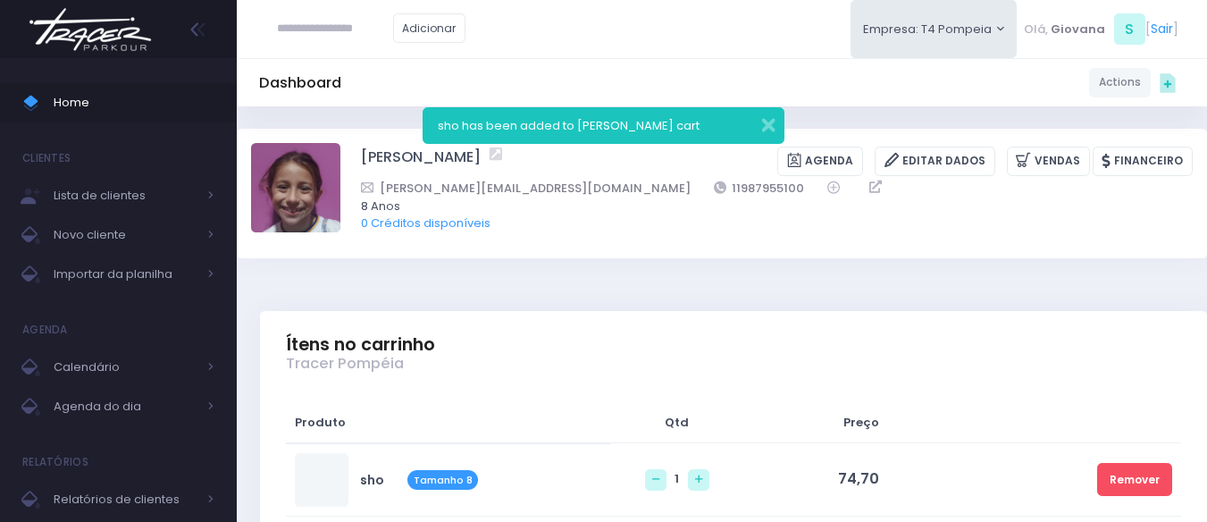
scroll to position [268, 0]
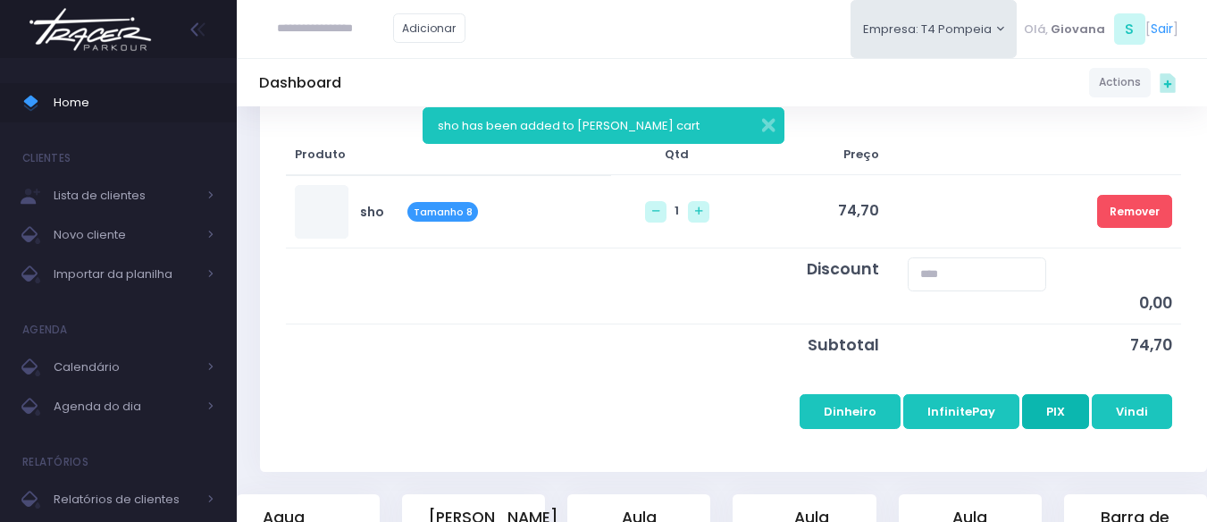
click at [1038, 413] on button "PIX" at bounding box center [1055, 411] width 67 height 34
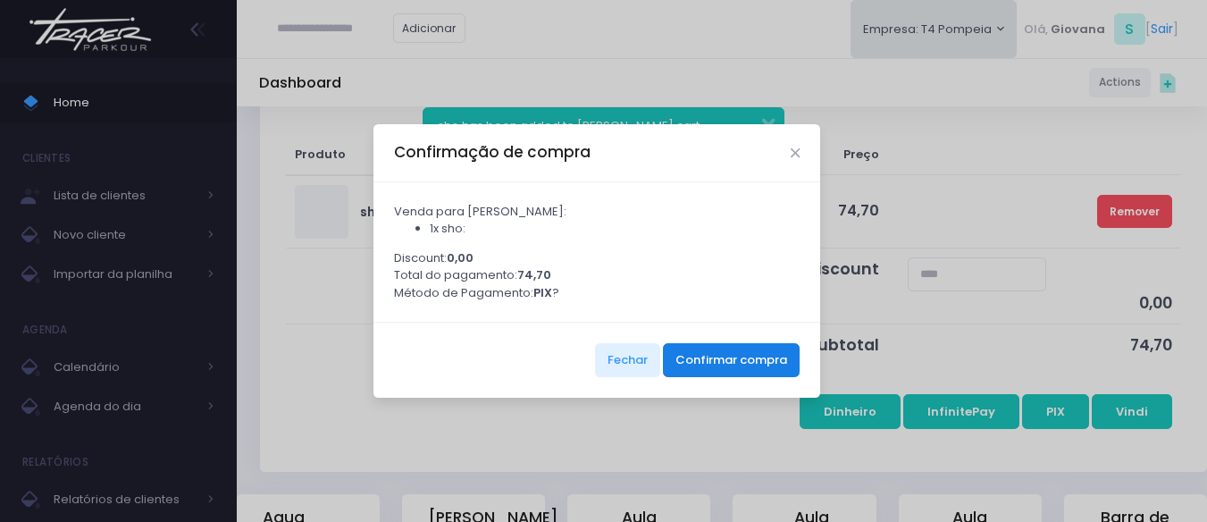
click at [760, 368] on button "Confirmar compra" at bounding box center [731, 360] width 137 height 34
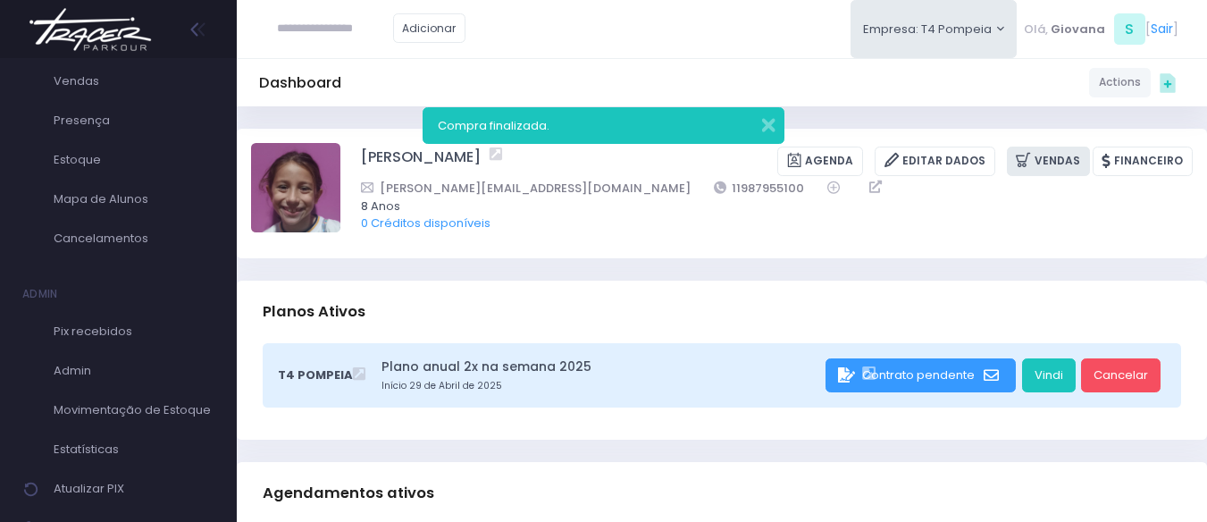
click at [1049, 166] on link "Vendas" at bounding box center [1047, 160] width 83 height 29
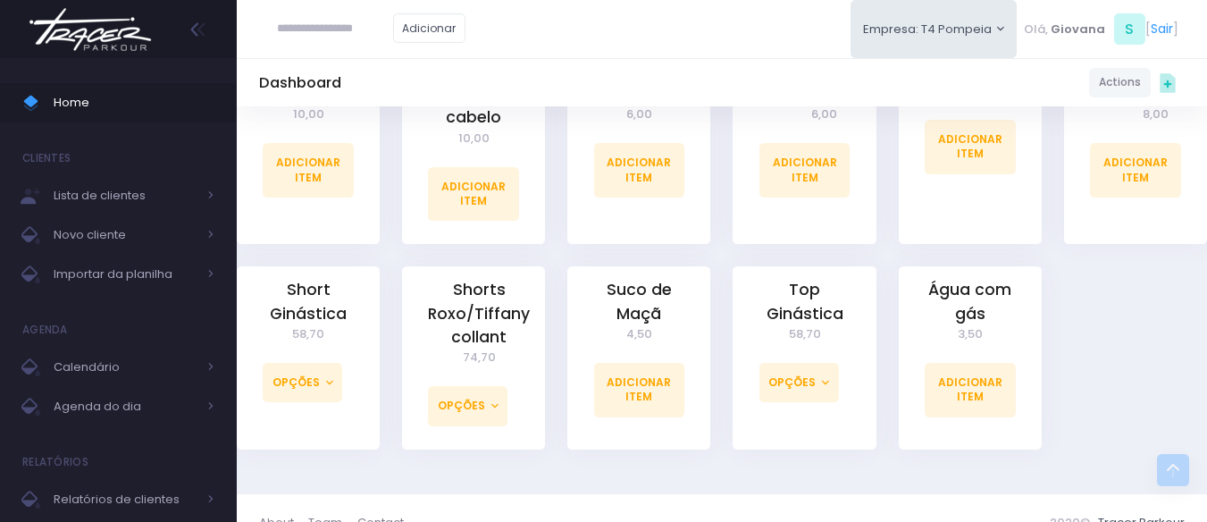
scroll to position [1265, 0]
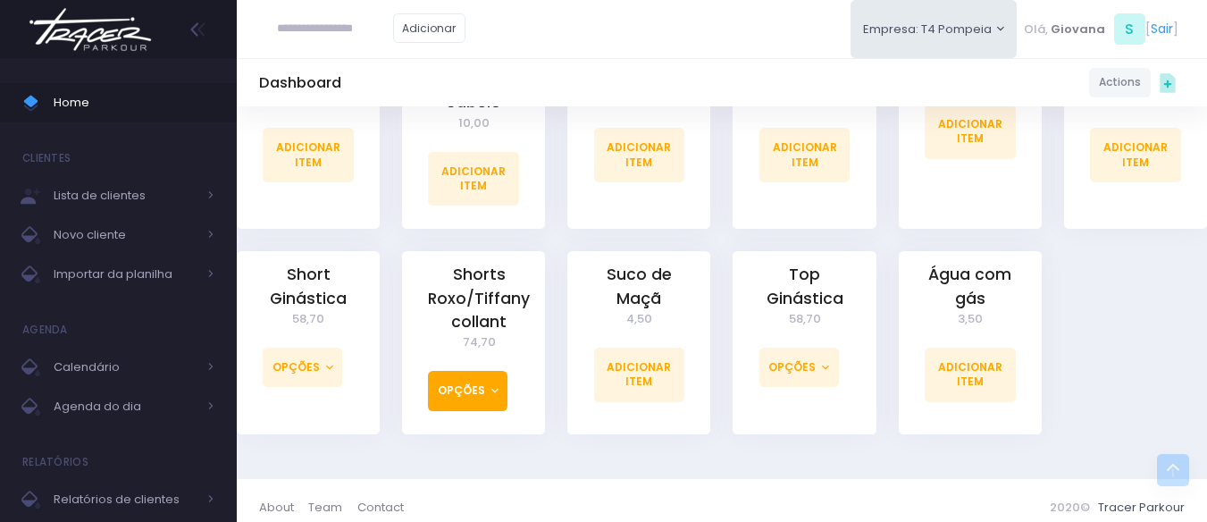
click at [498, 380] on button "Opções" at bounding box center [467, 390] width 79 height 39
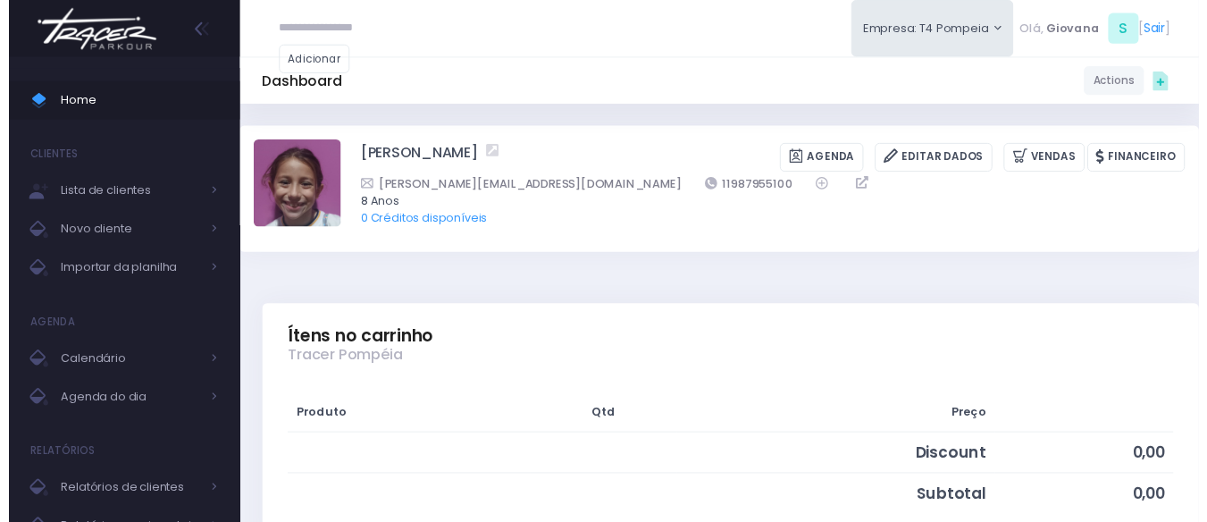
scroll to position [1265, 0]
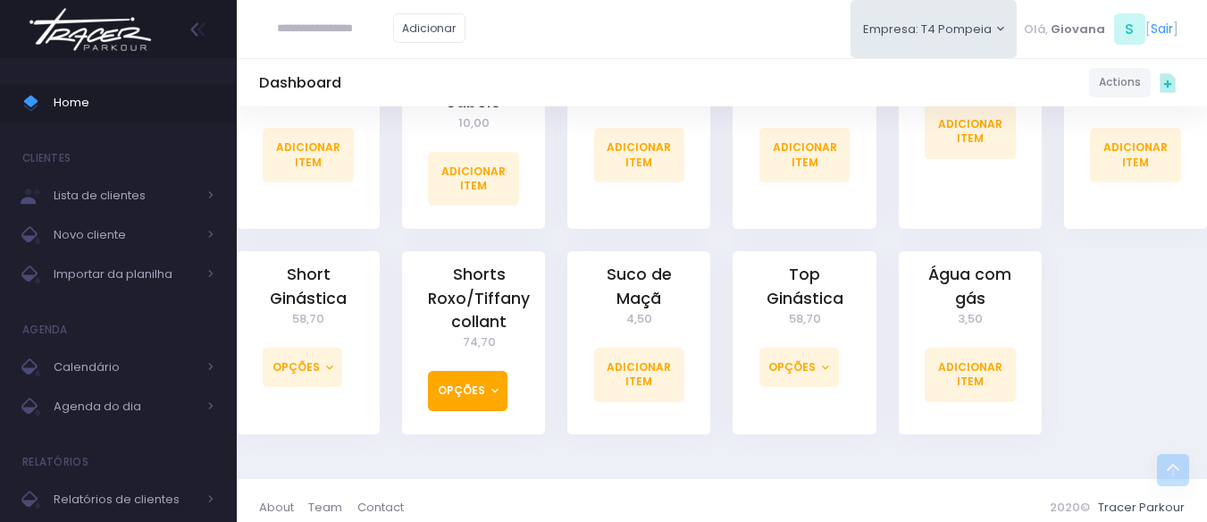
click at [496, 382] on button "Opções" at bounding box center [467, 390] width 79 height 39
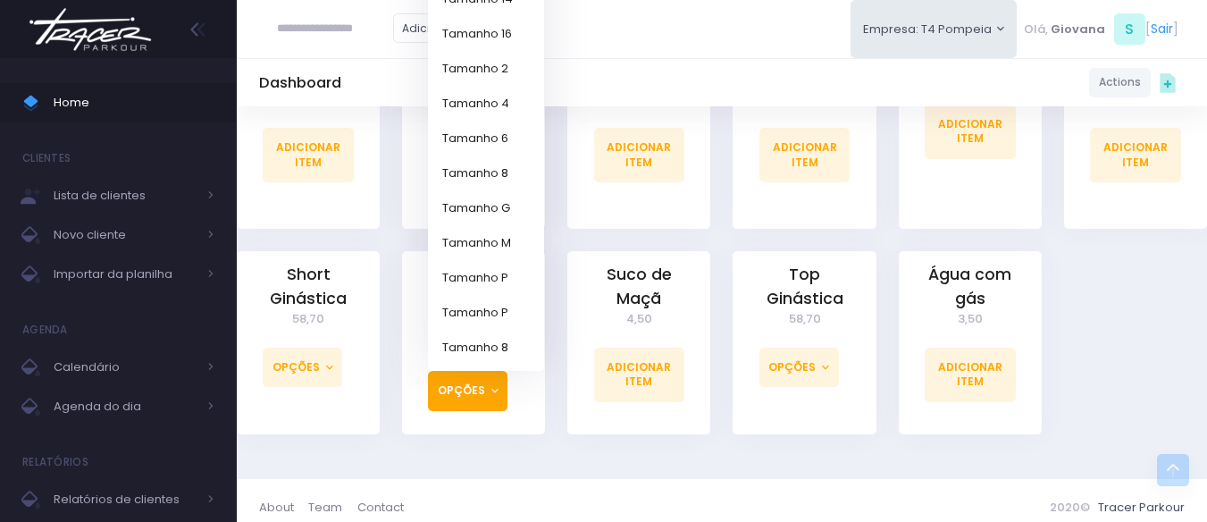
scroll to position [1176, 0]
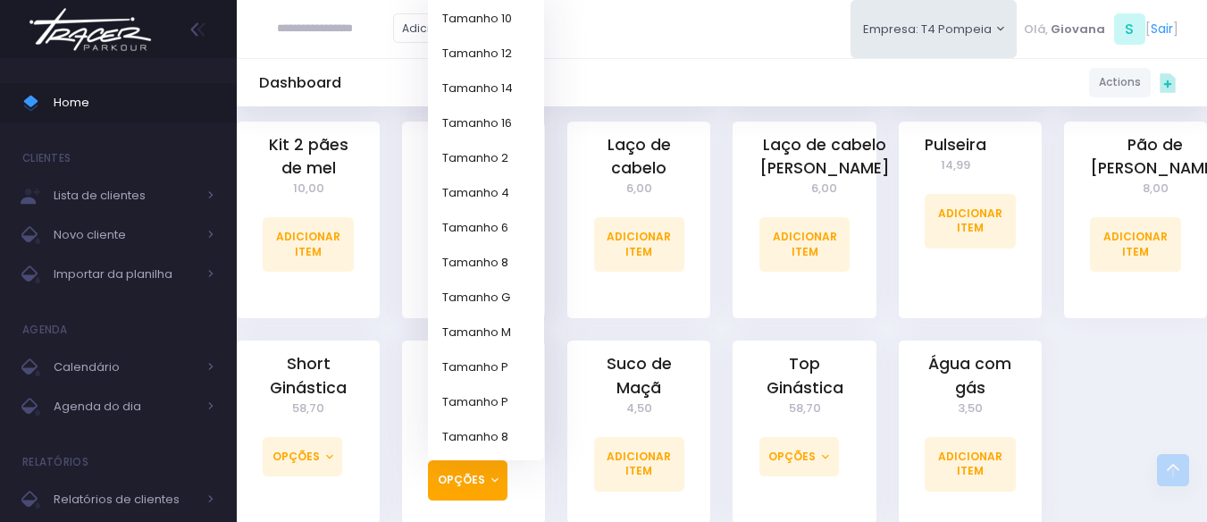
click at [552, 400] on div "Shorts Roxo/[PERSON_NAME] collant 74,70 Opções Tamanho 10 Tamanho 12 Tamanho 14…" at bounding box center [473, 442] width 165 height 205
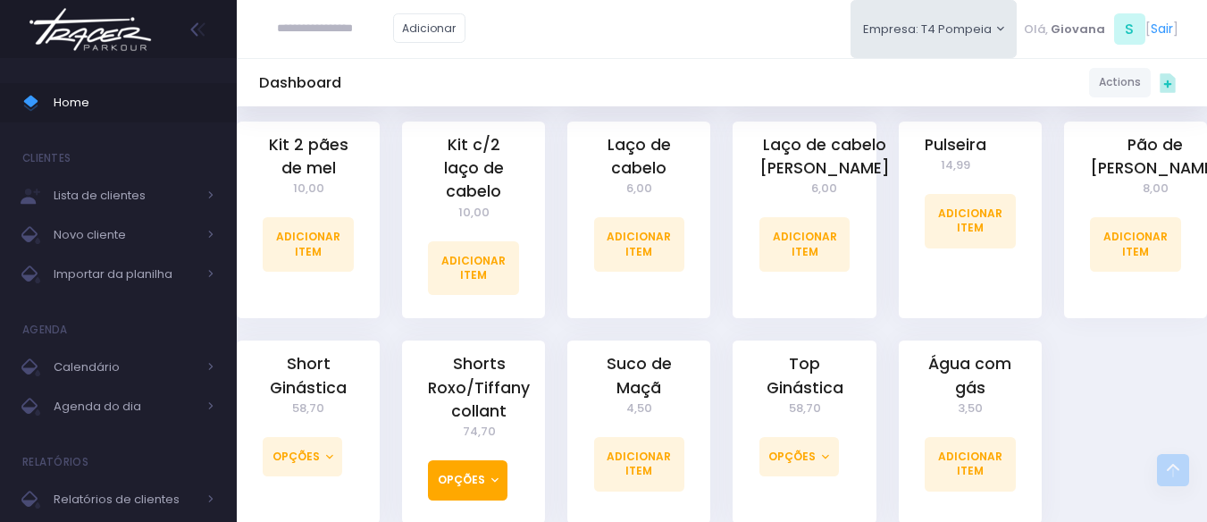
click at [468, 474] on button "Opções" at bounding box center [467, 479] width 79 height 39
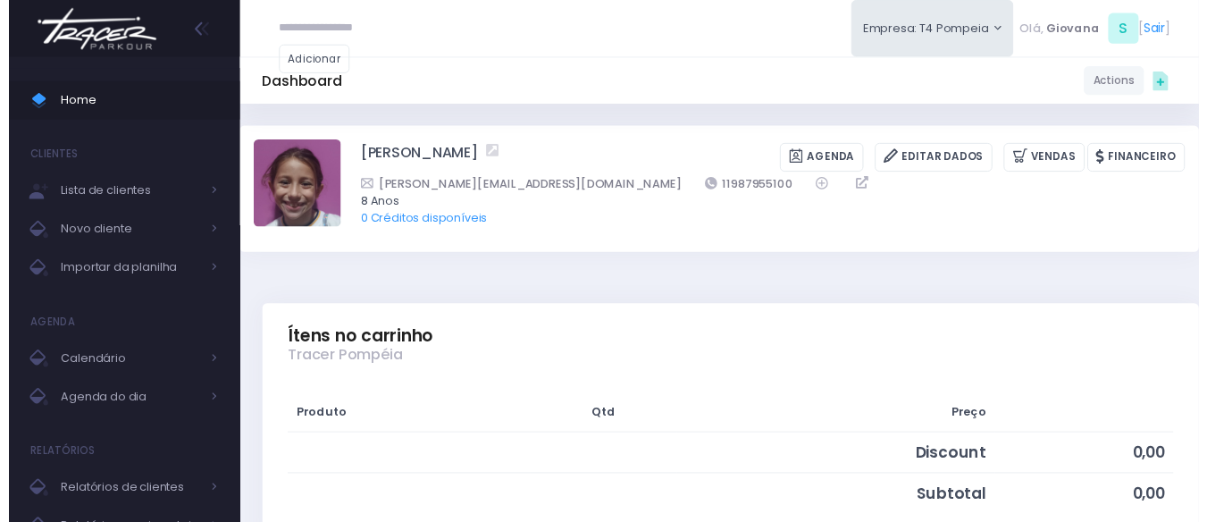
scroll to position [1199, 0]
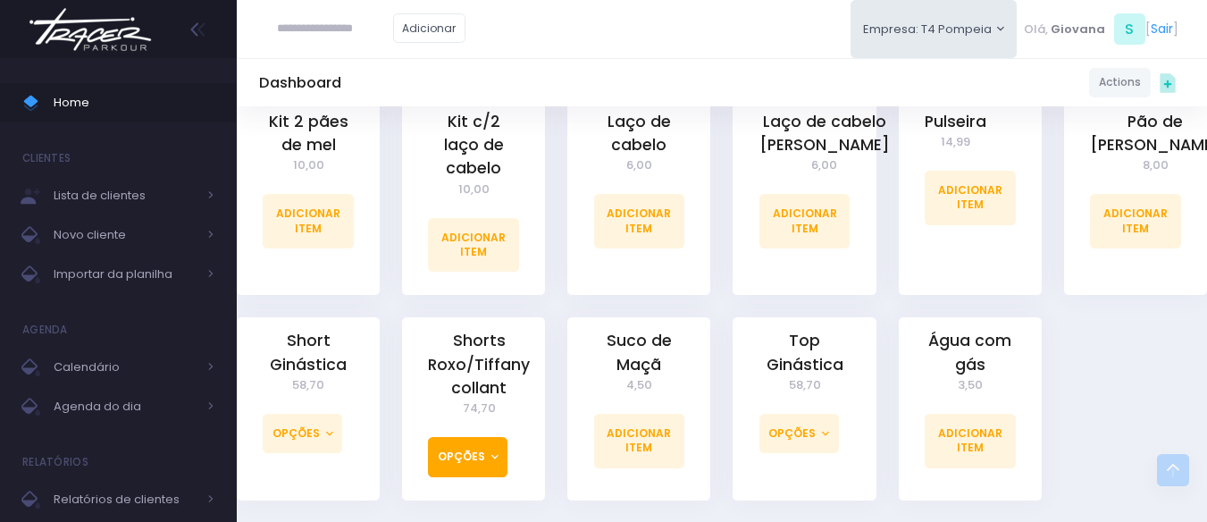
click at [499, 451] on button "Opções" at bounding box center [467, 456] width 79 height 39
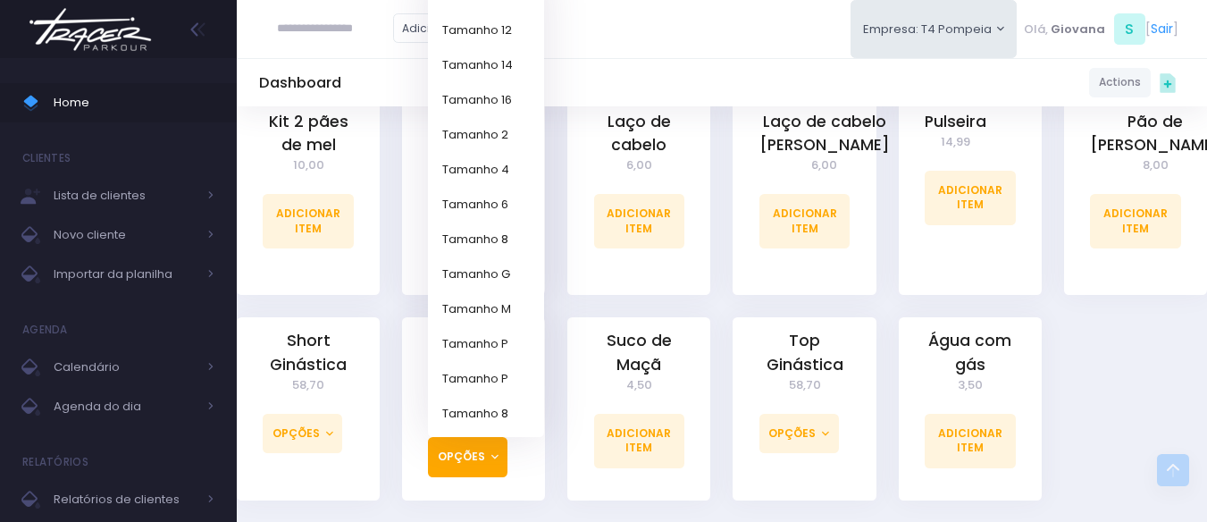
scroll to position [1110, 0]
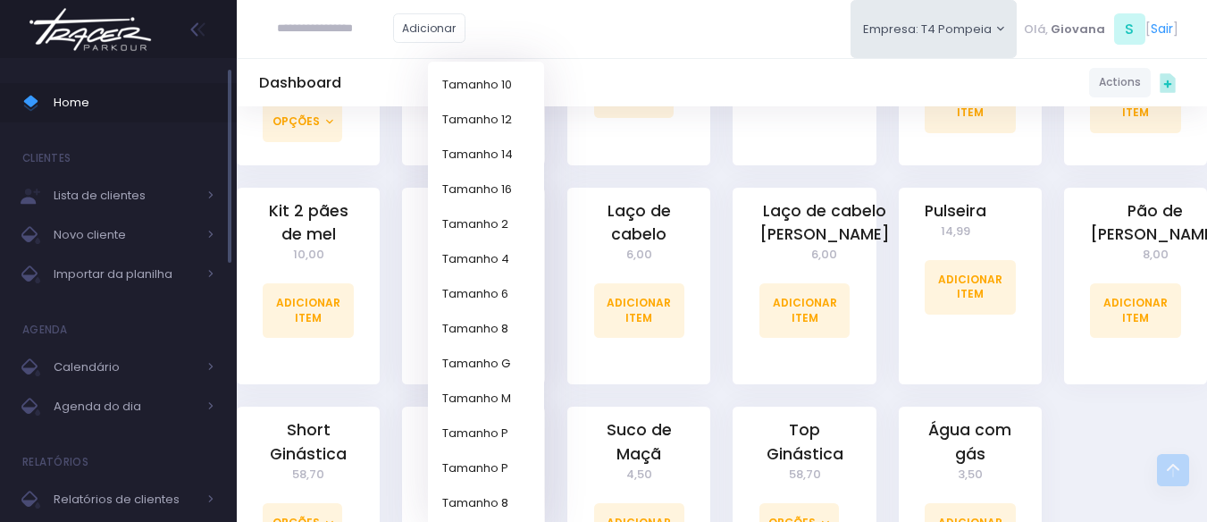
click at [106, 98] on span "Home" at bounding box center [134, 102] width 161 height 23
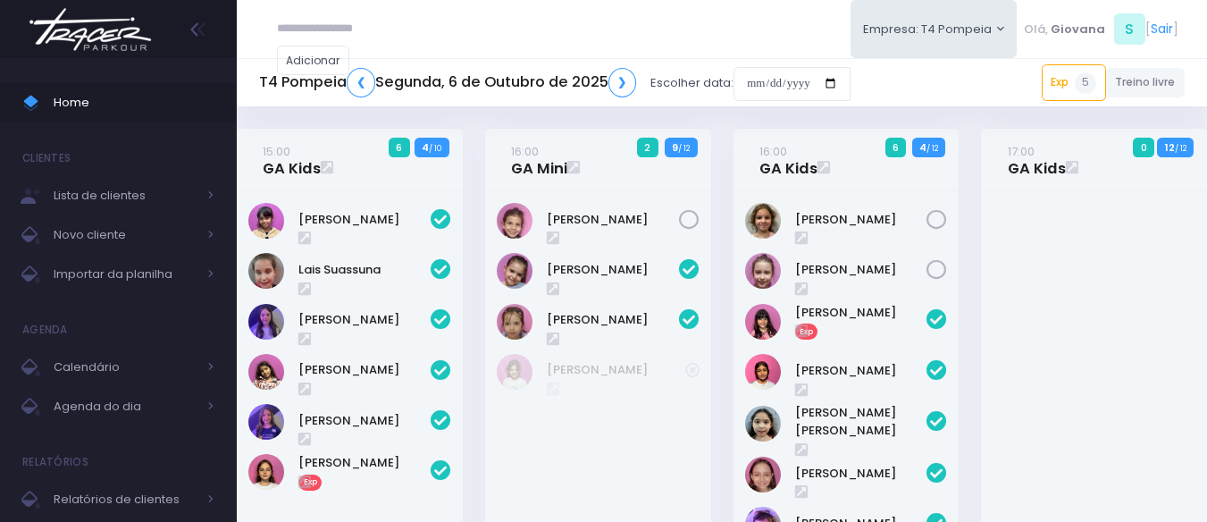
scroll to position [639, 0]
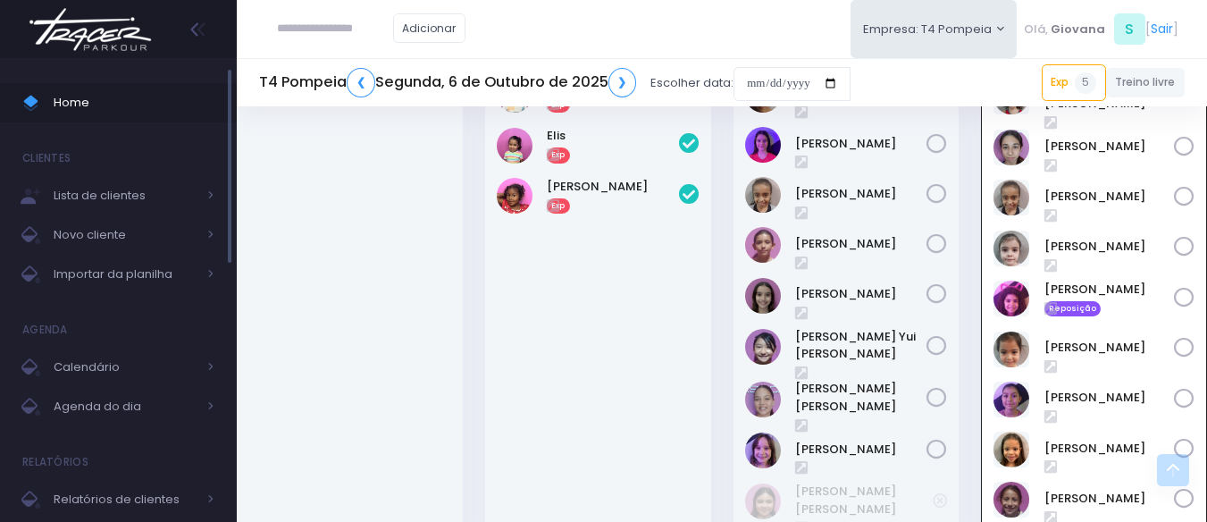
click at [107, 111] on span "Home" at bounding box center [134, 102] width 161 height 23
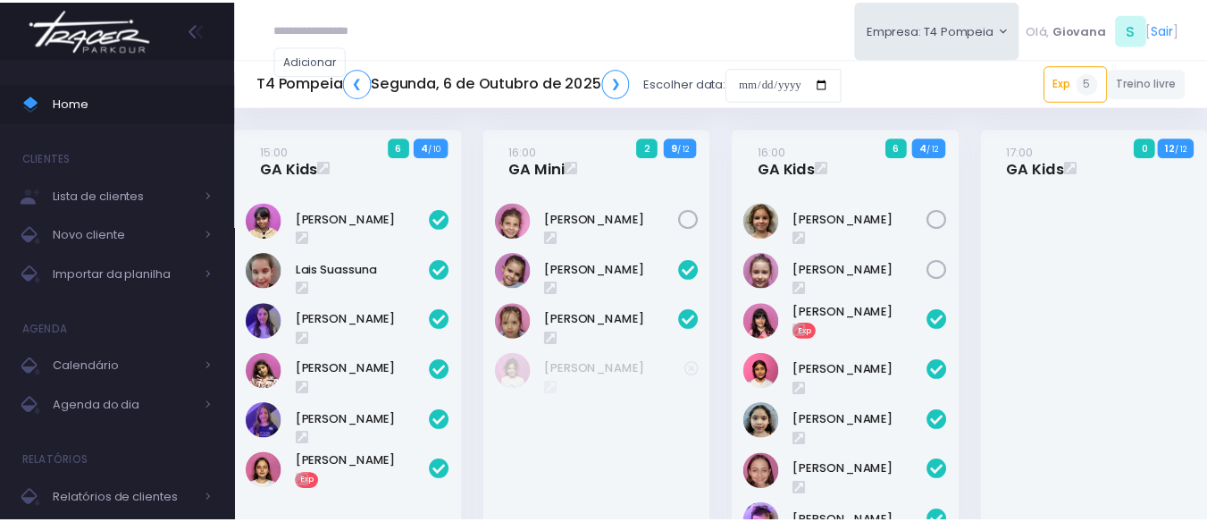
scroll to position [639, 0]
